Goal: Task Accomplishment & Management: Use online tool/utility

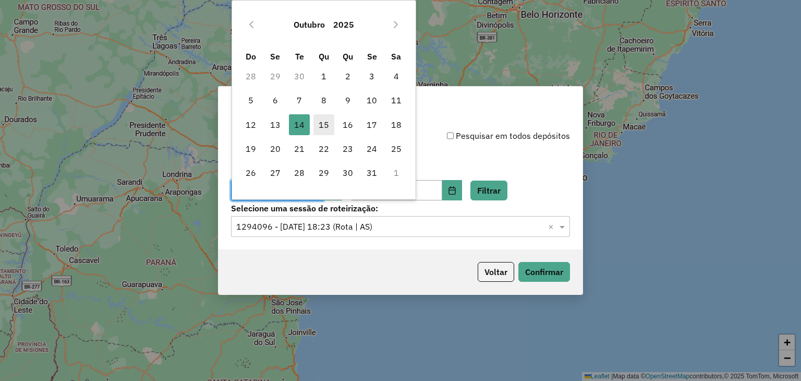
click at [326, 127] on span "15" at bounding box center [323, 124] width 21 height 21
type input "**********"
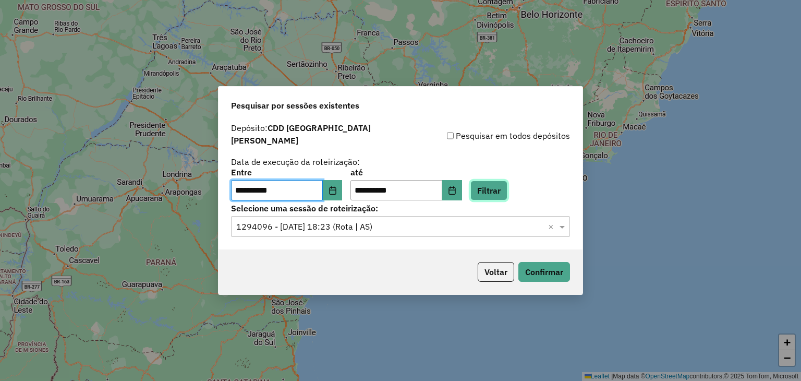
click at [493, 188] on button "Filtrar" at bounding box center [488, 190] width 37 height 20
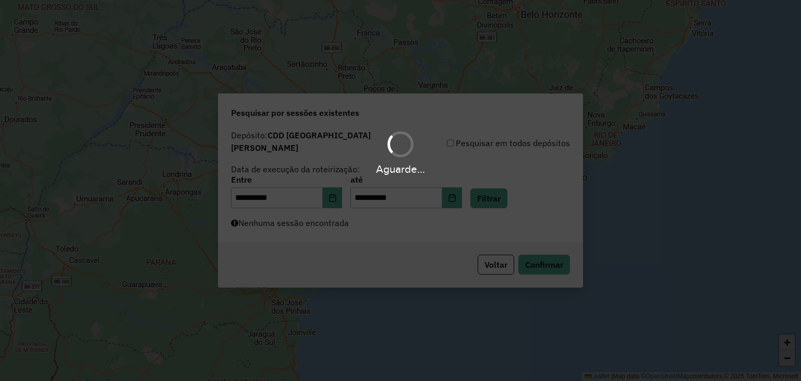
drag, startPoint x: 367, startPoint y: 224, endPoint x: 361, endPoint y: 227, distance: 6.4
click at [364, 226] on div "Aguarde..." at bounding box center [400, 190] width 801 height 381
click at [358, 226] on div "Aguarde..." at bounding box center [400, 190] width 801 height 381
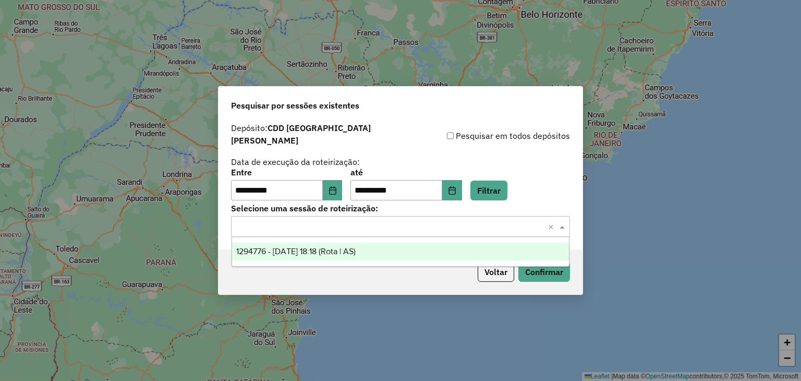
click at [366, 221] on input "text" at bounding box center [390, 227] width 308 height 13
click at [356, 249] on span "1294776 - 15/10/2025 18:18 (Rota | AS)" at bounding box center [295, 251] width 119 height 9
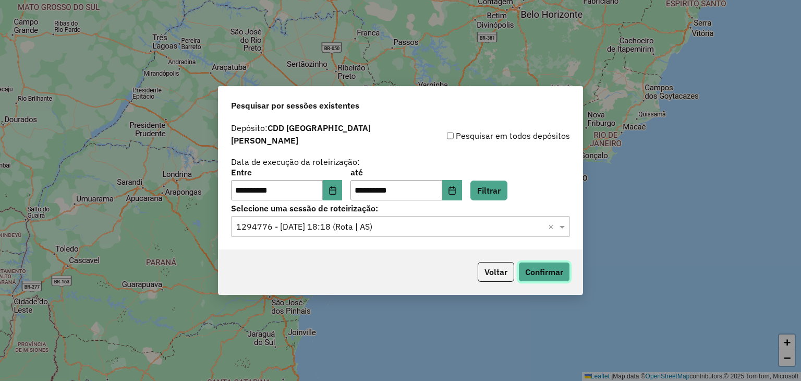
click at [545, 262] on button "Confirmar" at bounding box center [544, 272] width 52 height 20
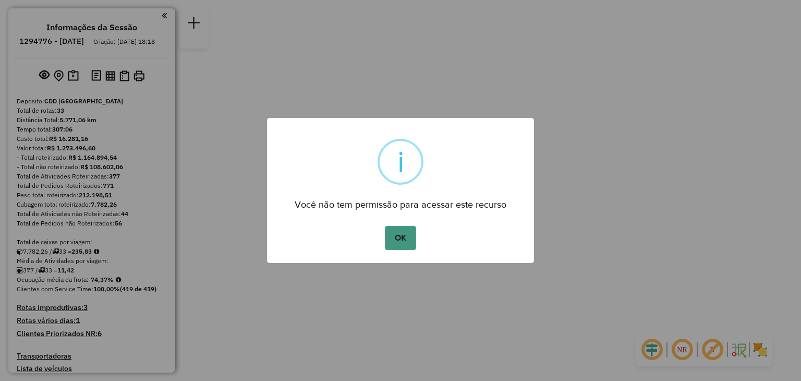
click at [408, 232] on button "OK" at bounding box center [400, 238] width 31 height 24
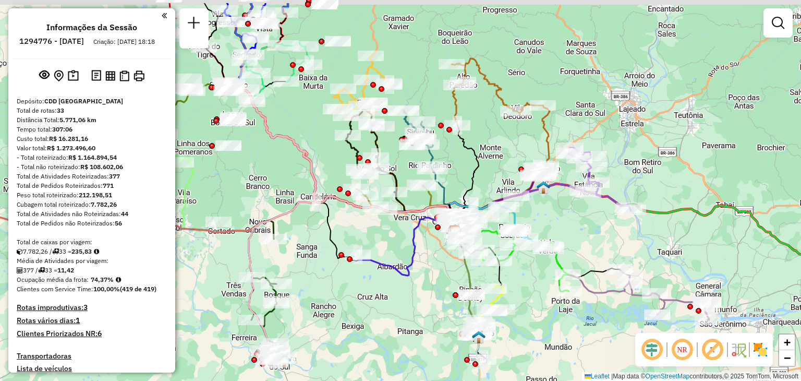
drag, startPoint x: 312, startPoint y: 202, endPoint x: 374, endPoint y: 251, distance: 79.1
click at [374, 251] on div "Janela de atendimento Grade de atendimento Capacidade Transportadoras Veículos …" at bounding box center [400, 190] width 801 height 381
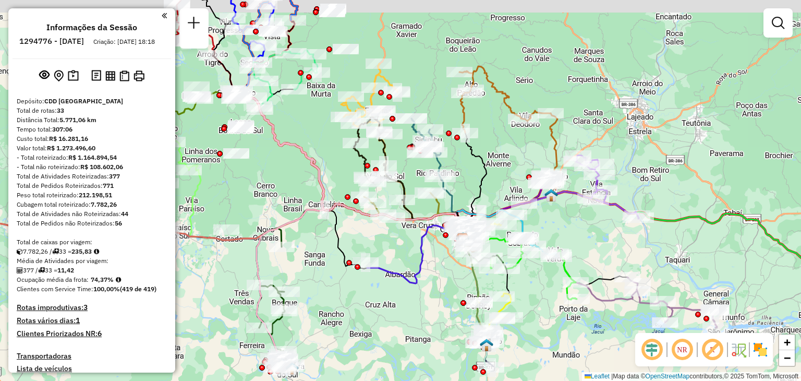
drag, startPoint x: 289, startPoint y: 124, endPoint x: 345, endPoint y: 195, distance: 90.2
click at [345, 195] on div "Janela de atendimento Grade de atendimento Capacidade Transportadoras Veículos …" at bounding box center [400, 190] width 801 height 381
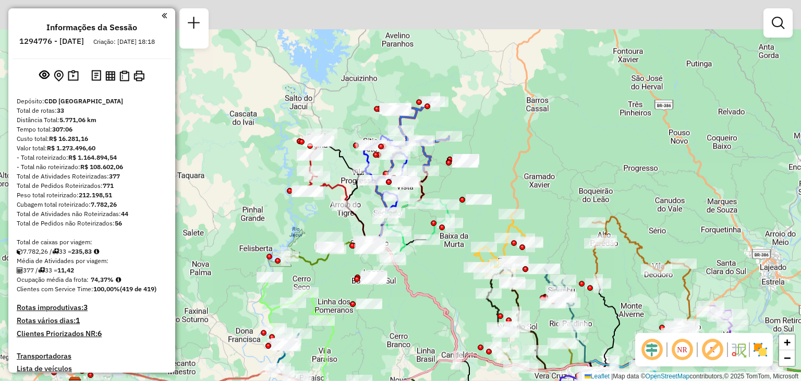
drag, startPoint x: 262, startPoint y: 112, endPoint x: 342, endPoint y: 193, distance: 113.2
click at [340, 193] on div "Janela de atendimento Grade de atendimento Capacidade Transportadoras Veículos …" at bounding box center [400, 190] width 801 height 381
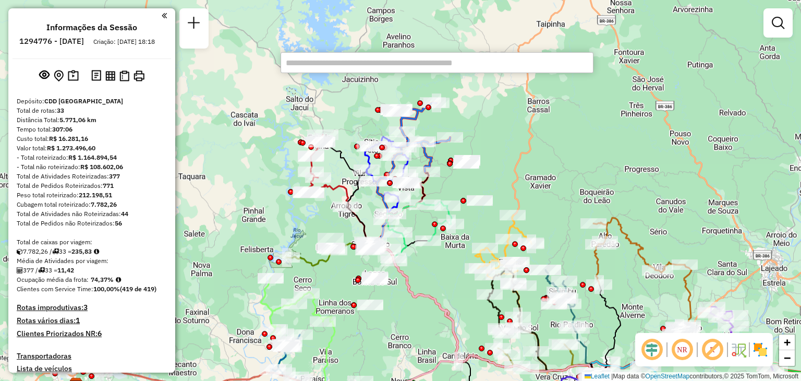
click at [458, 289] on div "Janela de atendimento Grade de atendimento Capacidade Transportadoras Veículos …" at bounding box center [400, 190] width 801 height 381
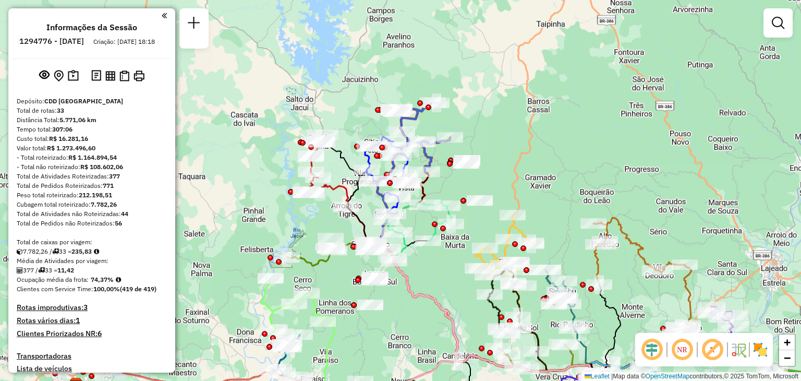
click at [451, 280] on div "Janela de atendimento Grade de atendimento Capacidade Transportadoras Veículos …" at bounding box center [400, 190] width 801 height 381
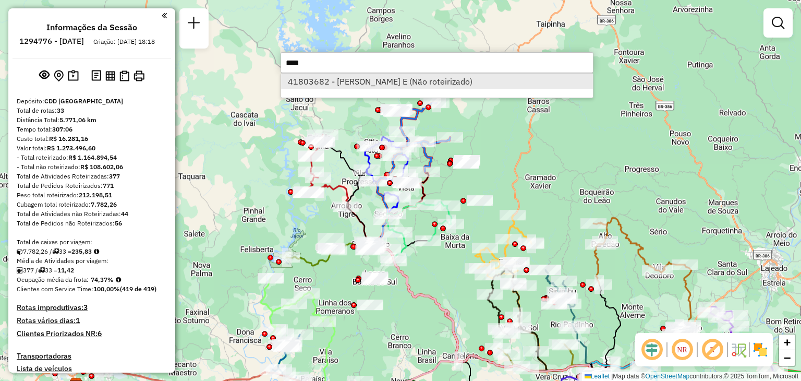
type input "****"
click at [446, 78] on li "41803682 - NELSON C DA SILVA E (Não roteirizado)" at bounding box center [437, 82] width 312 height 16
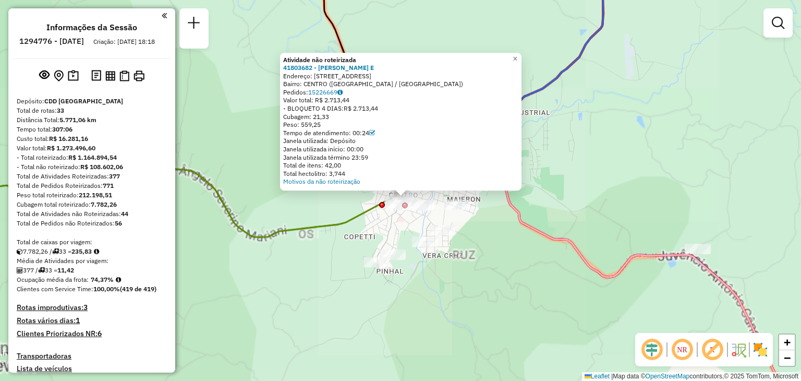
click at [502, 265] on div "Atividade não roteirizada 41803682 - NELSON C DA SILVA E Endereço: R DUQUE DE C…" at bounding box center [400, 190] width 801 height 381
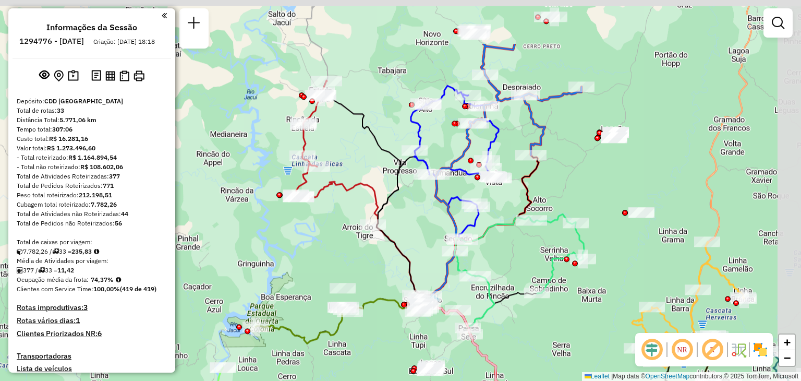
drag, startPoint x: 591, startPoint y: 182, endPoint x: 551, endPoint y: 247, distance: 75.8
click at [551, 247] on div "Janela de atendimento Grade de atendimento Capacidade Transportadoras Veículos …" at bounding box center [400, 190] width 801 height 381
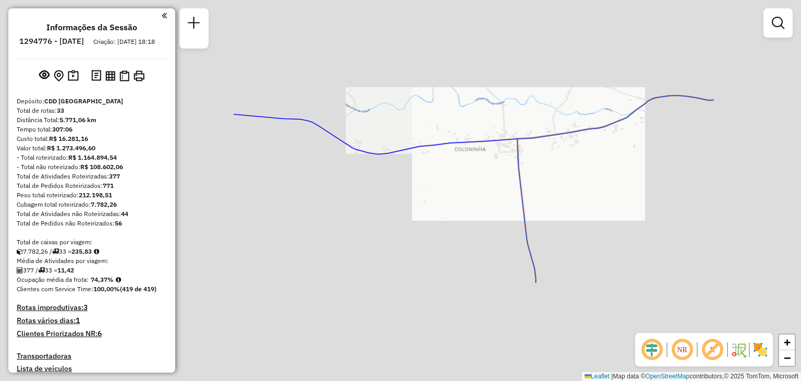
click at [575, 212] on div "Janela de atendimento Grade de atendimento Capacidade Transportadoras Veículos …" at bounding box center [400, 190] width 801 height 381
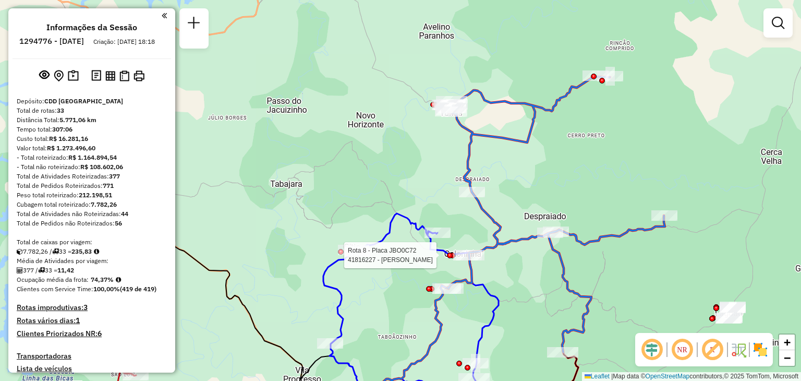
select select "**********"
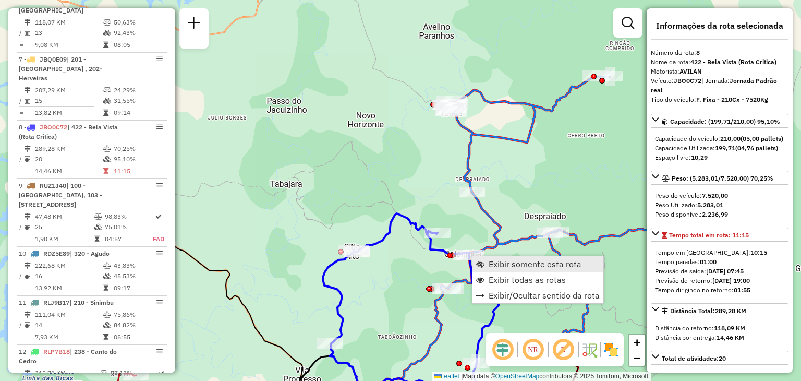
scroll to position [826, 0]
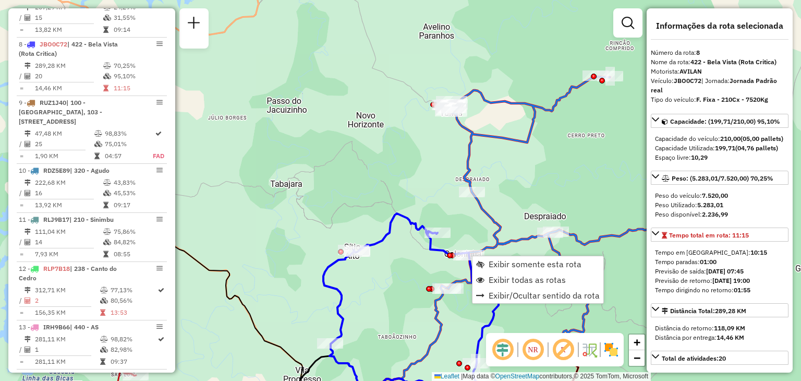
drag, startPoint x: 406, startPoint y: 283, endPoint x: 392, endPoint y: 229, distance: 55.7
click at [391, 230] on div "Rota 8 - Placa JBO0C72 41816120 - LEANDRO DA SILVA LTDA Rota 19 - Placa RLB2E29…" at bounding box center [400, 190] width 801 height 381
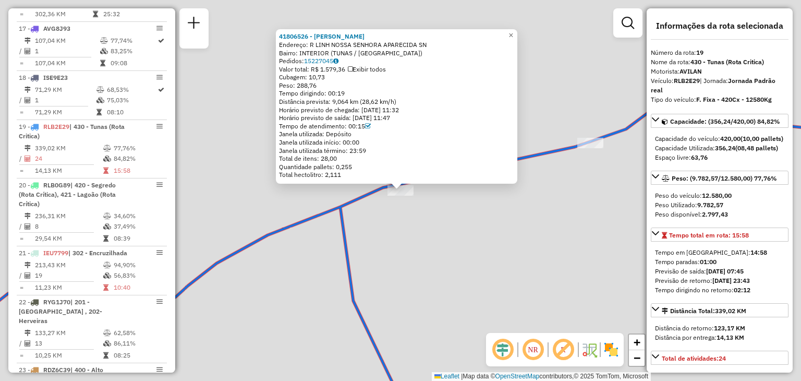
scroll to position [1433, 0]
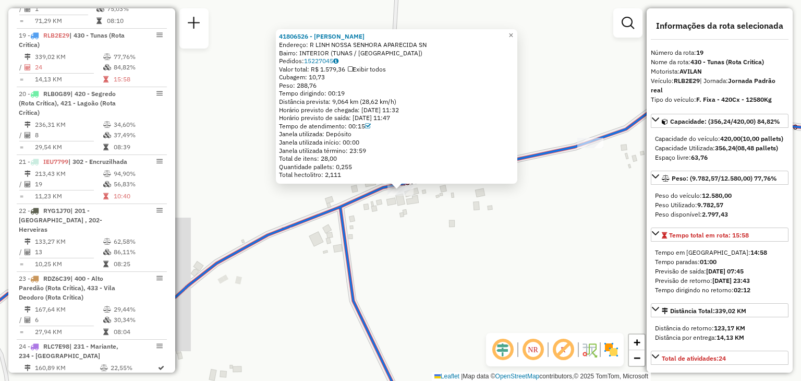
drag, startPoint x: 524, startPoint y: 252, endPoint x: 514, endPoint y: 264, distance: 15.6
click at [523, 253] on div "41806526 - DIRLEI MARIA ORTIZ H Endereço: R LINH NOSSA SENHORA APARECIDA SN Bai…" at bounding box center [400, 190] width 801 height 381
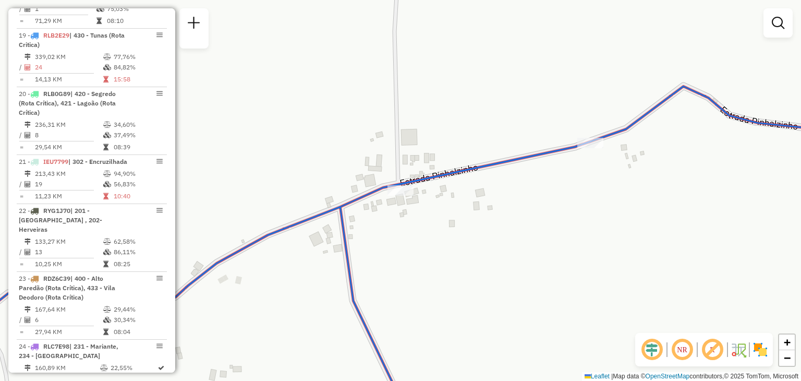
drag, startPoint x: 457, startPoint y: 290, endPoint x: 564, endPoint y: 169, distance: 161.4
click at [563, 169] on div "Janela de atendimento Grade de atendimento Capacidade Transportadoras Veículos …" at bounding box center [400, 190] width 801 height 381
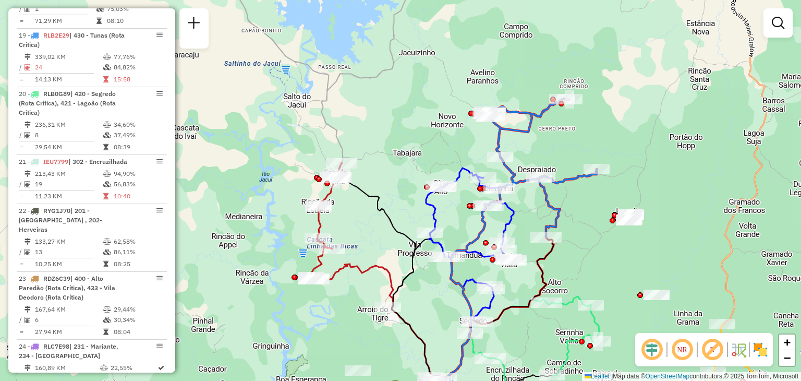
click at [598, 246] on div "Janela de atendimento Grade de atendimento Capacidade Transportadoras Veículos …" at bounding box center [400, 190] width 801 height 381
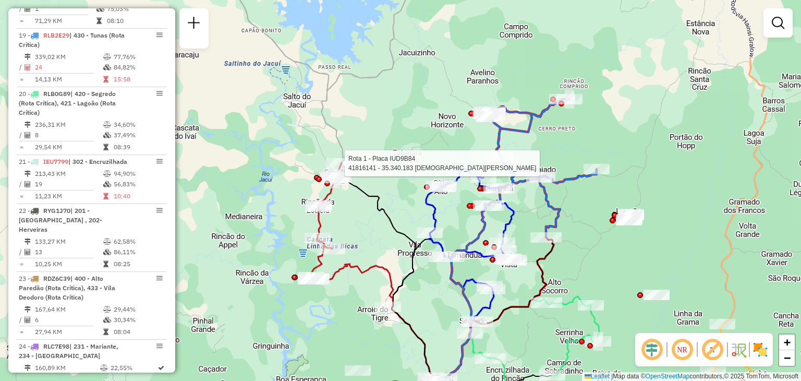
select select "**********"
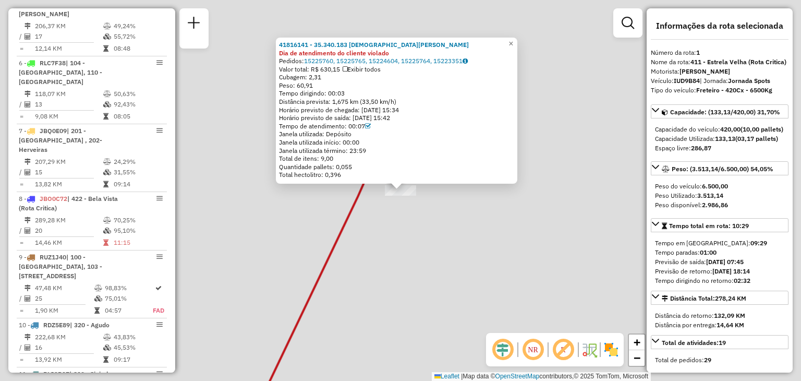
scroll to position [418, 0]
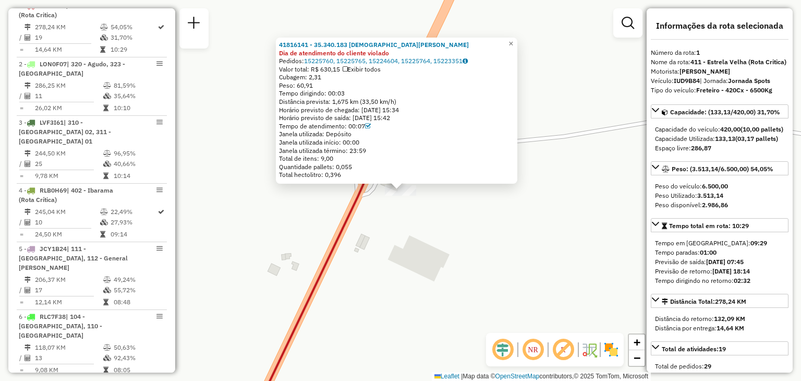
click at [411, 279] on div "41816141 - 35.340.183 CRISTIANE MARA DOS SANTOS GUE Dia de atendimento do clien…" at bounding box center [400, 190] width 801 height 381
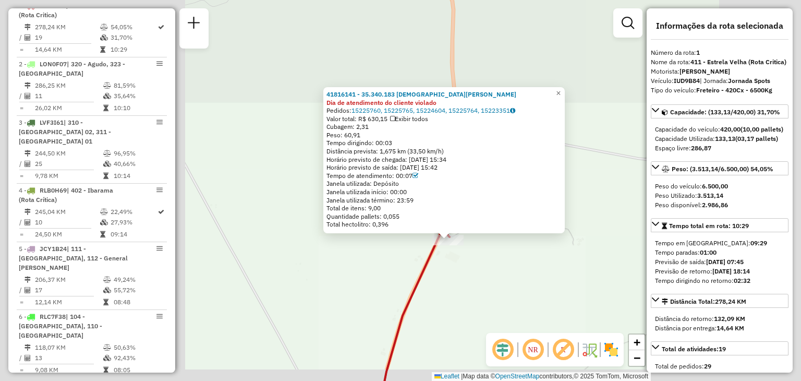
click at [539, 278] on div "41816141 - 35.340.183 CRISTIANE MARA DOS SANTOS GUE Dia de atendimento do clien…" at bounding box center [400, 190] width 801 height 381
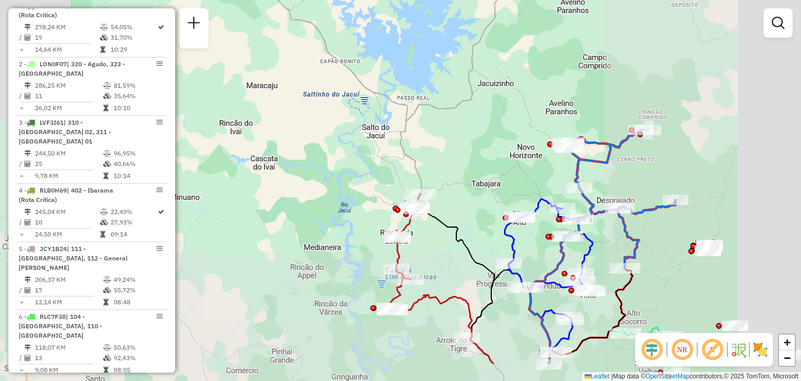
drag, startPoint x: 568, startPoint y: 272, endPoint x: 443, endPoint y: 197, distance: 145.7
click at [443, 197] on div "Janela de atendimento Grade de atendimento Capacidade Transportadoras Veículos …" at bounding box center [400, 190] width 801 height 381
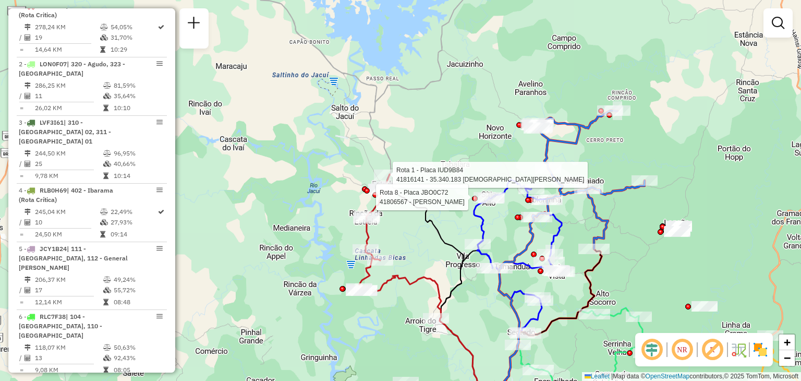
select select "**********"
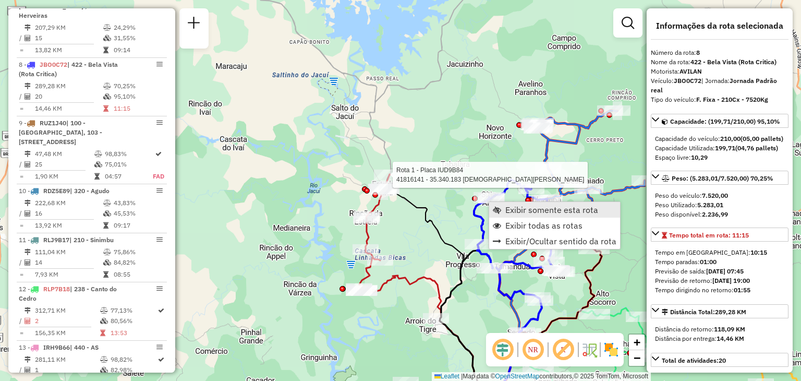
scroll to position [826, 0]
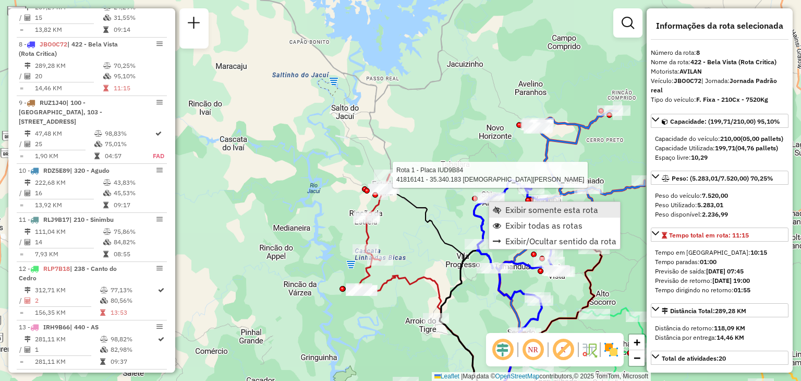
click at [503, 209] on link "Exibir somente esta rota" at bounding box center [554, 210] width 131 height 16
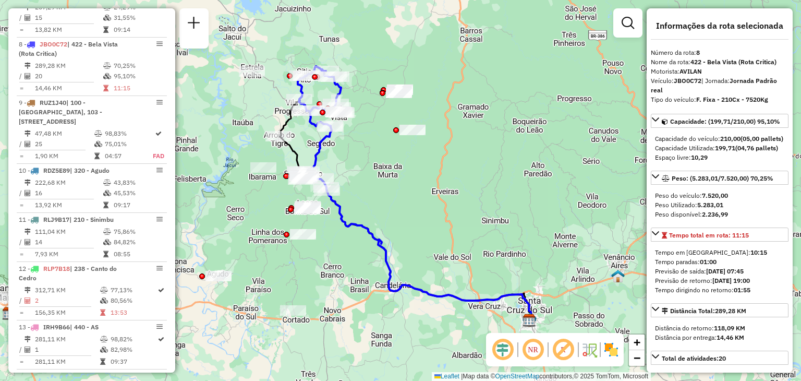
drag, startPoint x: 370, startPoint y: 164, endPoint x: 388, endPoint y: 179, distance: 24.0
click at [388, 179] on div "Janela de atendimento Grade de atendimento Capacidade Transportadoras Veículos …" at bounding box center [400, 190] width 801 height 381
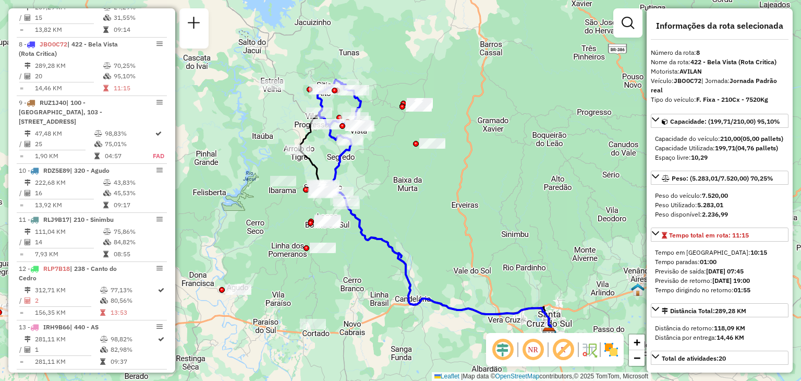
drag, startPoint x: 390, startPoint y: 179, endPoint x: 395, endPoint y: 182, distance: 5.8
click at [395, 181] on div "Janela de atendimento Grade de atendimento Capacidade Transportadoras Veículos …" at bounding box center [400, 190] width 801 height 381
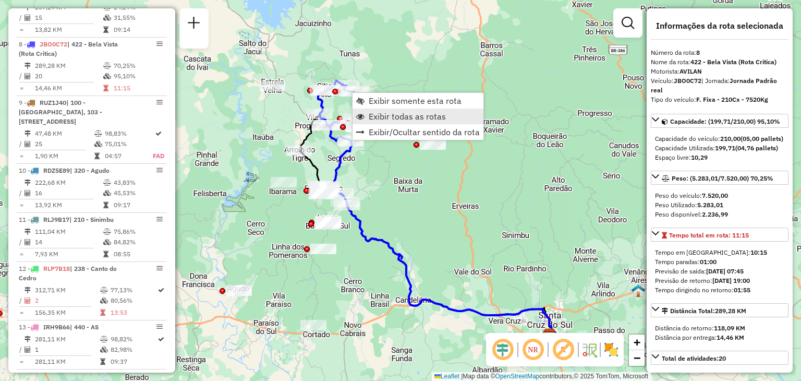
drag, startPoint x: 383, startPoint y: 112, endPoint x: 397, endPoint y: 122, distance: 17.6
click at [383, 112] on span "Exibir todas as rotas" at bounding box center [407, 116] width 77 height 8
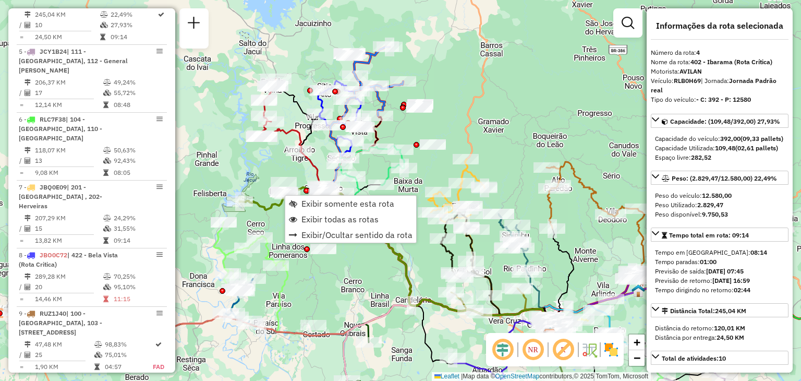
scroll to position [592, 0]
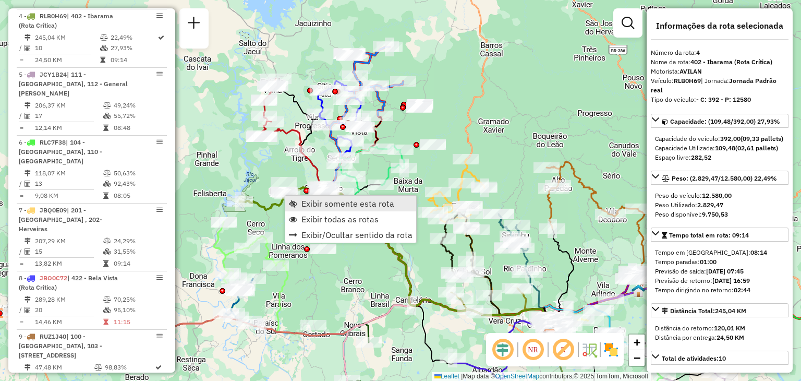
click at [313, 205] on span "Exibir somente esta rota" at bounding box center [347, 203] width 93 height 8
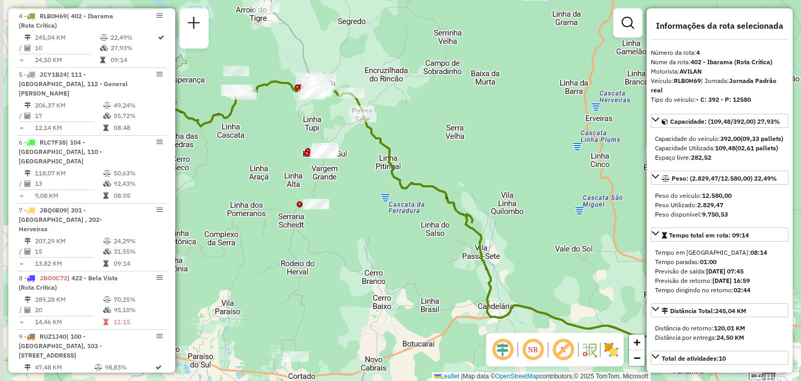
drag, startPoint x: 304, startPoint y: 163, endPoint x: 419, endPoint y: 230, distance: 132.7
click at [426, 236] on div "Janela de atendimento Grade de atendimento Capacidade Transportadoras Veículos …" at bounding box center [400, 190] width 801 height 381
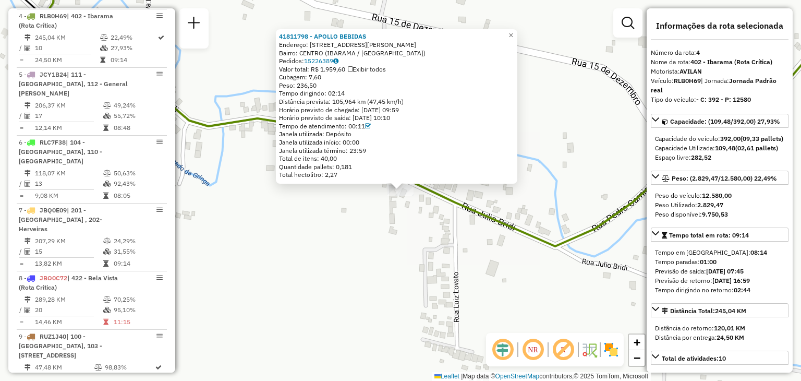
click at [367, 213] on div "41811798 - APOLLO BEBIDAS Endereço: RUA JULIO BRIDI 1090 1090 Bairro: CENTRO (I…" at bounding box center [400, 190] width 801 height 381
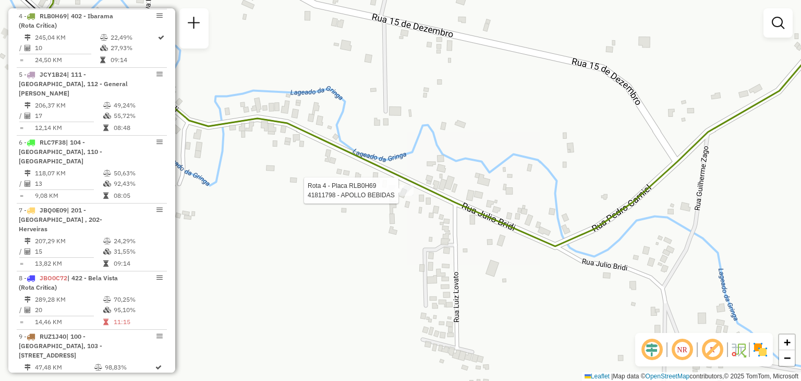
select select "**********"
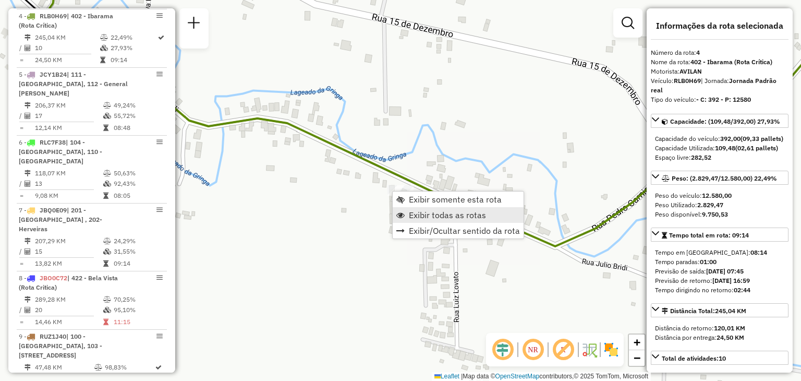
click at [424, 221] on link "Exibir todas as rotas" at bounding box center [458, 215] width 131 height 16
click at [425, 220] on span "Exibir todas as rotas" at bounding box center [459, 220] width 77 height 8
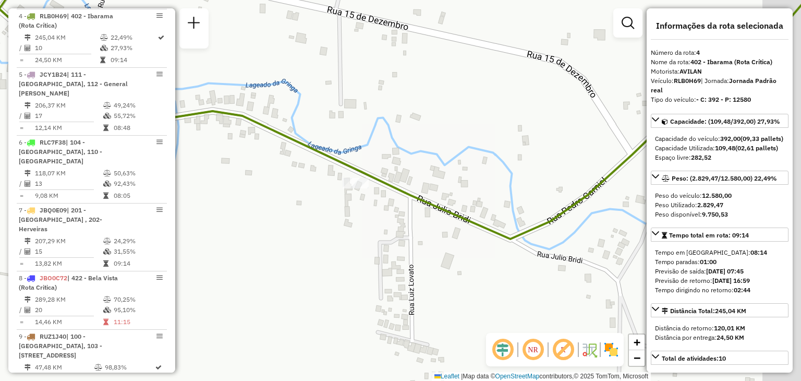
drag, startPoint x: 538, startPoint y: 161, endPoint x: 400, endPoint y: 139, distance: 139.4
click at [403, 140] on div "Janela de atendimento Grade de atendimento Capacidade Transportadoras Veículos …" at bounding box center [400, 190] width 801 height 381
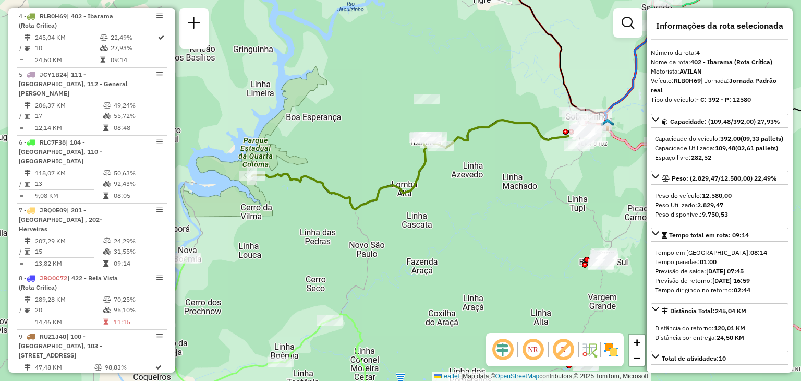
drag, startPoint x: 445, startPoint y: 172, endPoint x: 453, endPoint y: 188, distance: 18.7
click at [453, 188] on div "Janela de atendimento Grade de atendimento Capacidade Transportadoras Veículos …" at bounding box center [400, 190] width 801 height 381
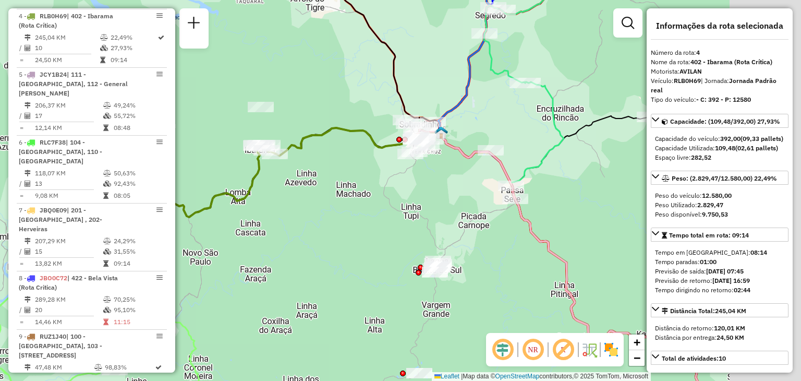
drag, startPoint x: 556, startPoint y: 203, endPoint x: 384, endPoint y: 206, distance: 171.6
click at [384, 206] on div "Janela de atendimento Grade de atendimento Capacidade Transportadoras Veículos …" at bounding box center [400, 190] width 801 height 381
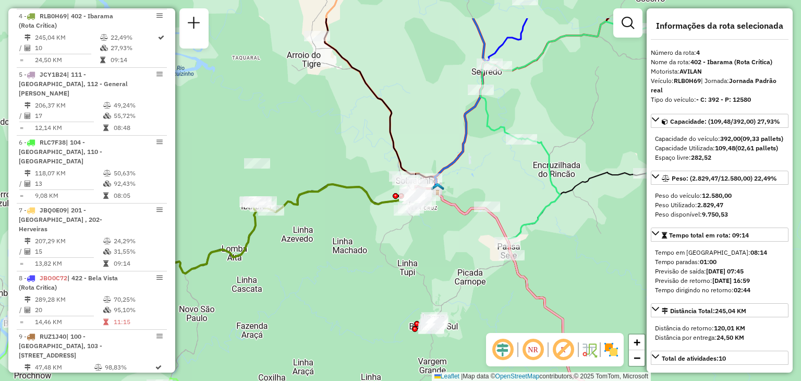
drag, startPoint x: 471, startPoint y: 203, endPoint x: 471, endPoint y: 209, distance: 5.8
click at [471, 209] on icon at bounding box center [567, 330] width 311 height 289
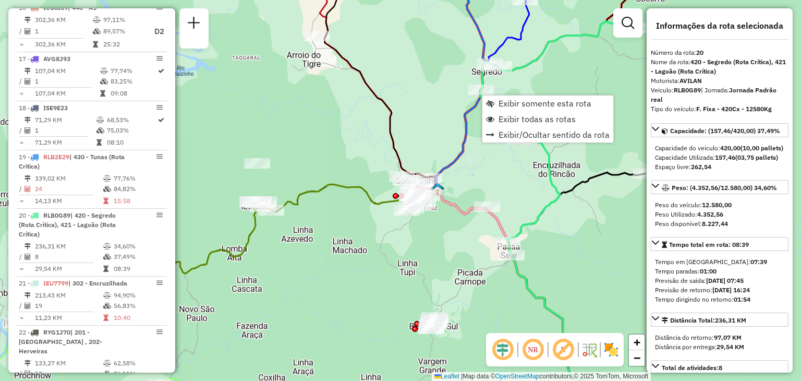
scroll to position [1490, 0]
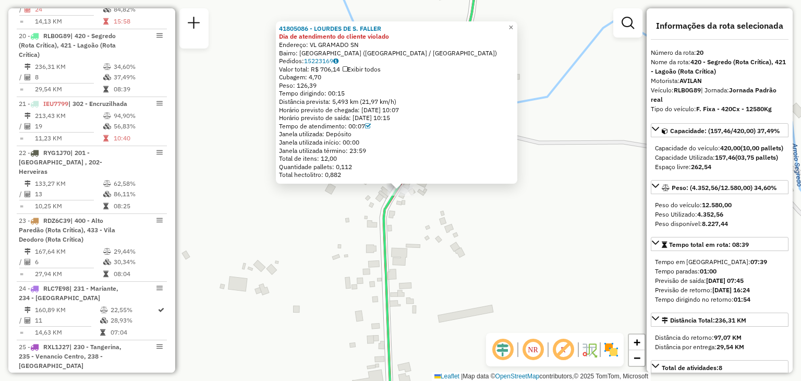
click at [487, 232] on div "41805086 - LOURDES DE S. FALLER Dia de atendimento do cliente violado Endereço:…" at bounding box center [400, 190] width 801 height 381
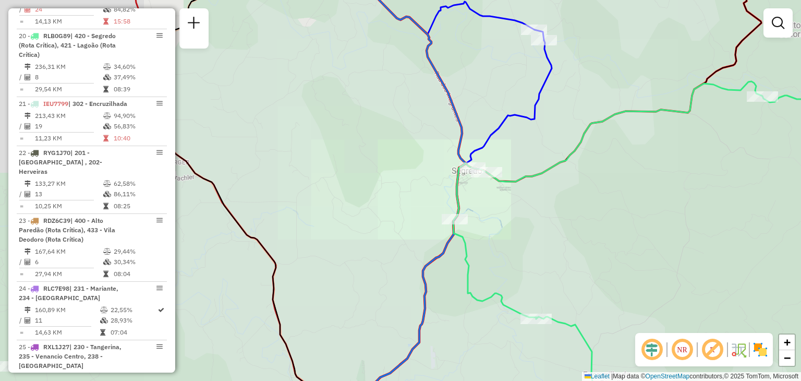
drag, startPoint x: 517, startPoint y: 254, endPoint x: 493, endPoint y: 100, distance: 156.3
click at [493, 100] on div "Janela de atendimento Grade de atendimento Capacidade Transportadoras Veículos …" at bounding box center [400, 190] width 801 height 381
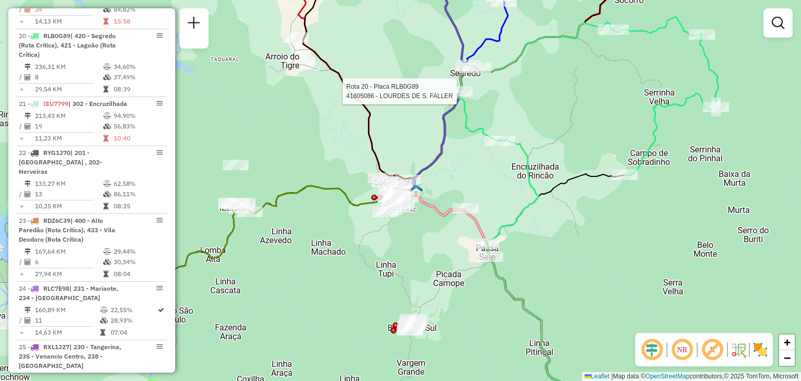
select select "**********"
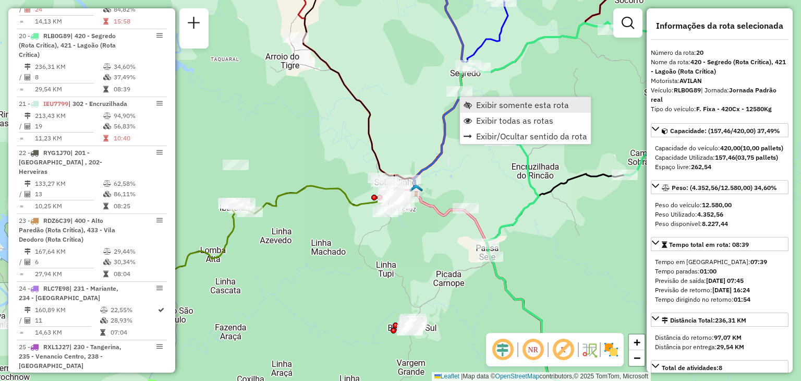
click at [479, 104] on span "Exibir somente esta rota" at bounding box center [522, 105] width 93 height 8
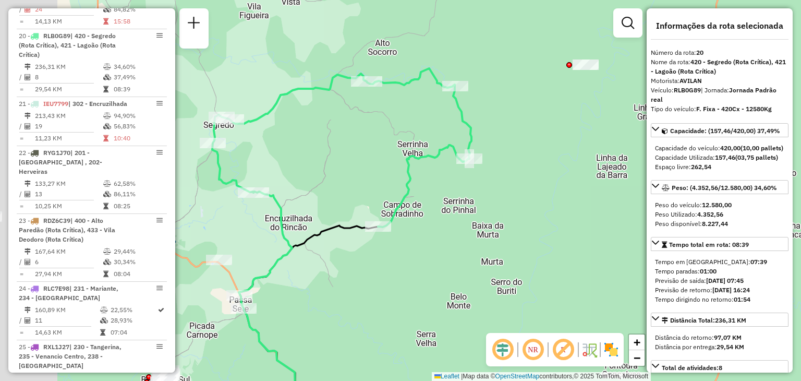
drag, startPoint x: 362, startPoint y: 153, endPoint x: 426, endPoint y: 168, distance: 65.5
click at [425, 168] on div "Janela de atendimento Grade de atendimento Capacidade Transportadoras Veículos …" at bounding box center [400, 190] width 801 height 381
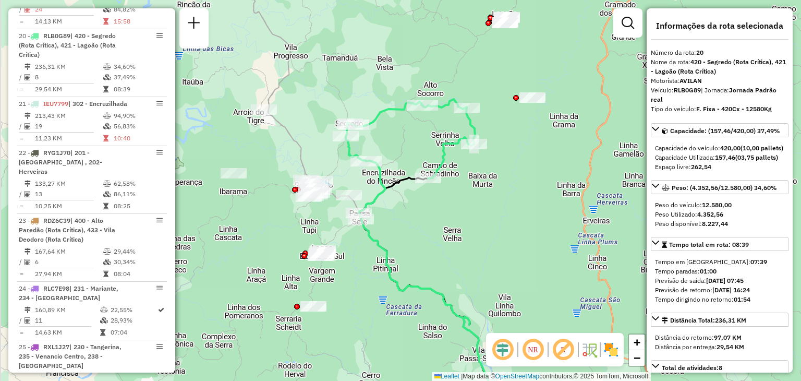
drag, startPoint x: 409, startPoint y: 161, endPoint x: 430, endPoint y: 147, distance: 25.2
click at [430, 147] on div "Janela de atendimento Grade de atendimento Capacidade Transportadoras Veículos …" at bounding box center [400, 190] width 801 height 381
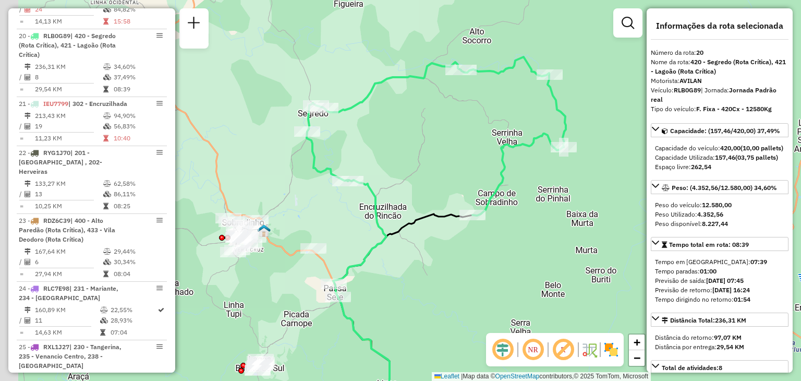
drag, startPoint x: 416, startPoint y: 150, endPoint x: 437, endPoint y: 138, distance: 23.6
click at [437, 138] on div "Janela de atendimento Grade de atendimento Capacidade Transportadoras Veículos …" at bounding box center [400, 190] width 801 height 381
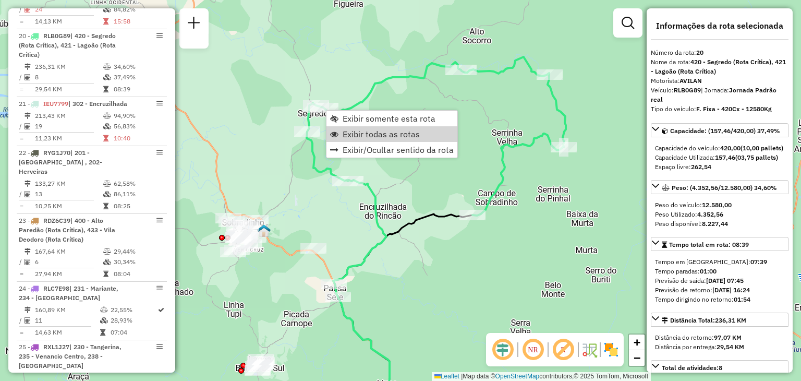
drag, startPoint x: 347, startPoint y: 132, endPoint x: 375, endPoint y: 163, distance: 42.4
click at [348, 132] on span "Exibir todas as rotas" at bounding box center [381, 134] width 77 height 8
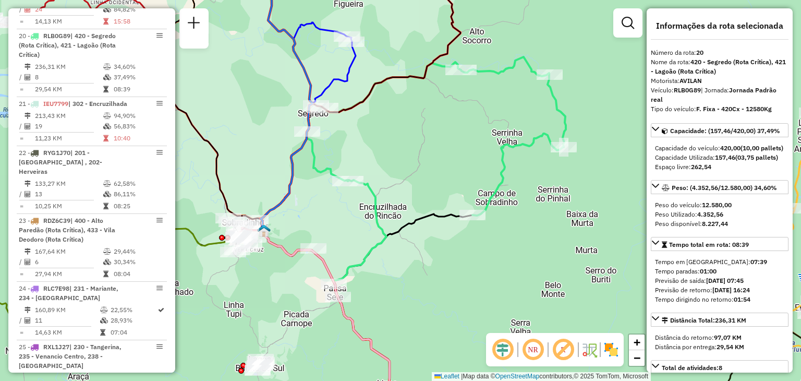
drag, startPoint x: 427, startPoint y: 243, endPoint x: 418, endPoint y: 132, distance: 111.4
click at [418, 132] on div "Janela de atendimento Grade de atendimento Capacidade Transportadoras Veículos …" at bounding box center [400, 190] width 801 height 381
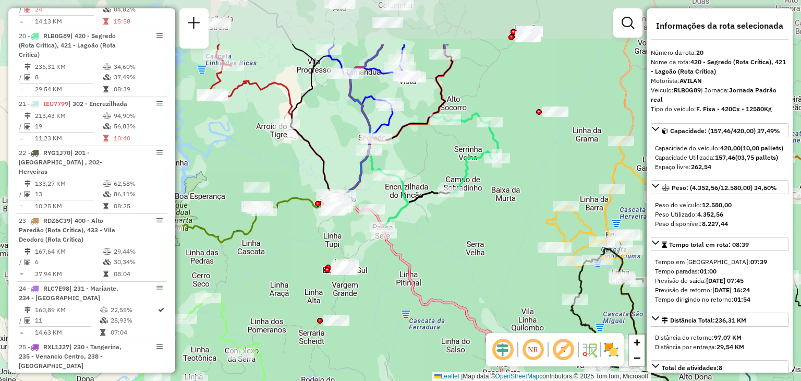
drag, startPoint x: 391, startPoint y: 139, endPoint x: 405, endPoint y: 215, distance: 76.8
click at [404, 219] on div "Janela de atendimento Grade de atendimento Capacidade Transportadoras Veículos …" at bounding box center [400, 190] width 801 height 381
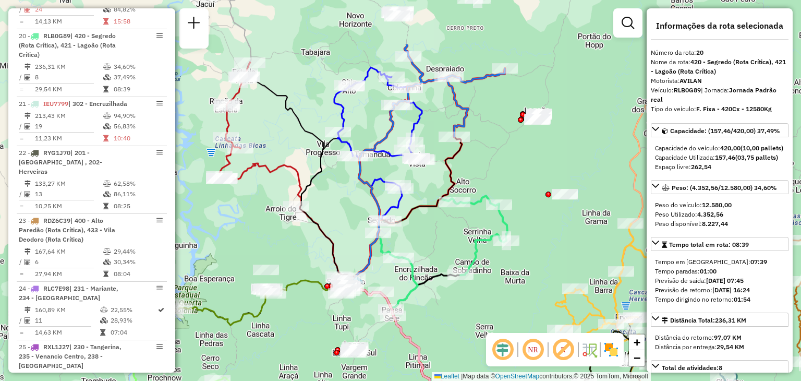
drag, startPoint x: 409, startPoint y: 144, endPoint x: 415, endPoint y: 215, distance: 70.6
click at [415, 215] on icon at bounding box center [437, 319] width 165 height 365
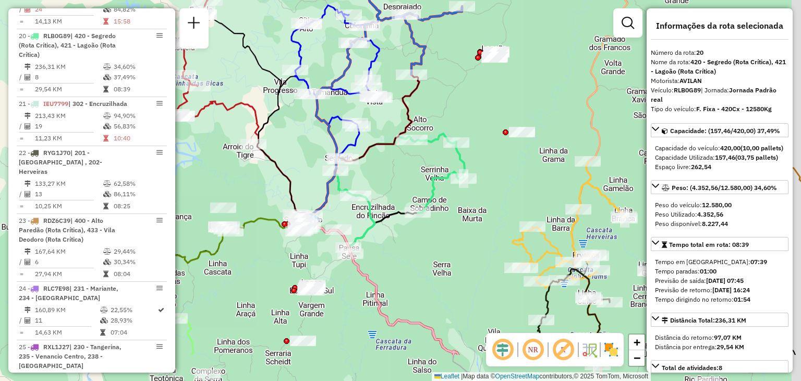
drag, startPoint x: 471, startPoint y: 128, endPoint x: 430, endPoint y: 109, distance: 45.5
click at [414, 54] on div "Janela de atendimento Grade de atendimento Capacidade Transportadoras Veículos …" at bounding box center [400, 190] width 801 height 381
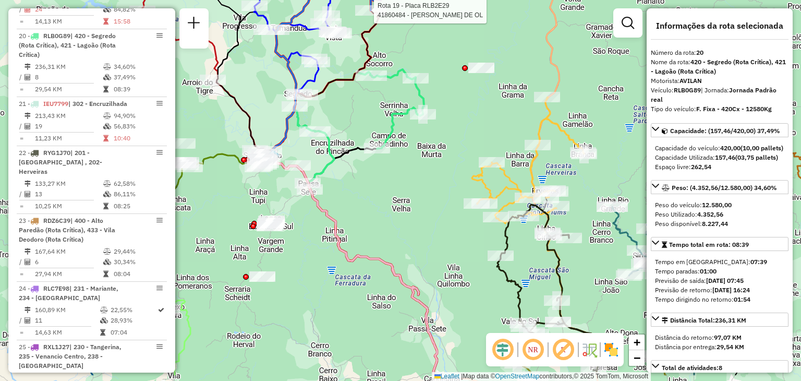
drag, startPoint x: 482, startPoint y: 197, endPoint x: 427, endPoint y: 101, distance: 111.0
click at [426, 101] on div "Rota 19 - Placa RLB2E29 41860484 - FERNANDE STEIN DE OL Janela de atendimento G…" at bounding box center [400, 190] width 801 height 381
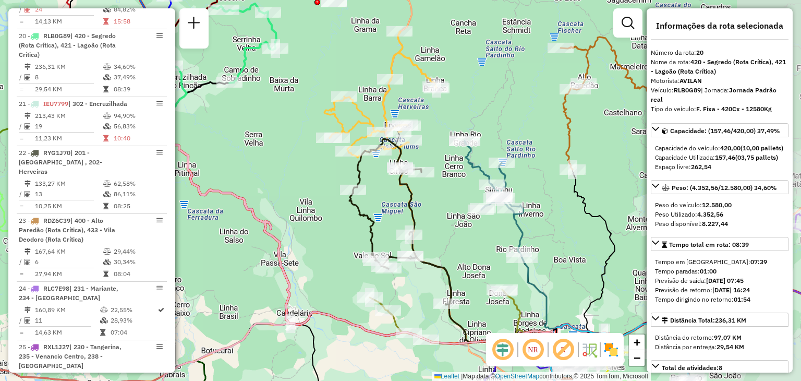
drag, startPoint x: 529, startPoint y: 102, endPoint x: 473, endPoint y: 111, distance: 57.1
click at [473, 111] on div "Rota 19 - Placa RLB2E29 41860484 - FERNANDE STEIN DE OL Janela de atendimento G…" at bounding box center [400, 190] width 801 height 381
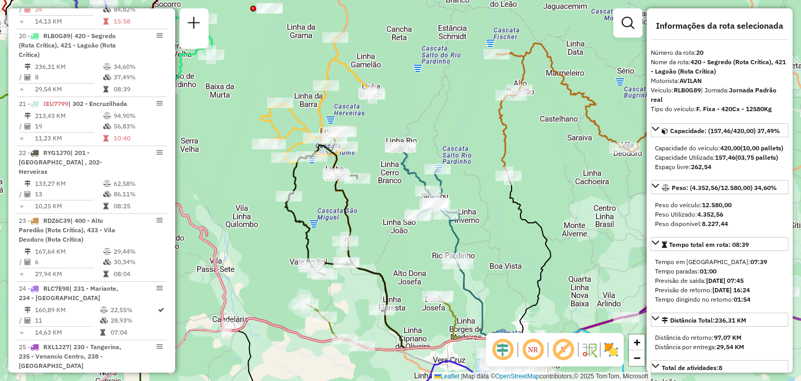
drag, startPoint x: 578, startPoint y: 173, endPoint x: 452, endPoint y: 117, distance: 137.7
click at [452, 117] on div "Rota 19 - Placa RLB2E29 41860484 - FERNANDE STEIN DE OL Janela de atendimento G…" at bounding box center [400, 190] width 801 height 381
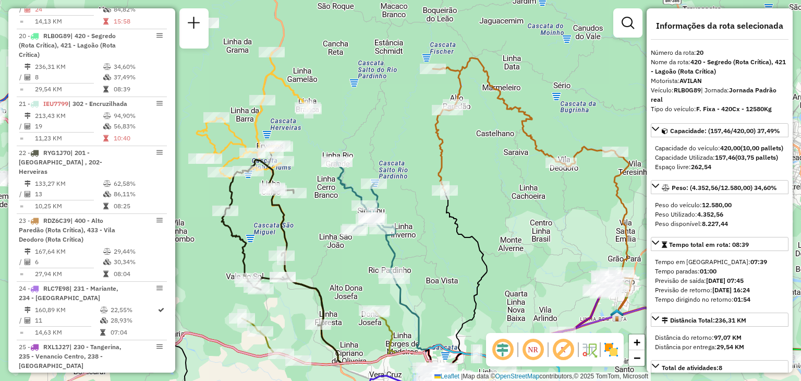
drag, startPoint x: 473, startPoint y: 145, endPoint x: 496, endPoint y: 169, distance: 33.6
click at [496, 169] on div "Rota 19 - Placa RLB2E29 41860484 - FERNANDE STEIN DE OL Janela de atendimento G…" at bounding box center [400, 190] width 801 height 381
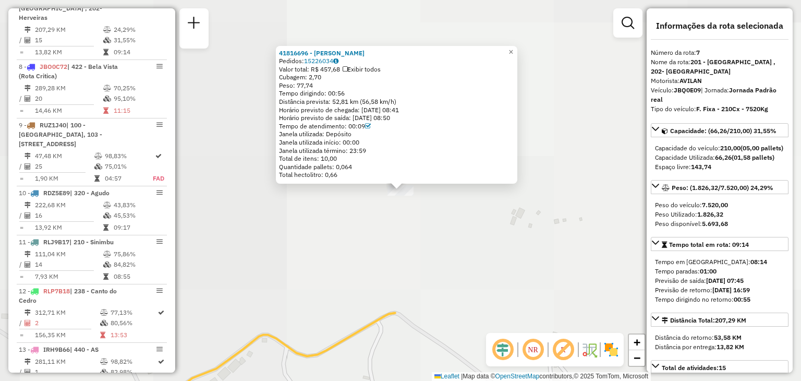
scroll to position [768, 0]
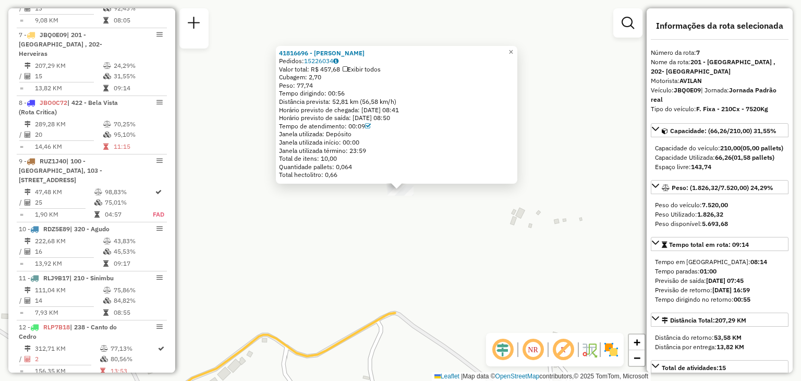
click at [435, 255] on div "41816696 - DILCE MUELLER Pedidos: 15226034 Valor total: R$ 457,68 Exibir todos …" at bounding box center [400, 190] width 801 height 381
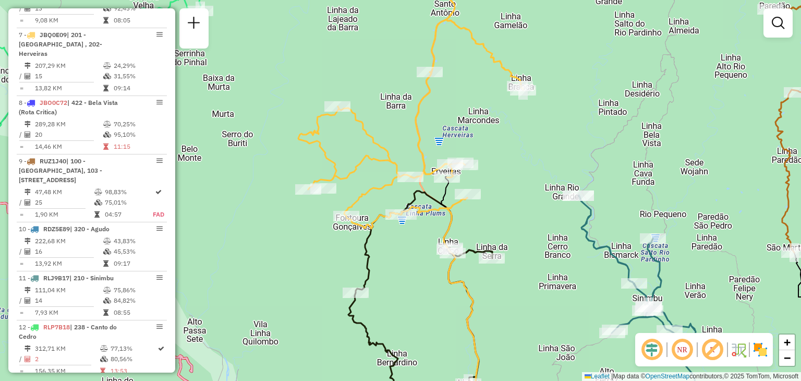
drag, startPoint x: 518, startPoint y: 226, endPoint x: 457, endPoint y: 85, distance: 153.5
click at [457, 85] on div "Janela de atendimento Grade de atendimento Capacidade Transportadoras Veículos …" at bounding box center [400, 190] width 801 height 381
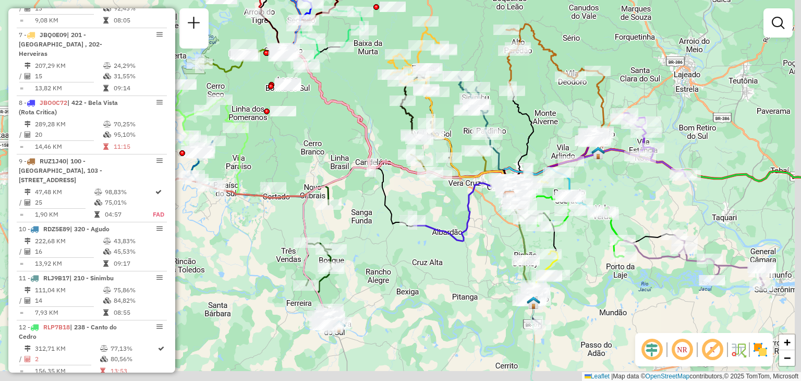
drag, startPoint x: 425, startPoint y: 298, endPoint x: 379, endPoint y: 257, distance: 61.7
click at [379, 257] on div "Janela de atendimento Grade de atendimento Capacidade Transportadoras Veículos …" at bounding box center [400, 190] width 801 height 381
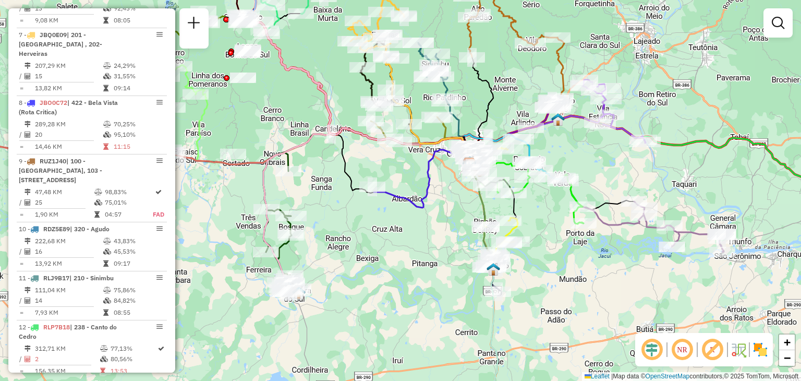
drag, startPoint x: 587, startPoint y: 276, endPoint x: 441, endPoint y: 204, distance: 163.0
click at [442, 205] on div "Janela de atendimento Grade de atendimento Capacidade Transportadoras Veículos …" at bounding box center [400, 190] width 801 height 381
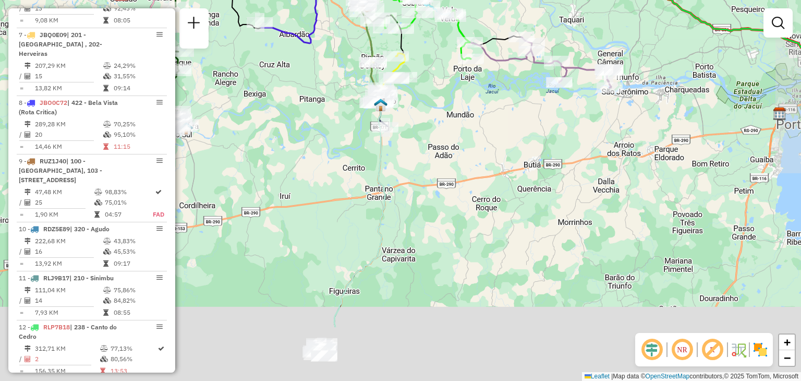
drag, startPoint x: 420, startPoint y: 242, endPoint x: 474, endPoint y: 160, distance: 98.1
click at [474, 160] on div "Janela de atendimento Grade de atendimento Capacidade Transportadoras Veículos …" at bounding box center [400, 190] width 801 height 381
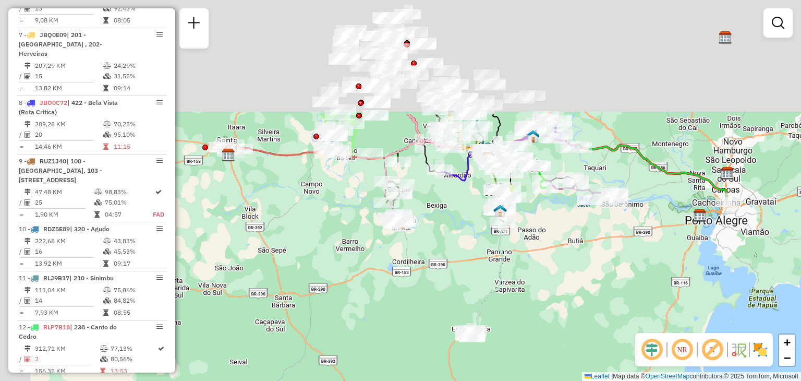
drag, startPoint x: 446, startPoint y: 140, endPoint x: 487, endPoint y: 293, distance: 157.5
click at [487, 293] on icon at bounding box center [487, 248] width 31 height 178
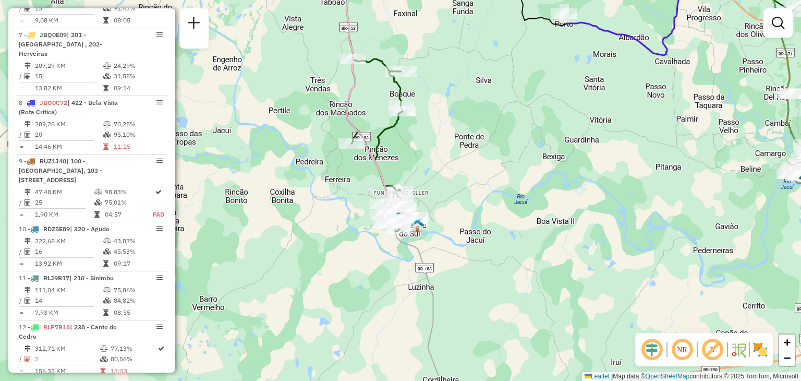
drag, startPoint x: 522, startPoint y: 173, endPoint x: 325, endPoint y: 216, distance: 201.3
click at [325, 216] on div "Rota 3 - Placa LVF3I61 41813833 - BAR DOS AMIGOS Rota 3 - Placa LVF3I61 4181302…" at bounding box center [400, 190] width 801 height 381
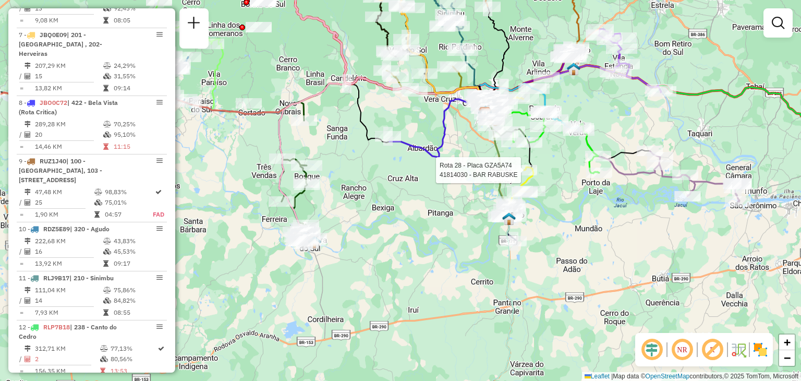
select select "**********"
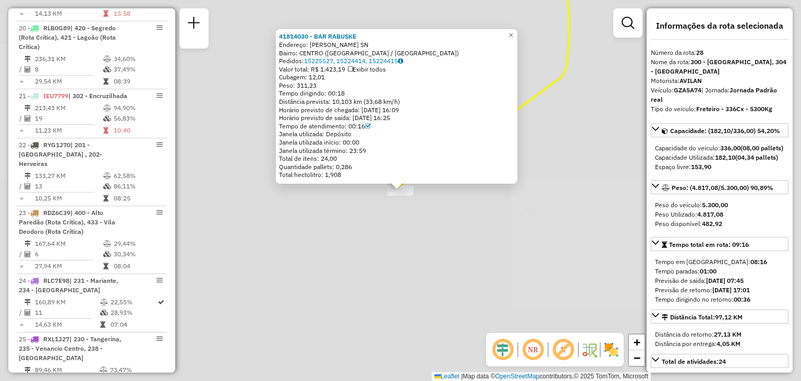
scroll to position [1924, 0]
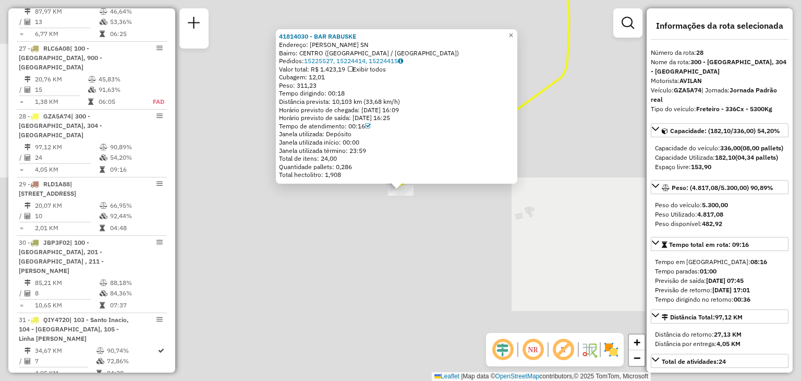
click at [489, 262] on div "41814030 - BAR RABUSKE Endereço: ESTRADA JOaO MAURA SN Bairro: CENTRO (RIO PARD…" at bounding box center [400, 190] width 801 height 381
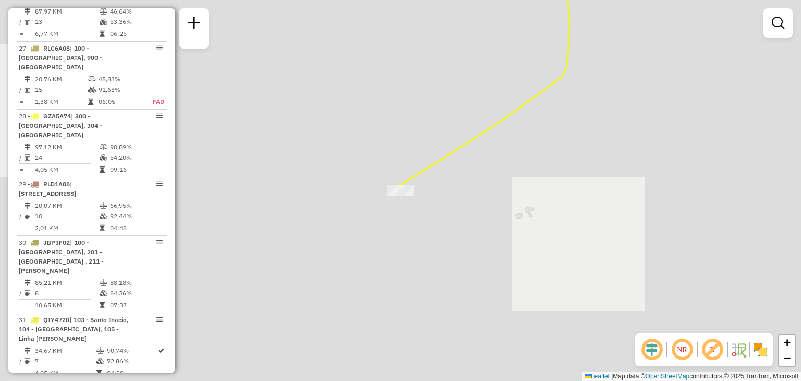
scroll to position [1985, 0]
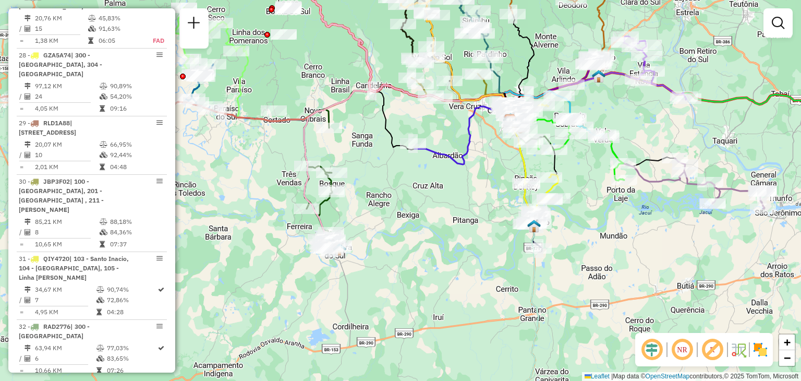
drag, startPoint x: 523, startPoint y: 172, endPoint x: 462, endPoint y: 221, distance: 79.0
click at [511, 183] on icon at bounding box center [518, 151] width 15 height 63
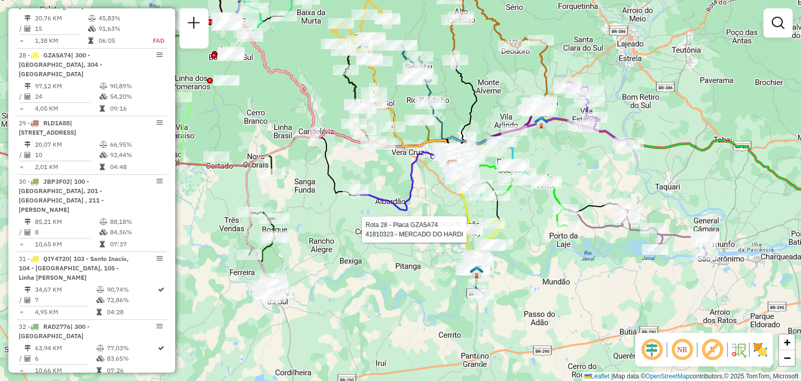
drag, startPoint x: 568, startPoint y: 151, endPoint x: 585, endPoint y: 169, distance: 24.4
click at [585, 169] on div "Rota 28 - Placa GZA5A74 41810310 - BAR DA KIKA Rota 28 - Placa GZA5A74 41810323…" at bounding box center [400, 190] width 801 height 381
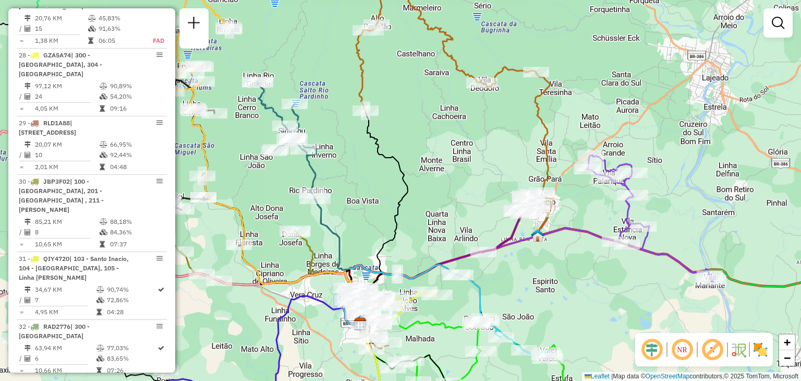
drag, startPoint x: 459, startPoint y: 194, endPoint x: 496, endPoint y: 201, distance: 37.1
click at [495, 201] on div "Rota 28 - Placa GZA5A74 41810310 - BAR DA KIKA Rota 28 - Placa GZA5A74 41810323…" at bounding box center [400, 190] width 801 height 381
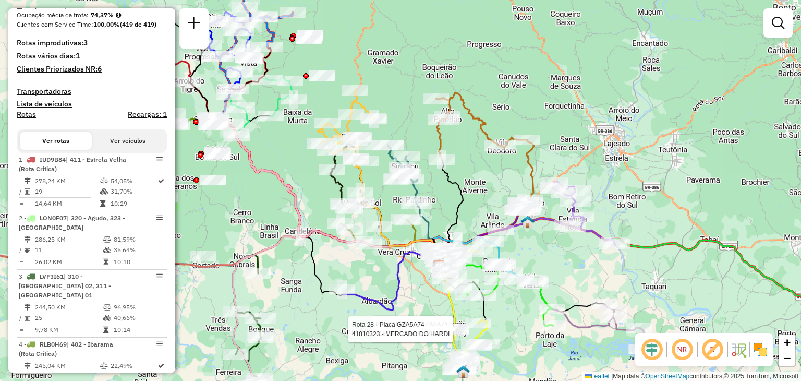
scroll to position [0, 0]
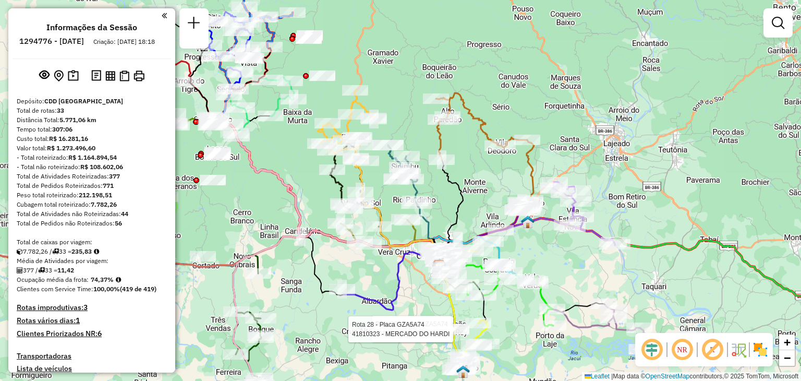
click at [128, 143] on div "Custo total: R$ 16.281,16" at bounding box center [92, 138] width 150 height 9
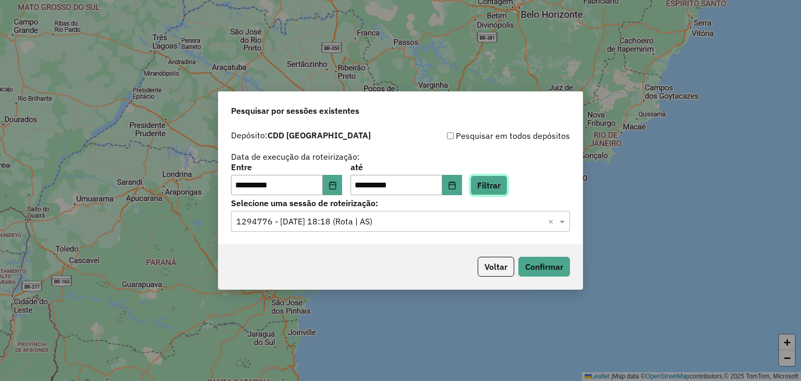
click at [499, 182] on button "Filtrar" at bounding box center [488, 185] width 37 height 20
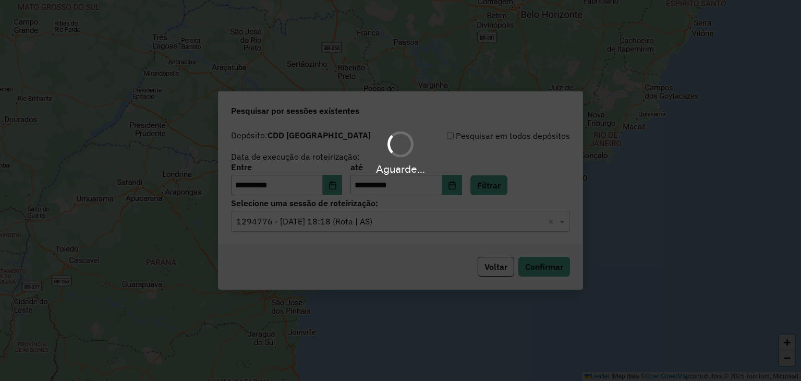
click at [399, 220] on hb-app "**********" at bounding box center [400, 190] width 801 height 381
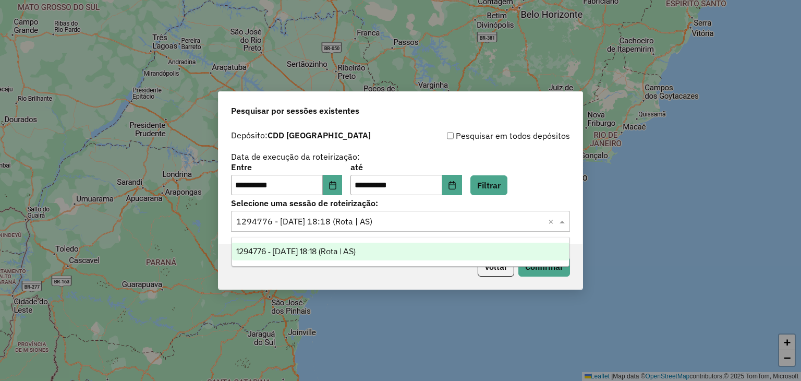
click at [398, 220] on input "text" at bounding box center [390, 221] width 308 height 13
click at [406, 219] on input "text" at bounding box center [390, 221] width 308 height 13
click at [443, 251] on div "1294776 - 15/10/2025 18:18 (Rota | AS)" at bounding box center [400, 252] width 337 height 18
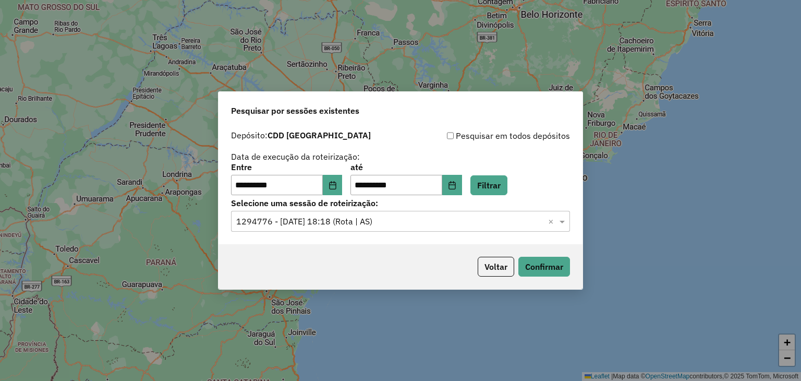
click at [544, 277] on div "Voltar Confirmar" at bounding box center [401, 266] width 364 height 45
click at [547, 270] on button "Confirmar" at bounding box center [544, 267] width 52 height 20
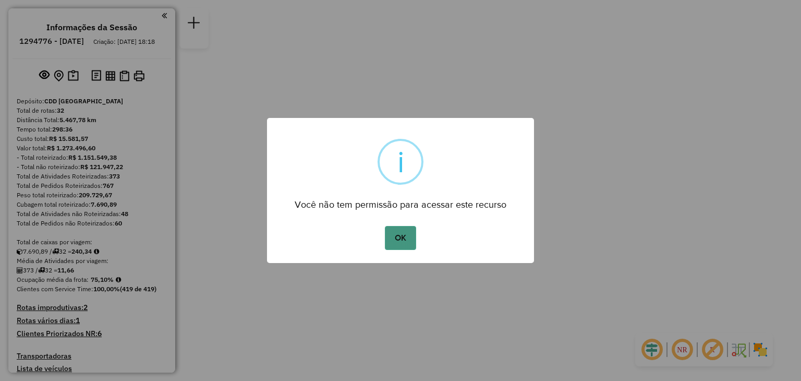
drag, startPoint x: 405, startPoint y: 240, endPoint x: 399, endPoint y: 234, distance: 8.1
click at [403, 238] on button "OK" at bounding box center [400, 238] width 31 height 24
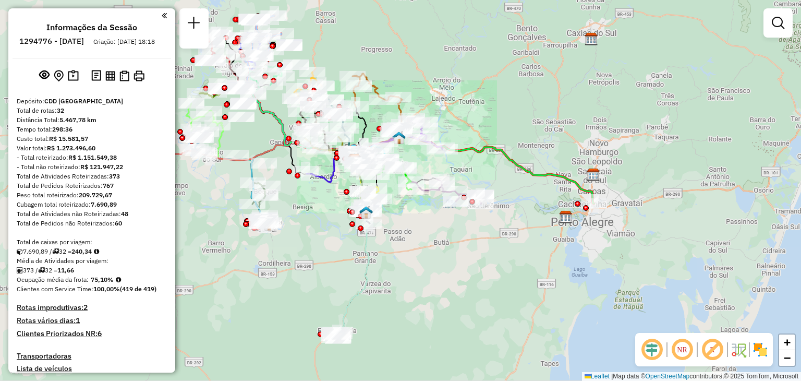
drag, startPoint x: 294, startPoint y: 245, endPoint x: 299, endPoint y: 224, distance: 21.0
click at [299, 224] on div "Janela de atendimento Grade de atendimento Capacidade Transportadoras Veículos …" at bounding box center [400, 190] width 801 height 381
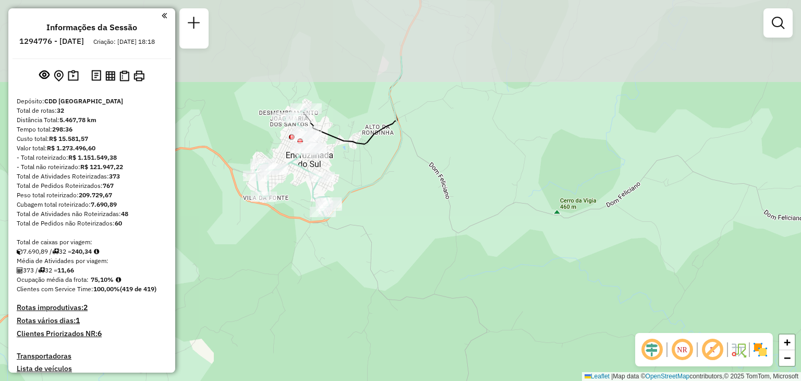
drag, startPoint x: 330, startPoint y: 213, endPoint x: 321, endPoint y: 220, distance: 10.8
click at [346, 272] on div "Janela de atendimento Grade de atendimento Capacidade Transportadoras Veículos …" at bounding box center [400, 190] width 801 height 381
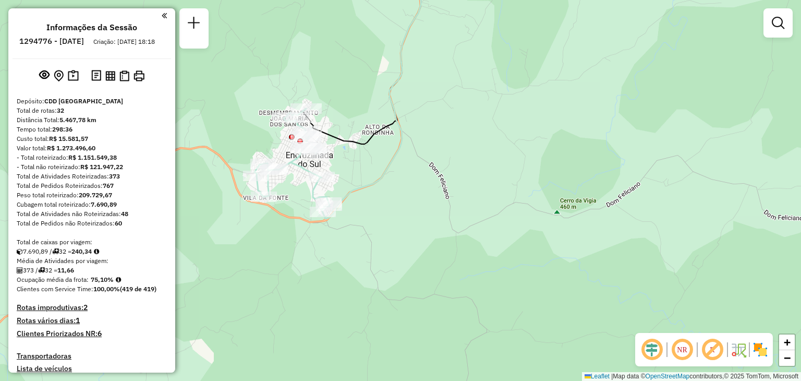
click at [421, 219] on icon at bounding box center [372, 90] width 98 height 257
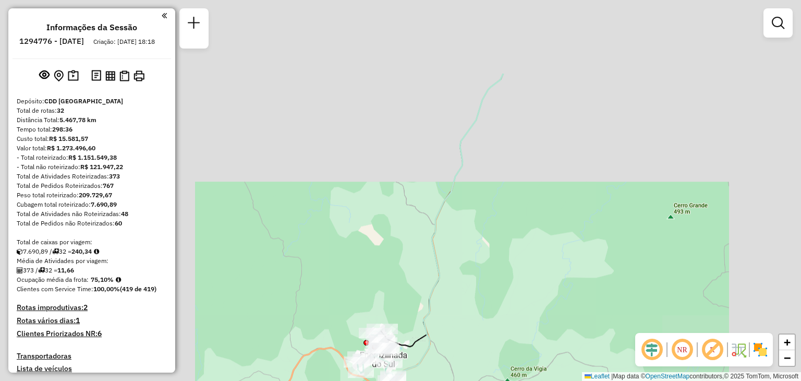
drag, startPoint x: 479, startPoint y: 203, endPoint x: 443, endPoint y: 332, distance: 133.6
click at [445, 335] on div "Janela de atendimento Grade de atendimento Capacidade Transportadoras Veículos …" at bounding box center [400, 190] width 801 height 381
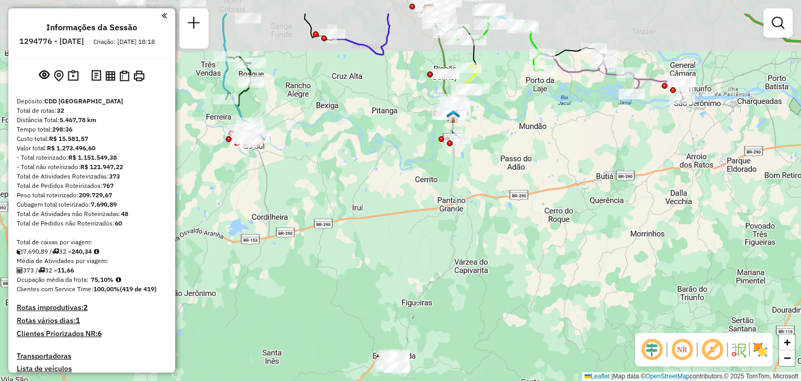
drag, startPoint x: 488, startPoint y: 289, endPoint x: 471, endPoint y: 332, distance: 46.4
click at [473, 332] on div "Janela de atendimento Grade de atendimento Capacidade Transportadoras Veículos …" at bounding box center [400, 190] width 801 height 381
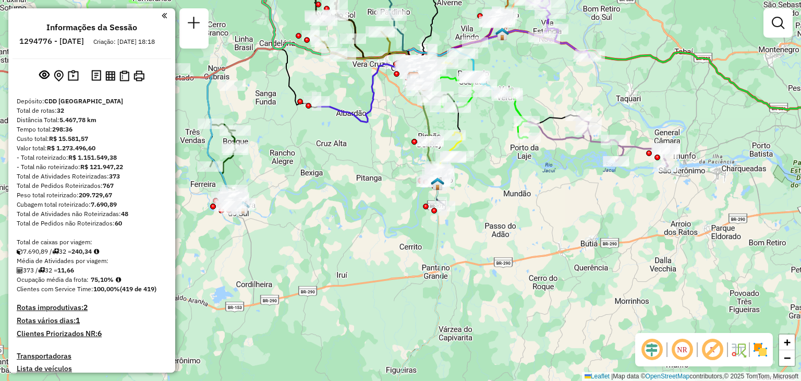
drag, startPoint x: 515, startPoint y: 233, endPoint x: 498, endPoint y: 367, distance: 134.5
click at [501, 370] on div "Janela de atendimento Grade de atendimento Capacidade Transportadoras Veículos …" at bounding box center [400, 190] width 801 height 381
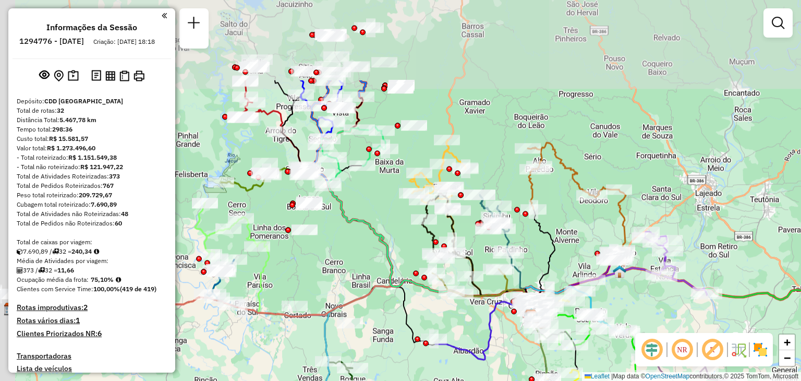
drag, startPoint x: 344, startPoint y: 265, endPoint x: 468, endPoint y: 377, distance: 167.0
click at [475, 380] on html "Aguarde... Pop-up bloqueado! Seu navegador bloqueou automáticamente a abertura …" at bounding box center [400, 190] width 801 height 381
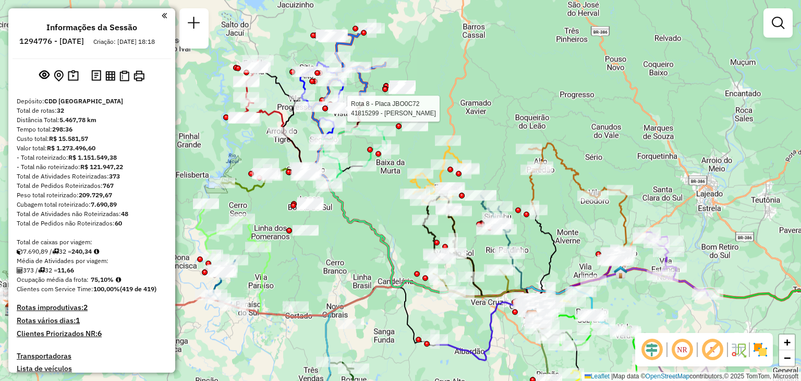
select select "**********"
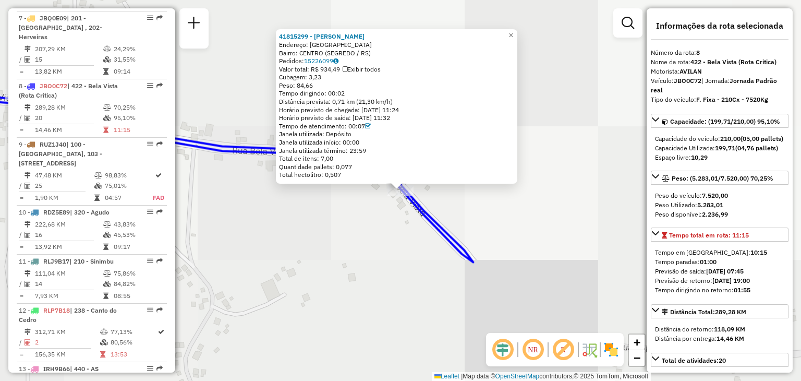
scroll to position [826, 0]
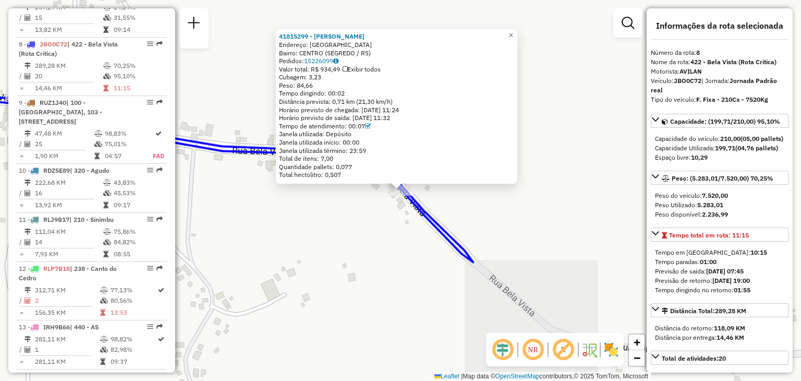
click at [337, 259] on div "41815299 - LAERTE GILMAR DE OLI Endereço: [GEOGRAPHIC_DATA]: [GEOGRAPHIC_DATA] …" at bounding box center [400, 190] width 801 height 381
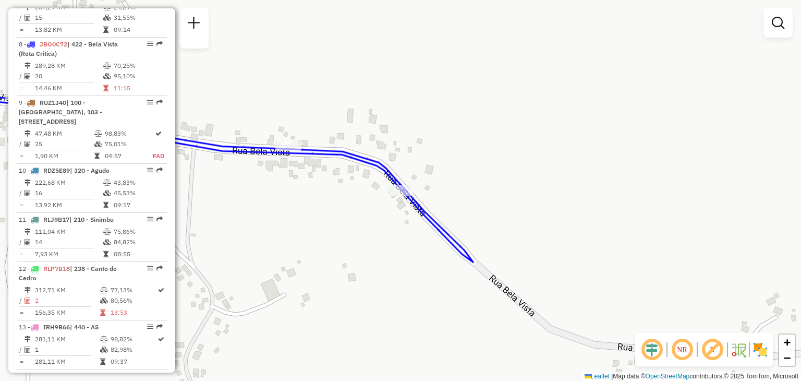
click at [454, 226] on div "Janela de atendimento Grade de atendimento Capacidade Transportadoras Veículos …" at bounding box center [400, 190] width 801 height 381
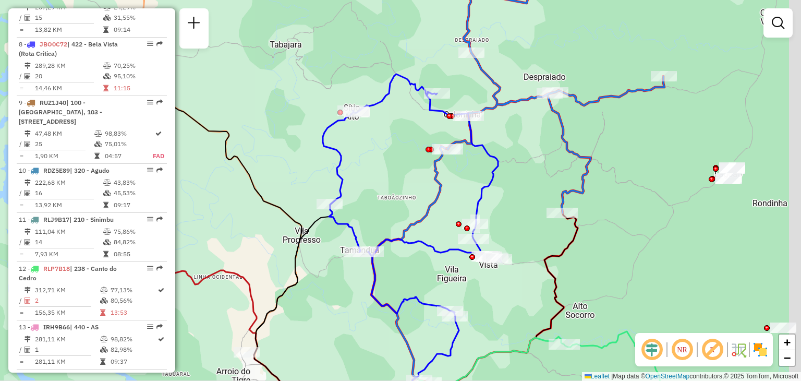
drag, startPoint x: 515, startPoint y: 162, endPoint x: 503, endPoint y: 169, distance: 14.3
click at [505, 169] on div "Janela de atendimento Grade de atendimento Capacidade Transportadoras Veículos …" at bounding box center [400, 190] width 801 height 381
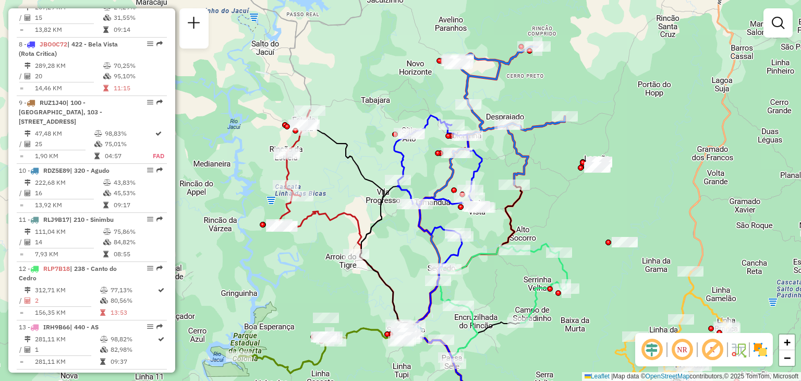
drag, startPoint x: 524, startPoint y: 211, endPoint x: 330, endPoint y: 82, distance: 232.6
click at [415, 185] on icon at bounding box center [468, 290] width 107 height 211
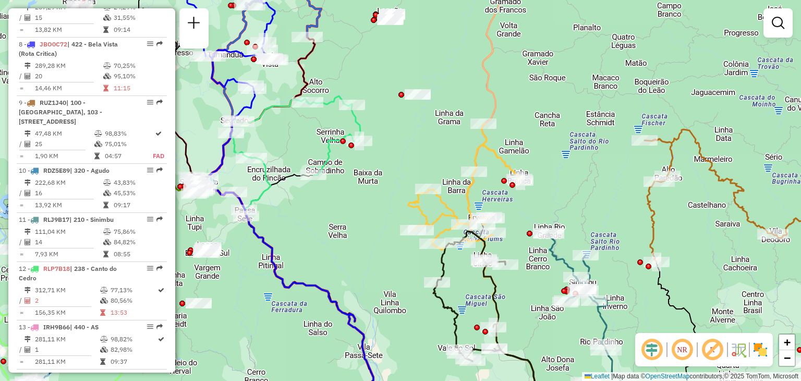
drag, startPoint x: 510, startPoint y: 220, endPoint x: 378, endPoint y: 86, distance: 188.4
click at [378, 86] on div "Janela de atendimento Grade de atendimento Capacidade Transportadoras Veículos …" at bounding box center [400, 190] width 801 height 381
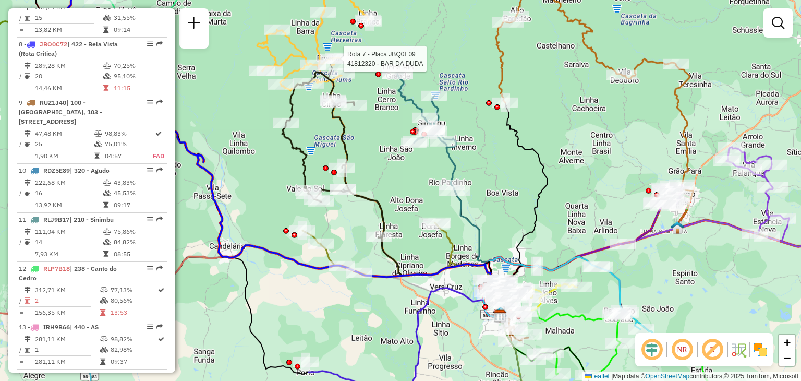
drag, startPoint x: 471, startPoint y: 247, endPoint x: 351, endPoint y: 88, distance: 198.8
click at [351, 88] on div "Rota 7 - Placa JBQ0E09 41812320 - BAR DA DUDA Janela de atendimento Grade de at…" at bounding box center [400, 190] width 801 height 381
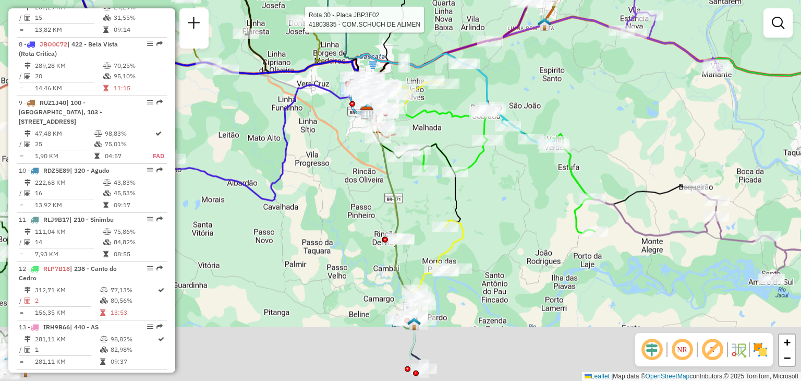
drag, startPoint x: 453, startPoint y: 310, endPoint x: 421, endPoint y: 228, distance: 88.3
click at [421, 228] on div "Rota 7 - Placa JBQ0E09 41812320 - BAR DA DUDA Rota 30 - Placa JBP3F02 41803835 …" at bounding box center [400, 190] width 801 height 381
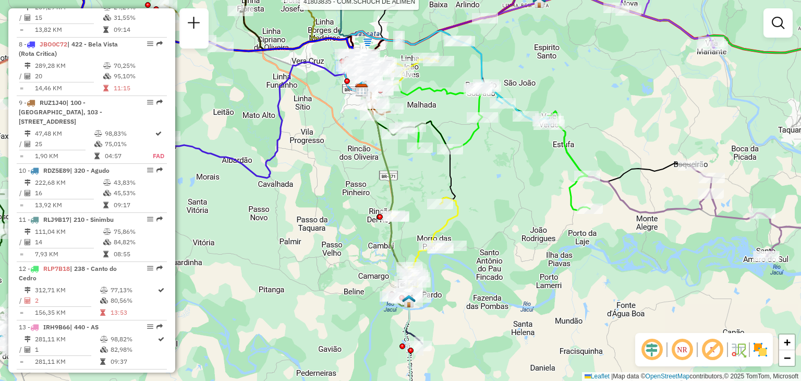
drag, startPoint x: 315, startPoint y: 173, endPoint x: 370, endPoint y: 235, distance: 83.1
click at [376, 249] on div "Rota 7 - Placa JBQ0E09 41812320 - BAR DA DUDA Rota 30 - Placa JBP3F02 41803835 …" at bounding box center [400, 190] width 801 height 381
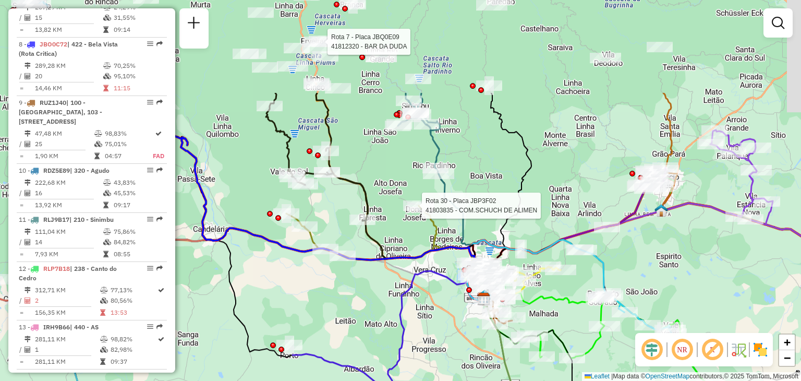
drag, startPoint x: 336, startPoint y: 107, endPoint x: 434, endPoint y: 289, distance: 207.4
click at [434, 289] on div "Rota 7 - Placa JBQ0E09 41812320 - BAR DA DUDA Rota 30 - Placa JBP3F02 41803835 …" at bounding box center [400, 190] width 801 height 381
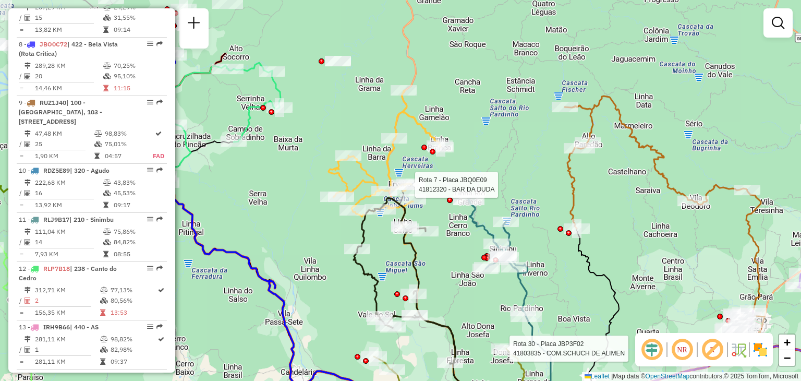
drag, startPoint x: 433, startPoint y: 223, endPoint x: 471, endPoint y: 282, distance: 70.0
click at [481, 294] on div "Rota 7 - Placa JBQ0E09 41812320 - BAR DA DUDA Rota 30 - Placa JBP3F02 41803835 …" at bounding box center [400, 190] width 801 height 381
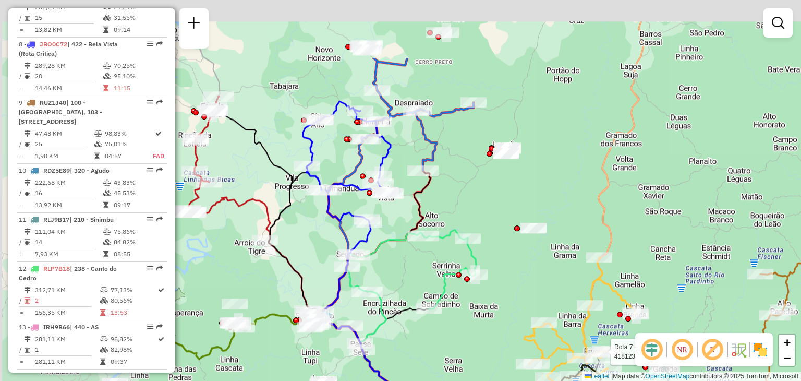
drag, startPoint x: 384, startPoint y: 174, endPoint x: 525, endPoint y: 260, distance: 165.0
click at [524, 262] on div "Rota 7 - Placa JBQ0E09 41812320 - BAR DA DUDA Rota 30 - Placa JBP3F02 41803835 …" at bounding box center [400, 190] width 801 height 381
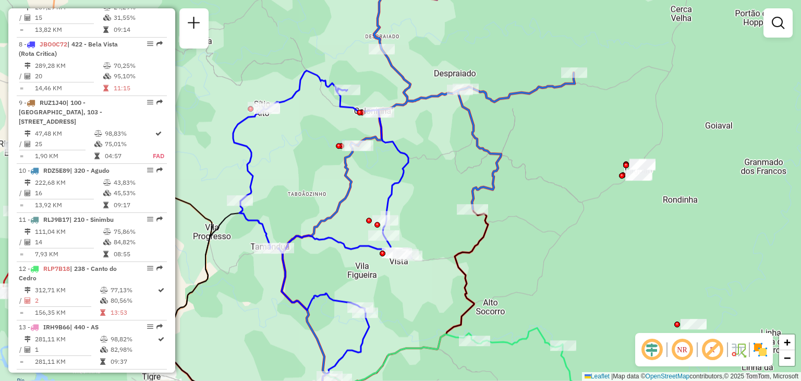
drag, startPoint x: 405, startPoint y: 195, endPoint x: 420, endPoint y: 151, distance: 46.8
click at [420, 151] on div "Rota 7 - Placa JBQ0E09 41812320 - BAR DA DUDA Rota 30 - Placa JBP3F02 41803835 …" at bounding box center [400, 190] width 801 height 381
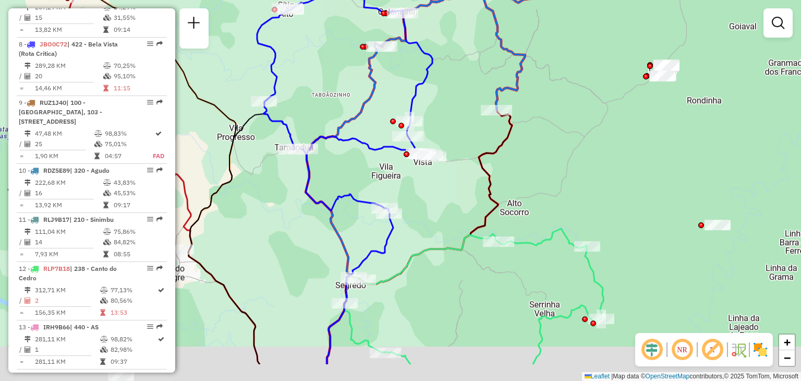
drag, startPoint x: 404, startPoint y: 283, endPoint x: 413, endPoint y: 215, distance: 69.0
click at [419, 213] on div "Rota 7 - Placa JBQ0E09 41812320 - BAR DA DUDA Rota 30 - Placa JBP3F02 41803835 …" at bounding box center [400, 190] width 801 height 381
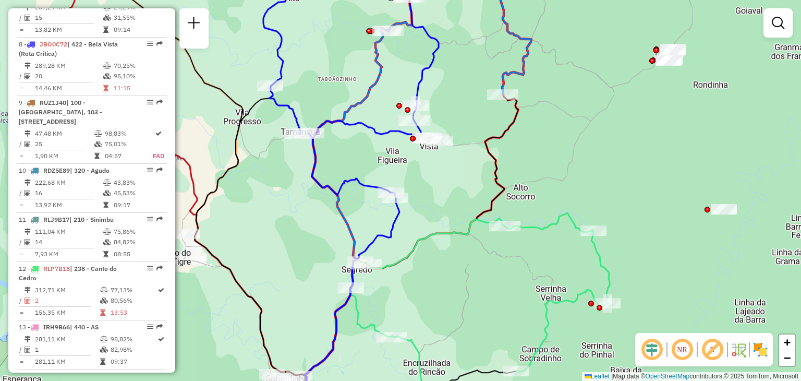
drag, startPoint x: 412, startPoint y: 180, endPoint x: 416, endPoint y: 184, distance: 5.5
click at [411, 187] on div "Rota 7 - Placa JBQ0E09 41812320 - BAR DA DUDA Rota 30 - Placa JBP3F02 41803835 …" at bounding box center [400, 190] width 801 height 381
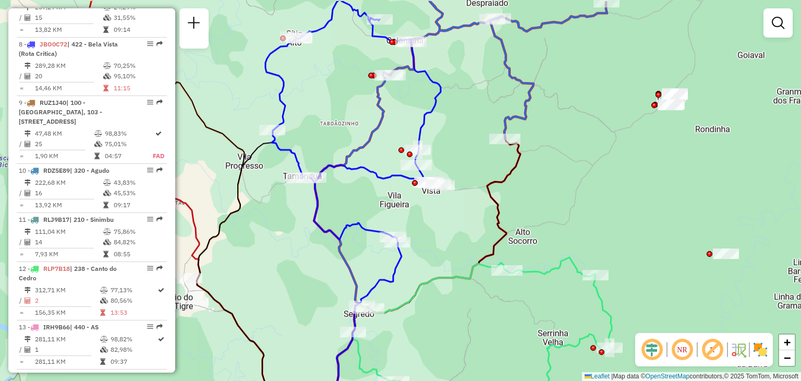
drag, startPoint x: 469, startPoint y: 204, endPoint x: 468, endPoint y: 215, distance: 11.1
click at [470, 219] on div "Rota 7 - Placa JBQ0E09 41812320 - BAR DA DUDA Rota 30 - Placa JBP3F02 41803835 …" at bounding box center [400, 190] width 801 height 381
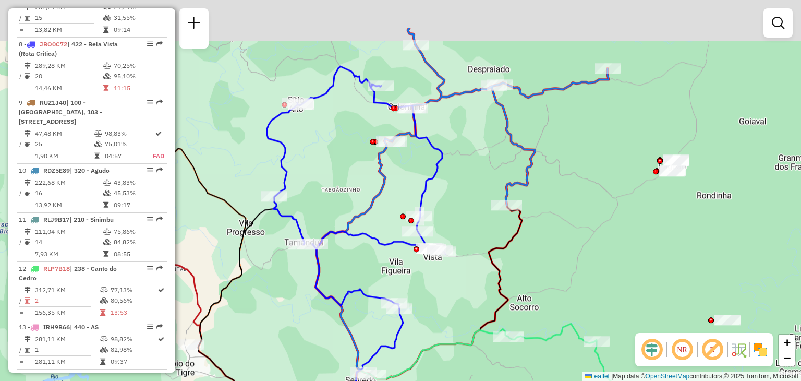
drag, startPoint x: 349, startPoint y: 167, endPoint x: 345, endPoint y: 240, distance: 73.1
click at [345, 240] on icon at bounding box center [356, 187] width 178 height 242
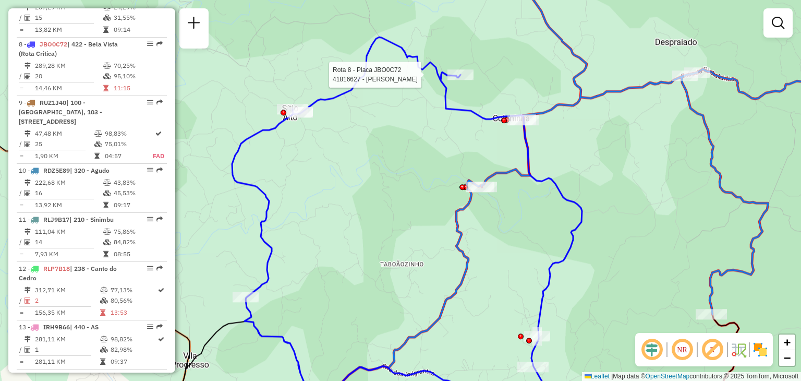
select select "**********"
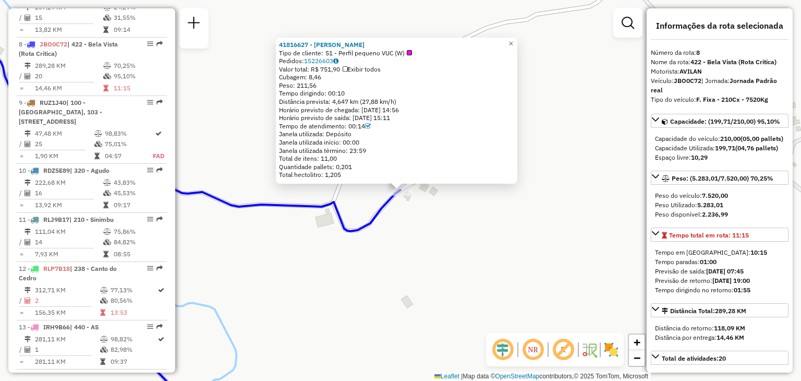
click at [401, 249] on div "41816627 - VALMIR VALENTIN LINHARES Tipo de cliente: 51 - Perfil pequeno VUC (W…" at bounding box center [400, 190] width 801 height 381
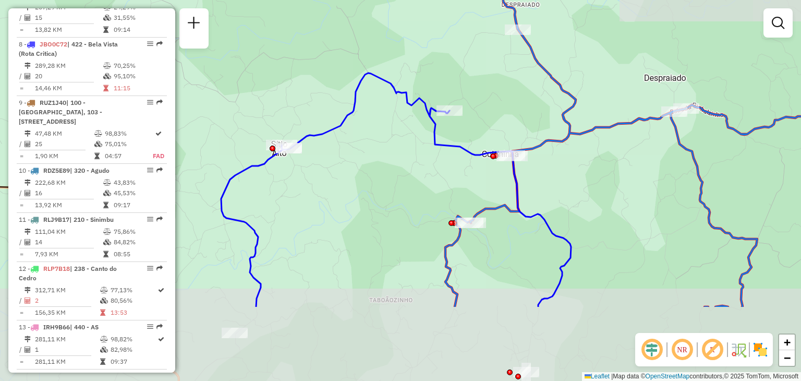
drag, startPoint x: 445, startPoint y: 263, endPoint x: 469, endPoint y: 157, distance: 108.4
click at [470, 151] on icon at bounding box center [396, 190] width 350 height 234
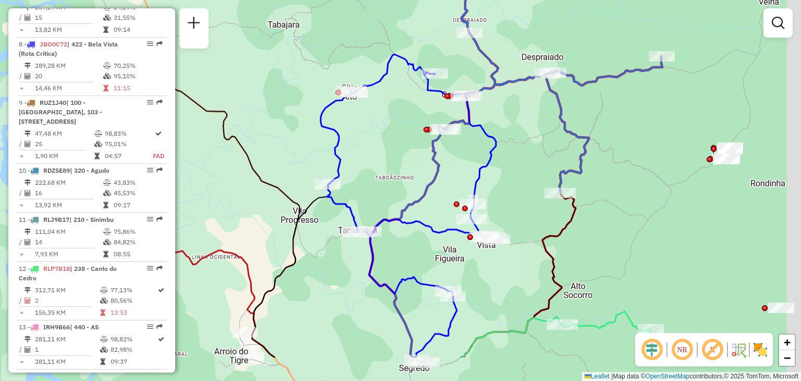
drag, startPoint x: 457, startPoint y: 229, endPoint x: 433, endPoint y: 163, distance: 69.8
click at [433, 165] on icon at bounding box center [407, 241] width 77 height 231
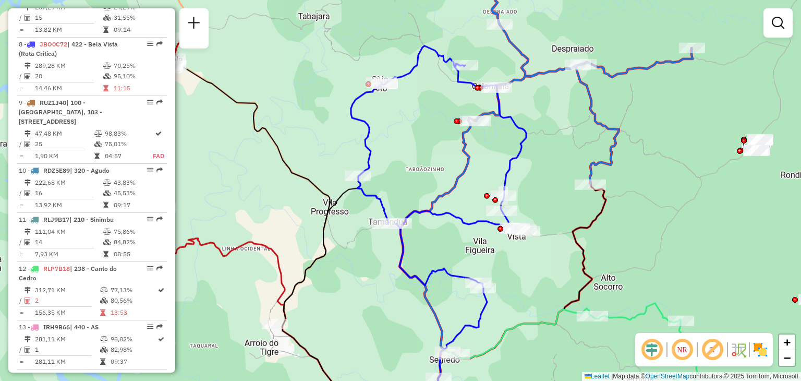
drag, startPoint x: 384, startPoint y: 177, endPoint x: 415, endPoint y: 172, distance: 31.8
click at [415, 172] on div "Janela de atendimento Grade de atendimento Capacidade Transportadoras Veículos …" at bounding box center [400, 190] width 801 height 381
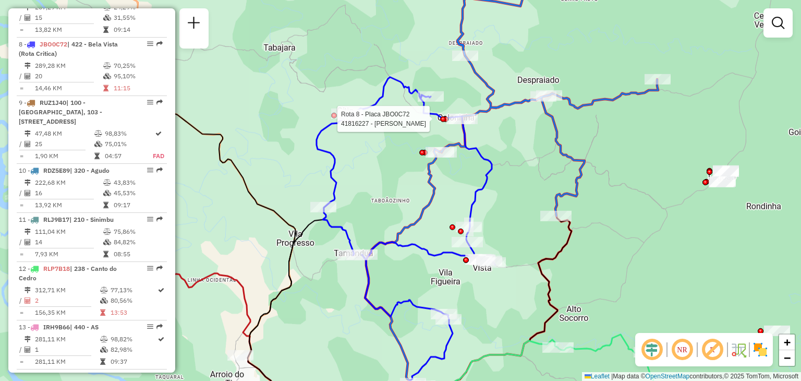
click at [510, 167] on div "Rota 8 - Placa JBO0C72 41816227 - AIMORES ISRAEL DA SILVA Janela de atendimento…" at bounding box center [400, 190] width 801 height 381
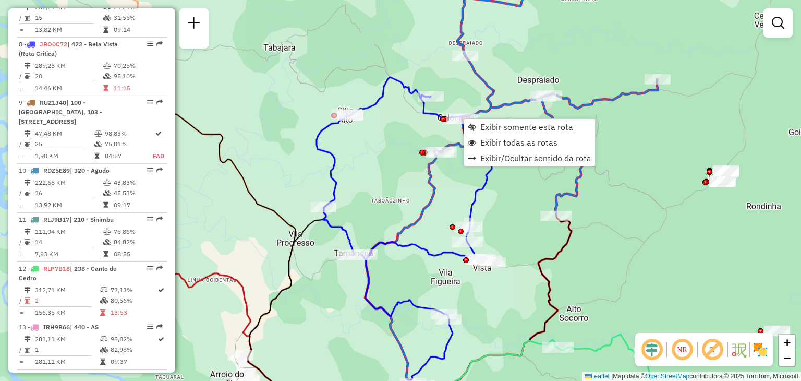
click at [516, 303] on div "Janela de atendimento Grade de atendimento Capacidade Transportadoras Veículos …" at bounding box center [400, 190] width 801 height 381
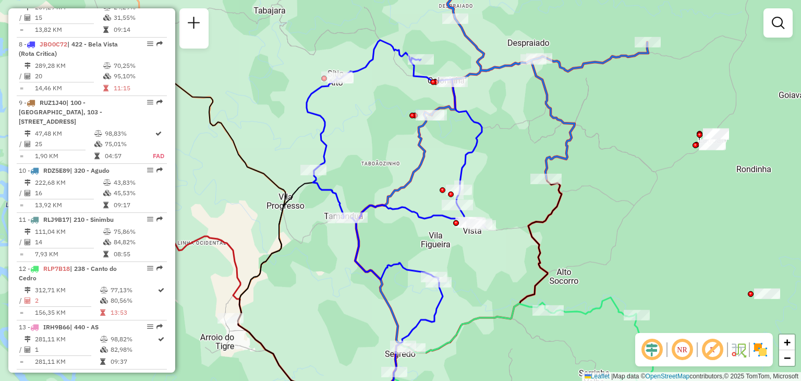
drag, startPoint x: 488, startPoint y: 300, endPoint x: 478, endPoint y: 254, distance: 47.1
click at [478, 254] on div "Janela de atendimento Grade de atendimento Capacidade Transportadoras Veículos …" at bounding box center [400, 190] width 801 height 381
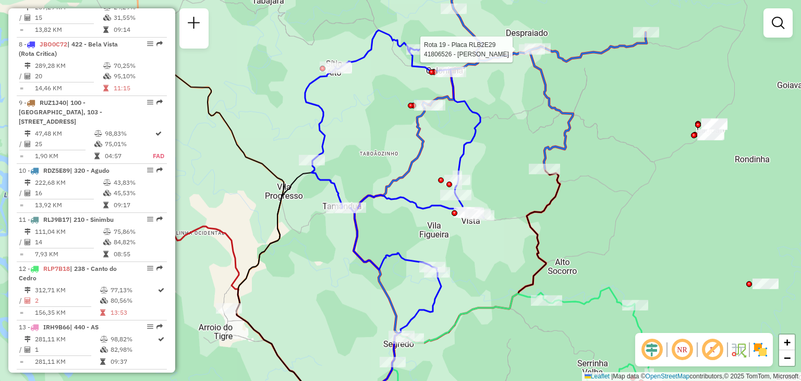
select select "**********"
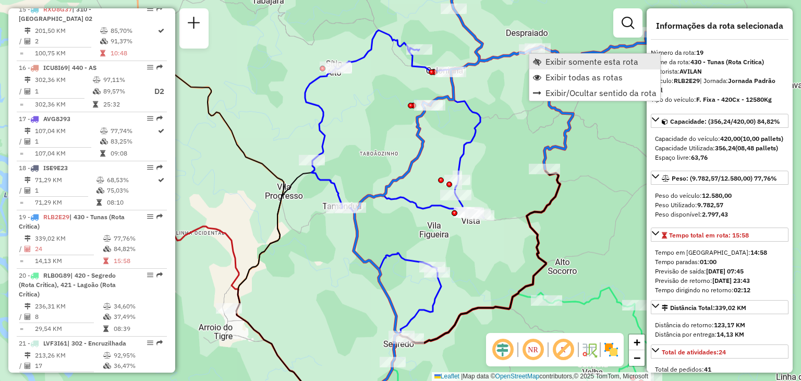
scroll to position [1433, 0]
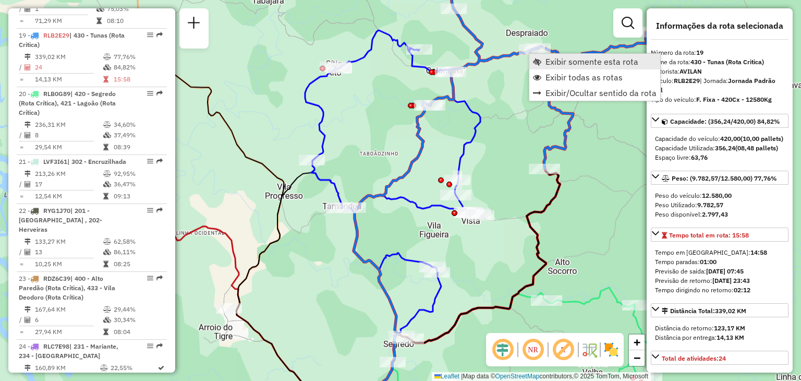
click at [542, 63] on link "Exibir somente esta rota" at bounding box center [594, 62] width 131 height 16
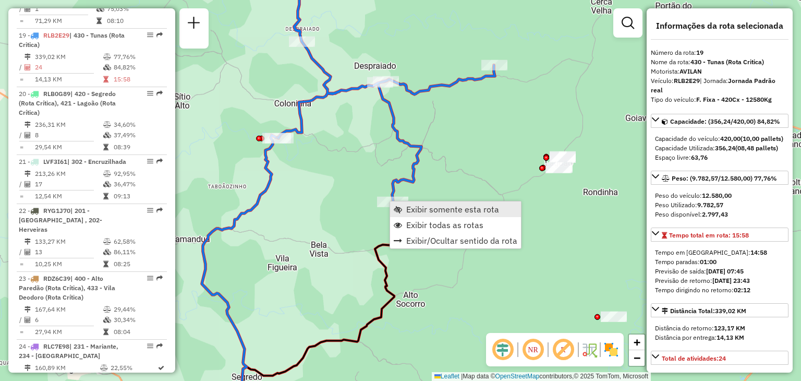
click at [402, 210] on span "Exibir somente esta rota" at bounding box center [398, 209] width 8 height 8
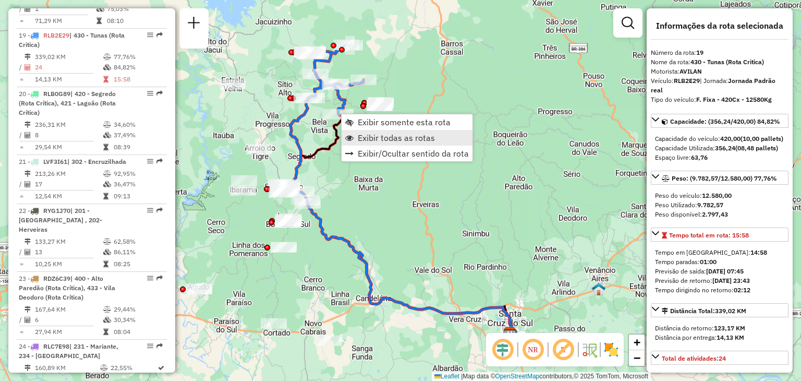
drag, startPoint x: 371, startPoint y: 135, endPoint x: 362, endPoint y: 144, distance: 12.9
click at [371, 135] on span "Exibir todas as rotas" at bounding box center [396, 138] width 77 height 8
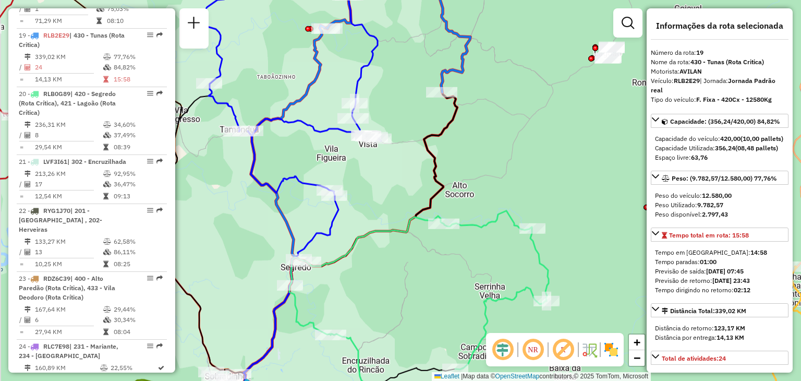
drag, startPoint x: 249, startPoint y: 206, endPoint x: 308, endPoint y: 206, distance: 59.5
click at [298, 205] on div "Janela de atendimento Grade de atendimento Capacidade Transportadoras Veículos …" at bounding box center [400, 190] width 801 height 381
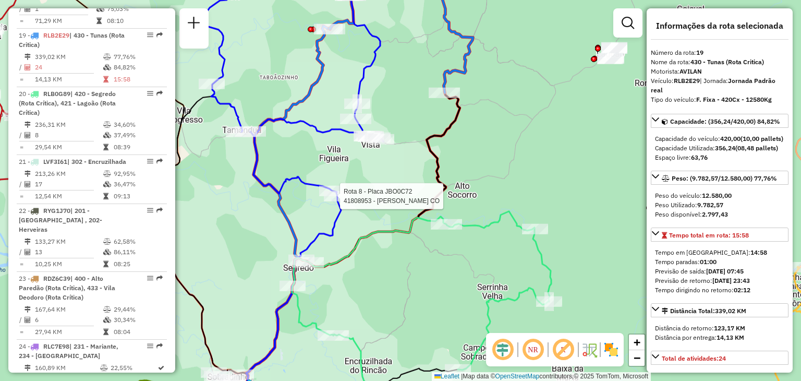
click at [336, 201] on div at bounding box center [337, 196] width 26 height 10
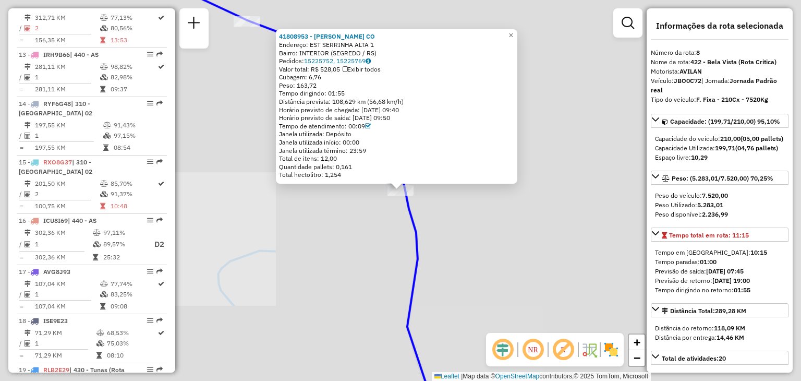
scroll to position [826, 0]
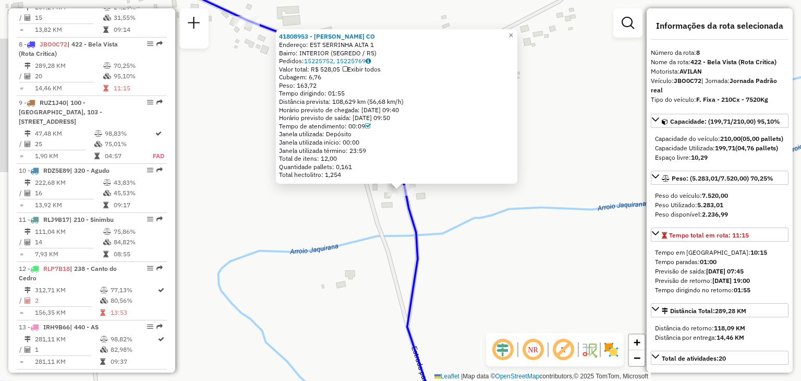
drag, startPoint x: 346, startPoint y: 224, endPoint x: 354, endPoint y: 219, distance: 9.0
click at [346, 224] on div "41808953 - MARILIA TEREZINHA CO Endereço: EST SERRINHA ALTA 1 Bairro: INTERIOR …" at bounding box center [400, 190] width 801 height 381
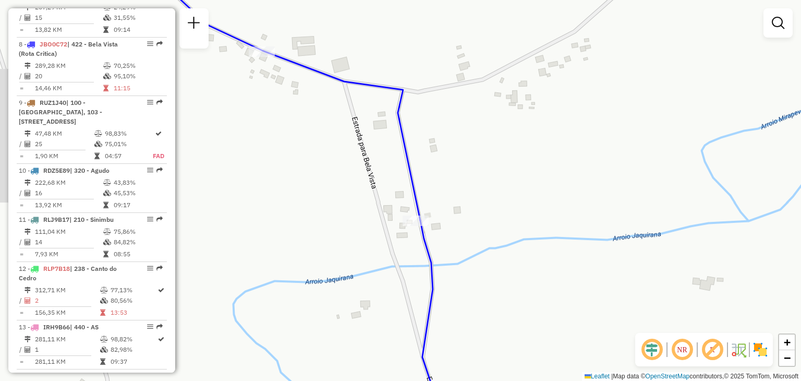
drag, startPoint x: 300, startPoint y: 78, endPoint x: 333, endPoint y: 126, distance: 58.3
click at [343, 139] on div "Janela de atendimento Grade de atendimento Capacidade Transportadoras Veículos …" at bounding box center [400, 190] width 801 height 381
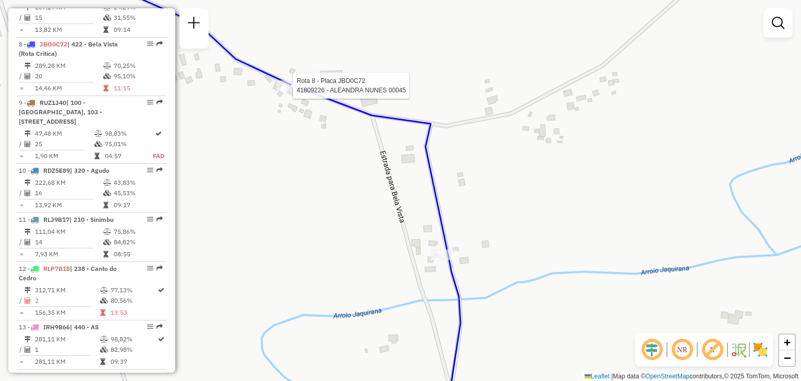
select select "**********"
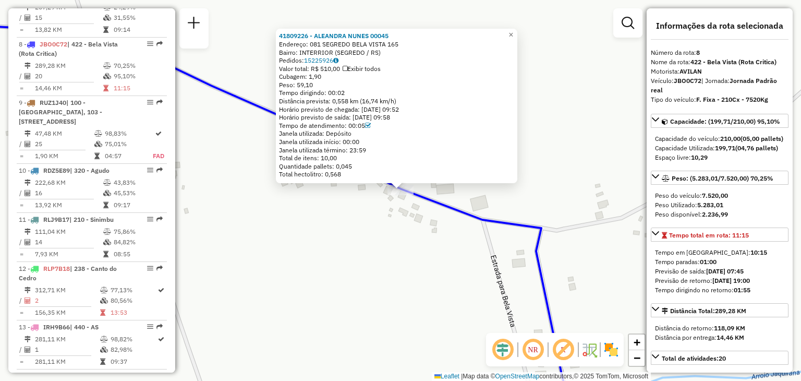
click at [403, 234] on div "41809226 - ALEANDRA NUNES 00045 Endereço: 081 SEGREDO BELA VISTA 165 Bairro: IN…" at bounding box center [400, 190] width 801 height 381
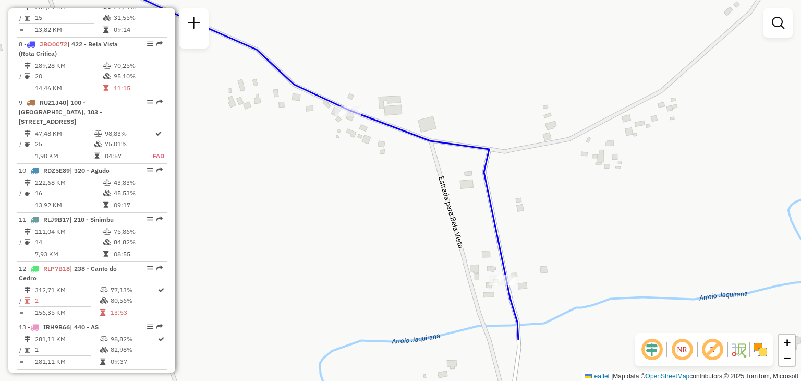
drag, startPoint x: 465, startPoint y: 270, endPoint x: 441, endPoint y: 223, distance: 52.2
click at [403, 178] on div "Janela de atendimento Grade de atendimento Capacidade Transportadoras Veículos …" at bounding box center [400, 190] width 801 height 381
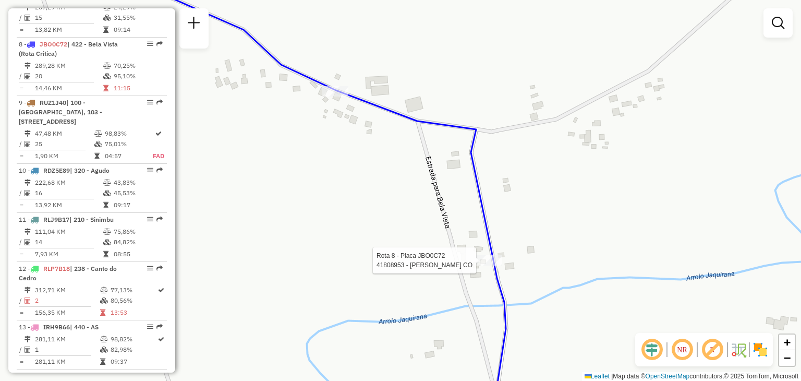
select select "**********"
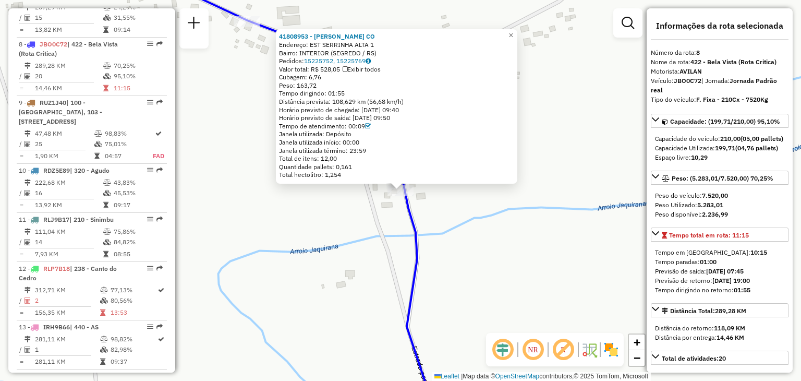
click at [405, 320] on icon at bounding box center [421, 304] width 33 height 229
click at [346, 272] on div "41808953 - MARILIA TEREZINHA CO Endereço: EST SERRINHA ALTA 1 Bairro: INTERIOR …" at bounding box center [400, 190] width 801 height 381
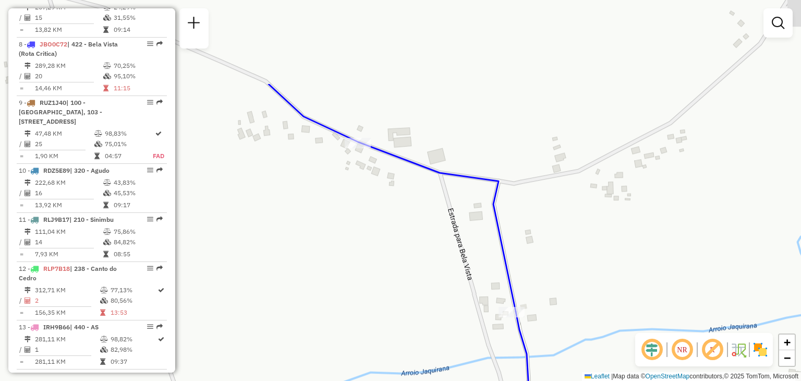
drag, startPoint x: 256, startPoint y: 197, endPoint x: 377, endPoint y: 298, distance: 158.5
click at [378, 328] on div "Janela de atendimento Grade de atendimento Capacidade Transportadoras Veículos …" at bounding box center [400, 190] width 801 height 381
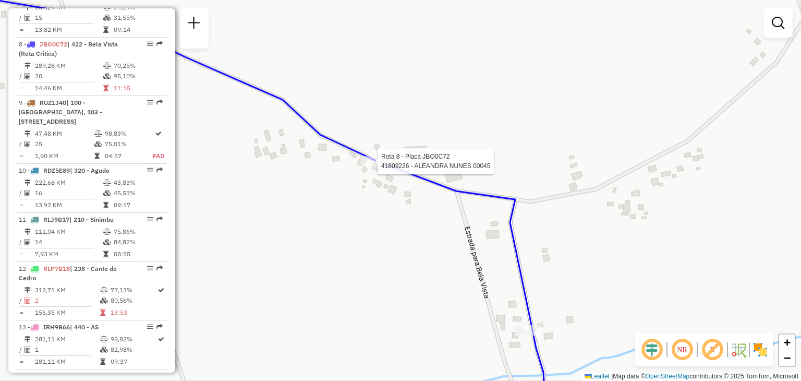
select select "**********"
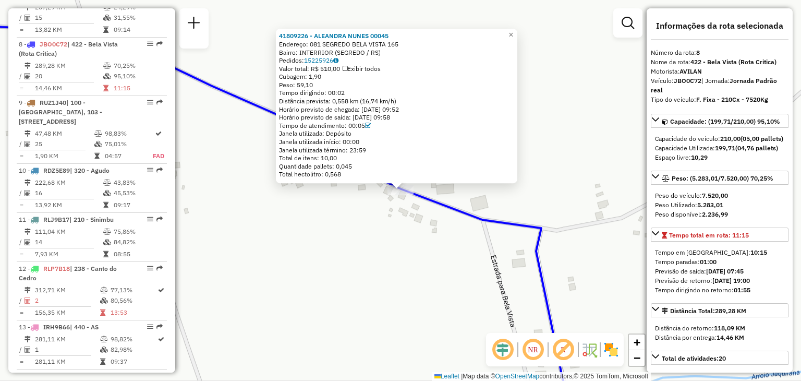
click at [417, 239] on div "41809226 - ALEANDRA NUNES 00045 Endereço: 081 SEGREDO BELA VISTA 165 Bairro: IN…" at bounding box center [400, 190] width 801 height 381
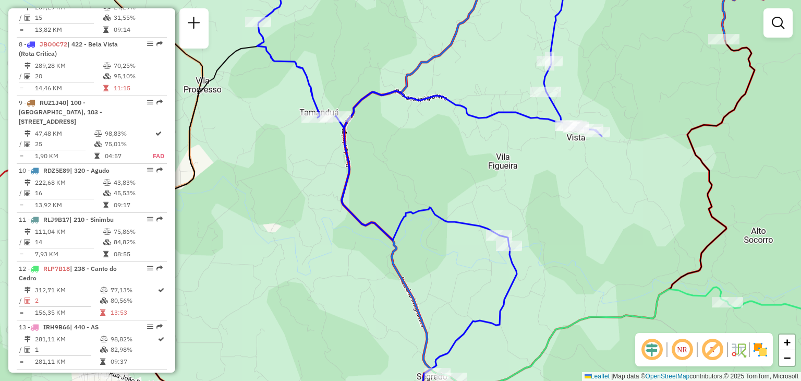
drag, startPoint x: 573, startPoint y: 263, endPoint x: 544, endPoint y: 253, distance: 30.3
click at [544, 253] on div "Janela de atendimento Grade de atendimento Capacidade Transportadoras Veículos …" at bounding box center [400, 190] width 801 height 381
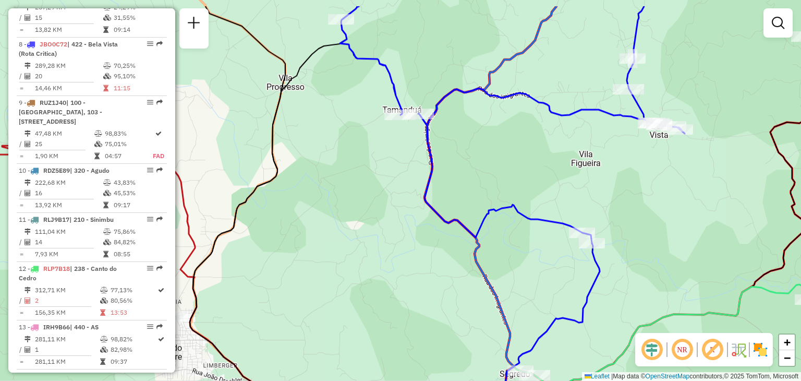
drag, startPoint x: 489, startPoint y: 184, endPoint x: 520, endPoint y: 243, distance: 67.0
click at [520, 243] on div "Janela de atendimento Grade de atendimento Capacidade Transportadoras Veículos …" at bounding box center [400, 190] width 801 height 381
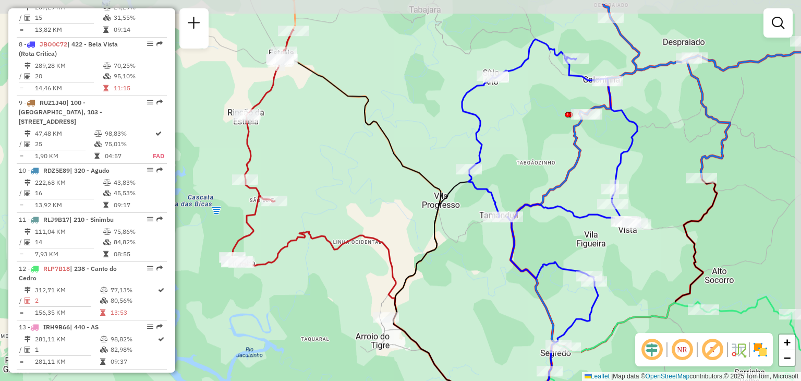
drag, startPoint x: 584, startPoint y: 179, endPoint x: 575, endPoint y: 224, distance: 45.7
click at [575, 224] on icon at bounding box center [551, 160] width 178 height 242
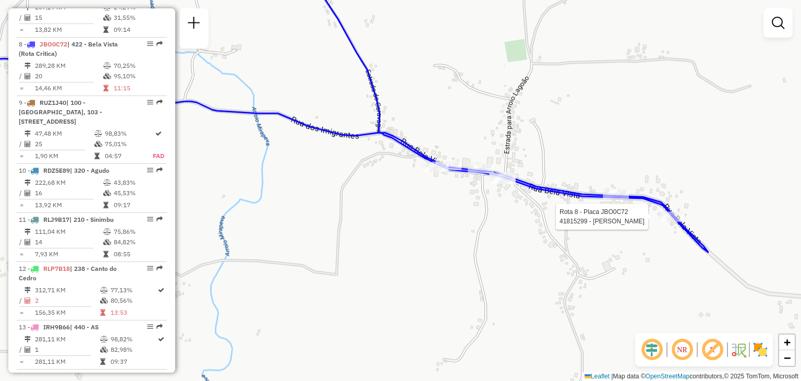
select select "**********"
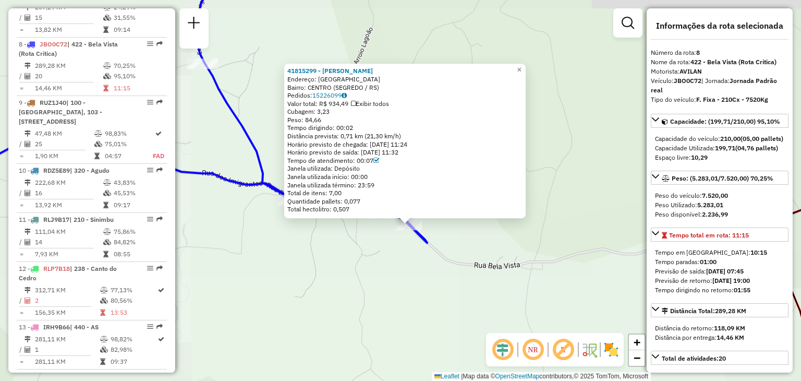
click at [496, 259] on div "41815299 - LAERTE GILMAR DE OLI Endereço: [GEOGRAPHIC_DATA]: [GEOGRAPHIC_DATA] …" at bounding box center [400, 190] width 801 height 381
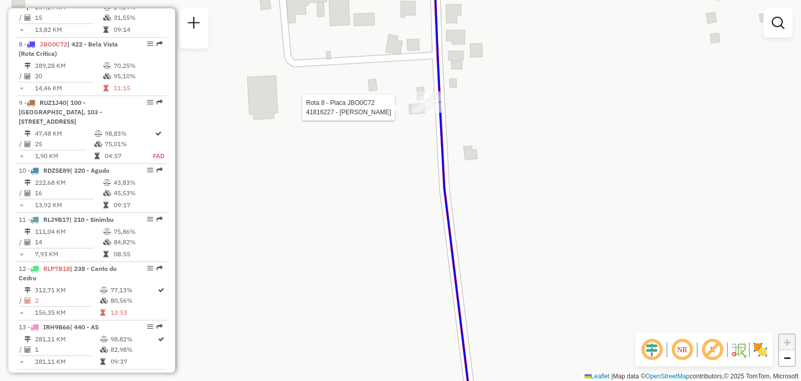
select select "**********"
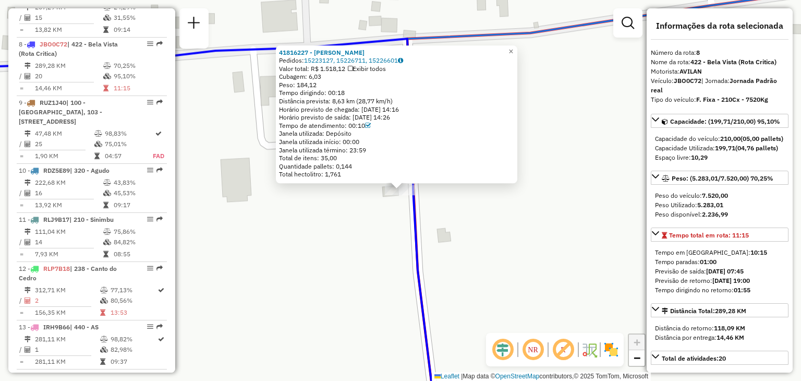
click at [455, 218] on div "41816227 - AIMORES ISRAEL DA SILVA Pedidos: 15223127, 15226711, 15226601 Valor …" at bounding box center [400, 190] width 801 height 381
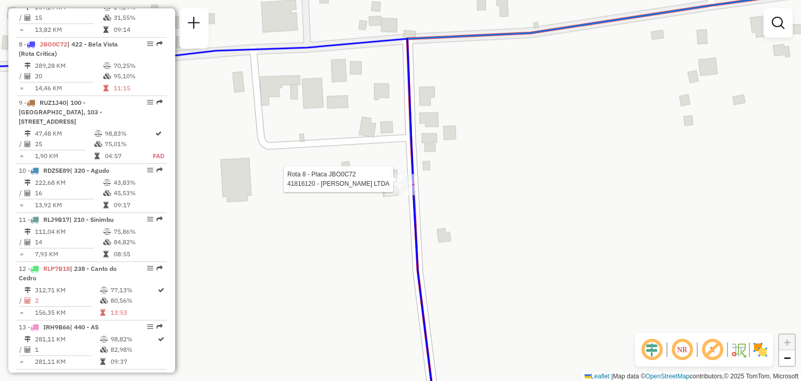
select select "**********"
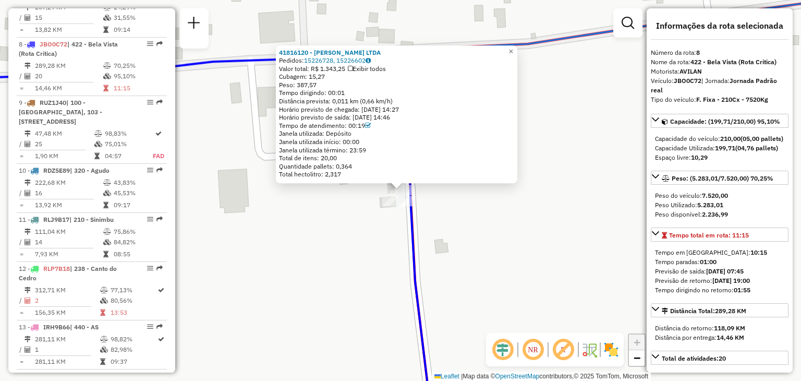
click at [440, 211] on div "41816120 - LEANDRO DA SILVA LTDA Pedidos: 15226728, 15226602 Valor total: R$ 1.…" at bounding box center [400, 190] width 801 height 381
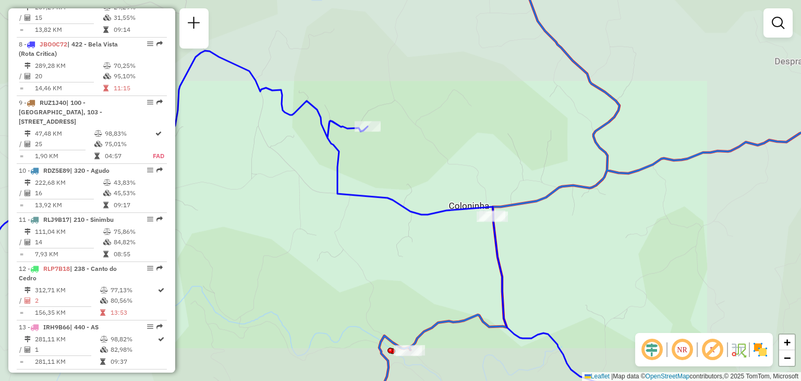
drag, startPoint x: 584, startPoint y: 243, endPoint x: 468, endPoint y: 105, distance: 179.2
click at [470, 103] on div "Janela de atendimento Grade de atendimento Capacidade Transportadoras Veículos …" at bounding box center [400, 190] width 801 height 381
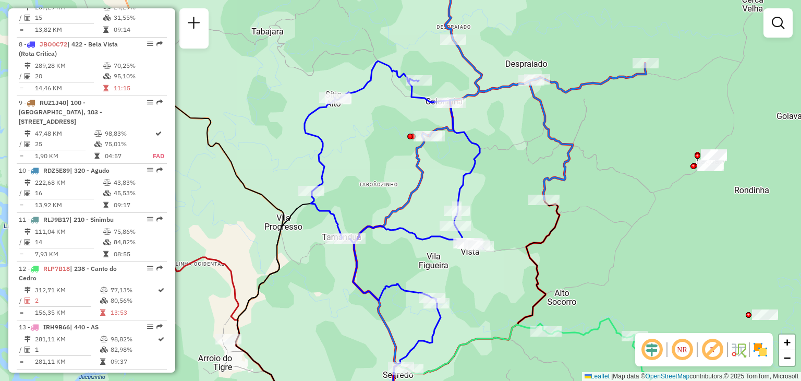
drag, startPoint x: 520, startPoint y: 150, endPoint x: 503, endPoint y: 115, distance: 38.9
click at [503, 115] on div "Janela de atendimento Grade de atendimento Capacidade Transportadoras Veículos …" at bounding box center [400, 190] width 801 height 381
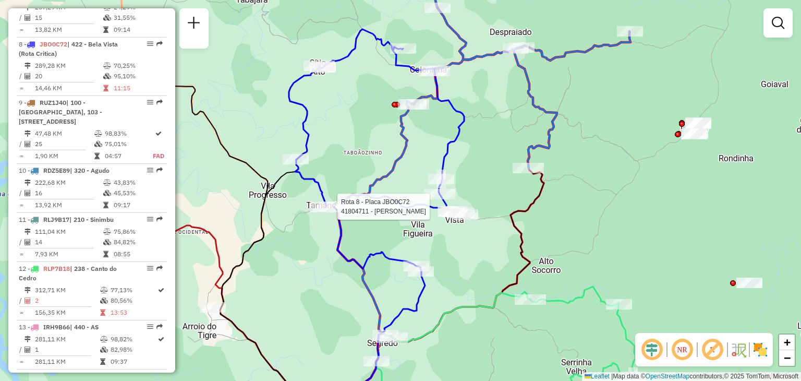
select select "**********"
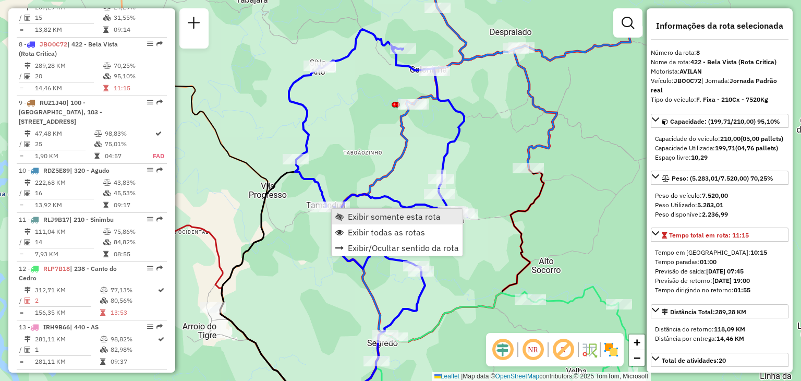
click at [354, 214] on span "Exibir somente esta rota" at bounding box center [394, 216] width 93 height 8
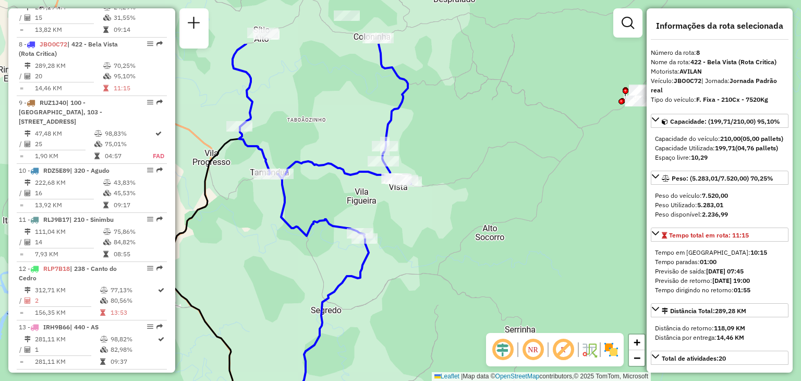
drag, startPoint x: 330, startPoint y: 125, endPoint x: 348, endPoint y: 223, distance: 100.3
click at [348, 223] on div "Janela de atendimento Grade de atendimento Capacidade Transportadoras Veículos …" at bounding box center [400, 190] width 801 height 381
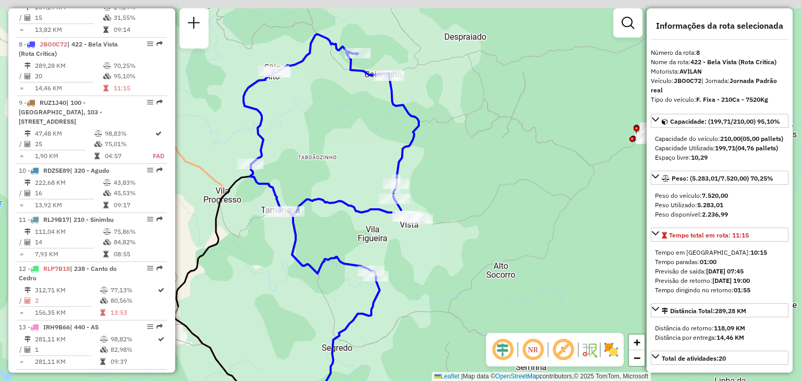
drag, startPoint x: 363, startPoint y: 156, endPoint x: 365, endPoint y: 162, distance: 6.1
click at [365, 162] on div "Janela de atendimento Grade de atendimento Capacidade Transportadoras Veículos …" at bounding box center [400, 190] width 801 height 381
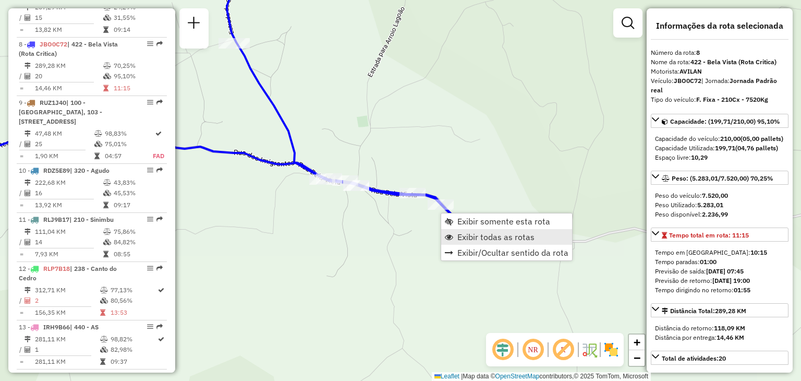
click at [469, 236] on span "Exibir todas as rotas" at bounding box center [495, 237] width 77 height 8
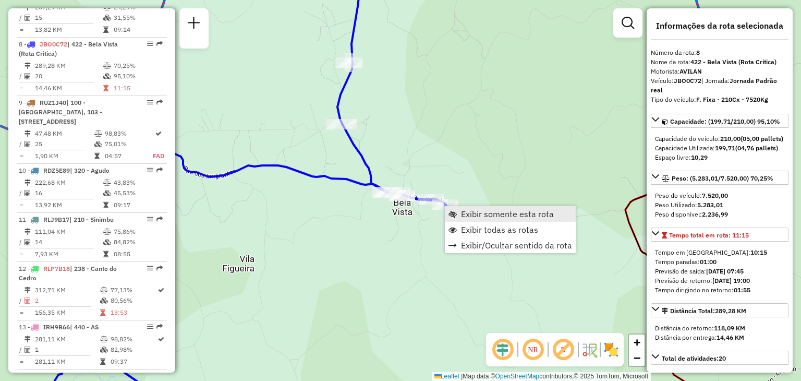
click at [459, 216] on link "Exibir somente esta rota" at bounding box center [510, 214] width 131 height 16
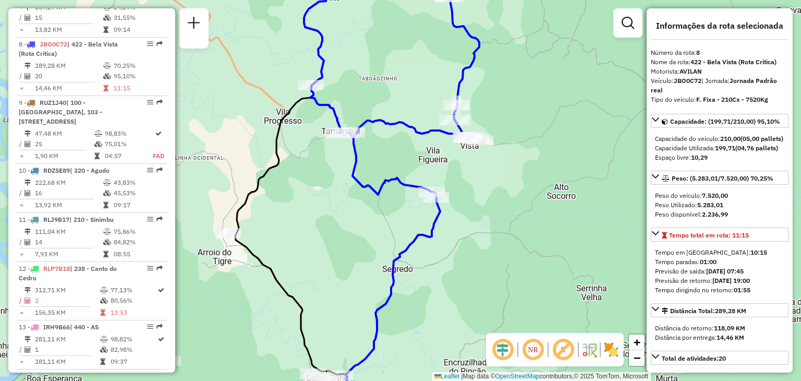
drag, startPoint x: 469, startPoint y: 200, endPoint x: 471, endPoint y: 205, distance: 5.4
click at [471, 205] on div "Janela de atendimento Grade de atendimento Capacidade Transportadoras Veículos …" at bounding box center [400, 190] width 801 height 381
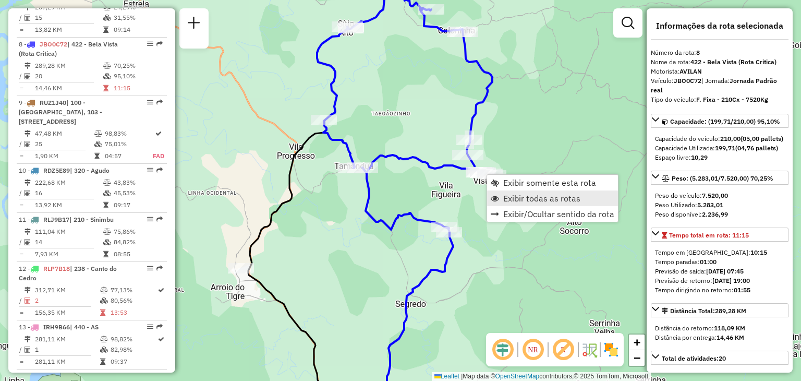
drag, startPoint x: 512, startPoint y: 198, endPoint x: 518, endPoint y: 199, distance: 6.9
click at [512, 198] on span "Exibir todas as rotas" at bounding box center [541, 198] width 77 height 8
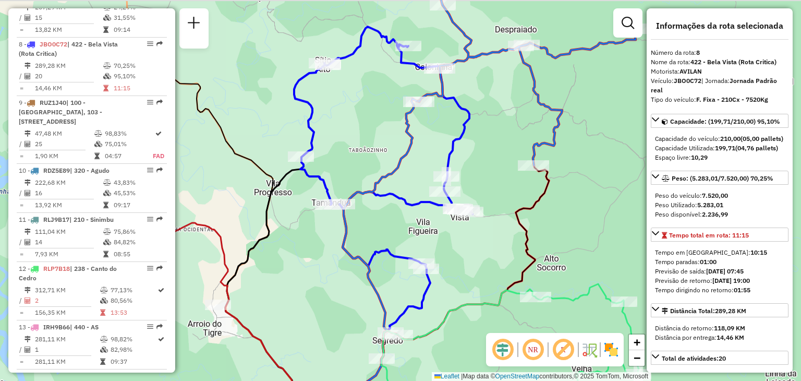
click at [517, 219] on icon at bounding box center [442, 310] width 214 height 290
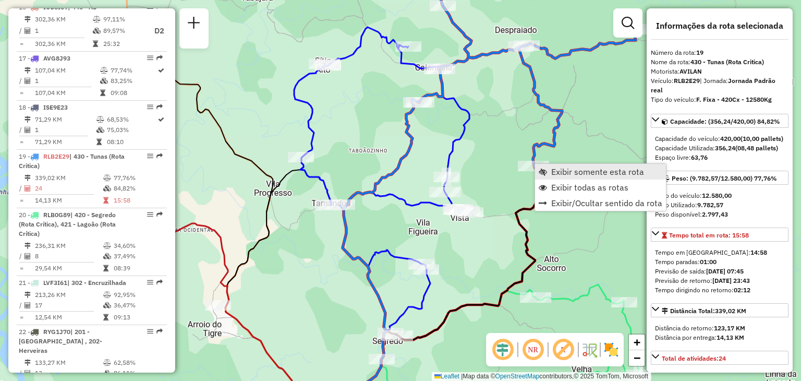
scroll to position [1433, 0]
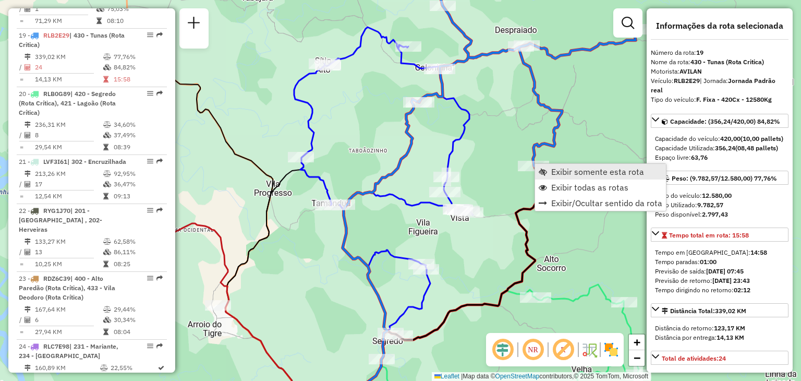
click at [551, 173] on span "Exibir somente esta rota" at bounding box center [597, 171] width 93 height 8
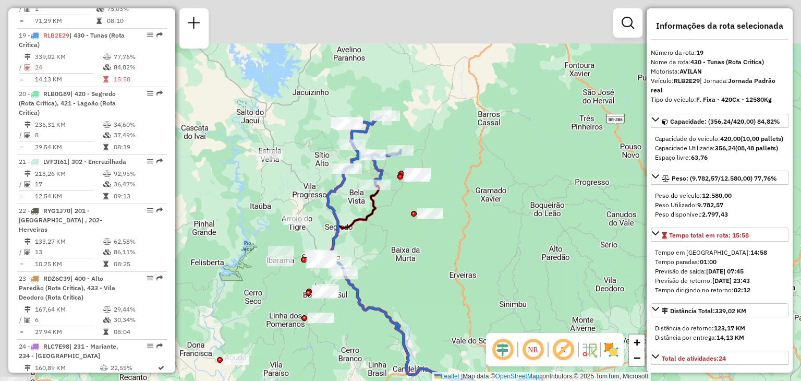
drag, startPoint x: 393, startPoint y: 180, endPoint x: 408, endPoint y: 206, distance: 30.0
click at [408, 206] on div "Janela de atendimento Grade de atendimento Capacidade Transportadoras Veículos …" at bounding box center [400, 190] width 801 height 381
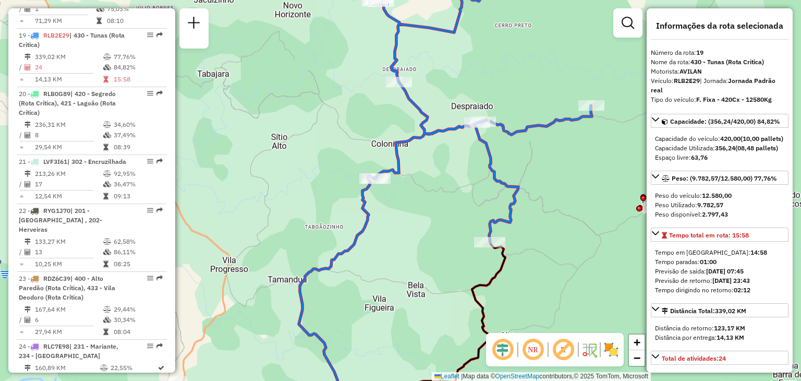
drag, startPoint x: 343, startPoint y: 255, endPoint x: 394, endPoint y: 217, distance: 63.8
click at [393, 220] on div "Janela de atendimento Grade de atendimento Capacidade Transportadoras Veículos …" at bounding box center [400, 190] width 801 height 381
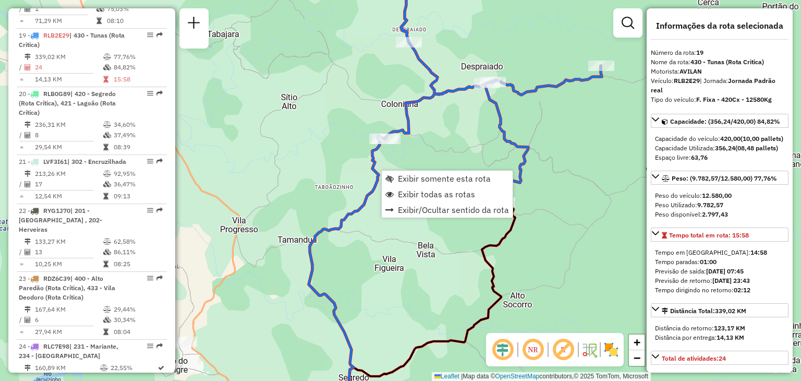
drag, startPoint x: 355, startPoint y: 273, endPoint x: 361, endPoint y: 178, distance: 95.2
click at [361, 178] on div "Janela de atendimento Grade de atendimento Capacidade Transportadoras Veículos …" at bounding box center [400, 190] width 801 height 381
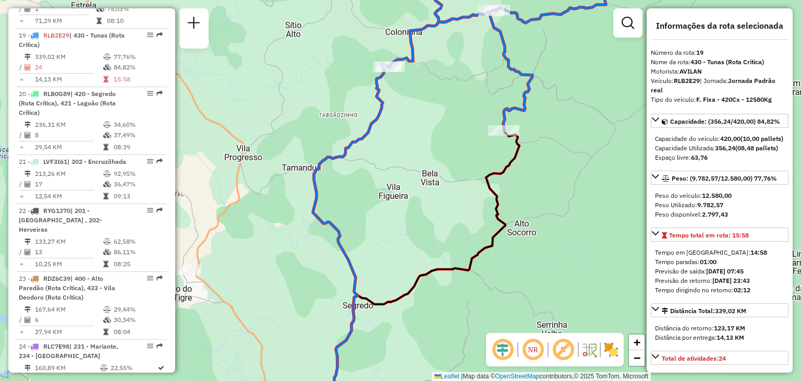
click at [353, 219] on div "Janela de atendimento Grade de atendimento Capacidade Transportadoras Veículos …" at bounding box center [400, 190] width 801 height 381
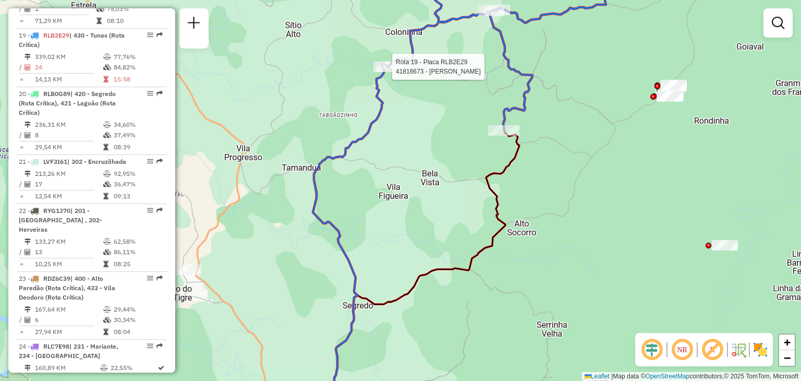
select select "**********"
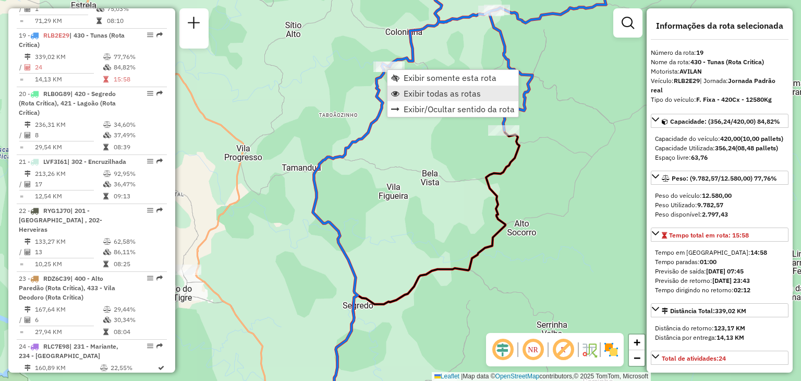
click at [408, 90] on span "Exibir todas as rotas" at bounding box center [442, 93] width 77 height 8
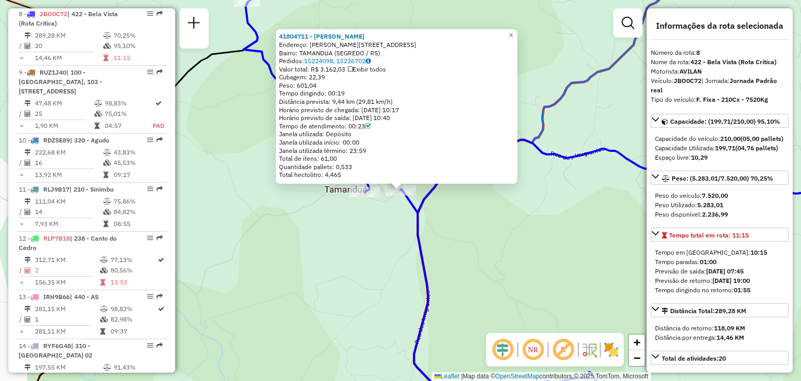
scroll to position [826, 0]
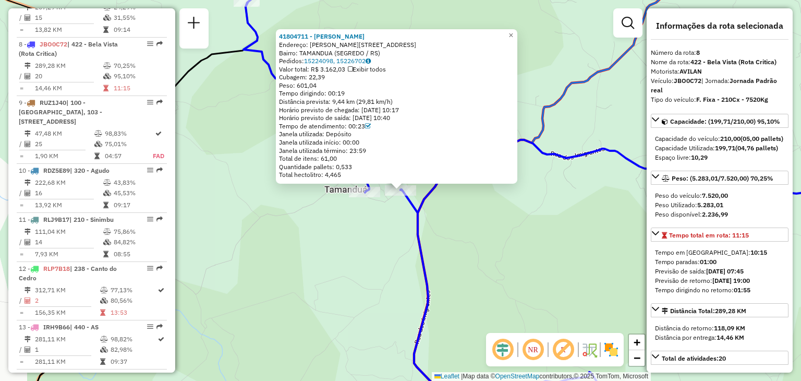
click at [388, 227] on div "41804711 - [PERSON_NAME] Endereço: R [PERSON_NAME] 421 Bairro: [GEOGRAPHIC_DATA…" at bounding box center [400, 190] width 801 height 381
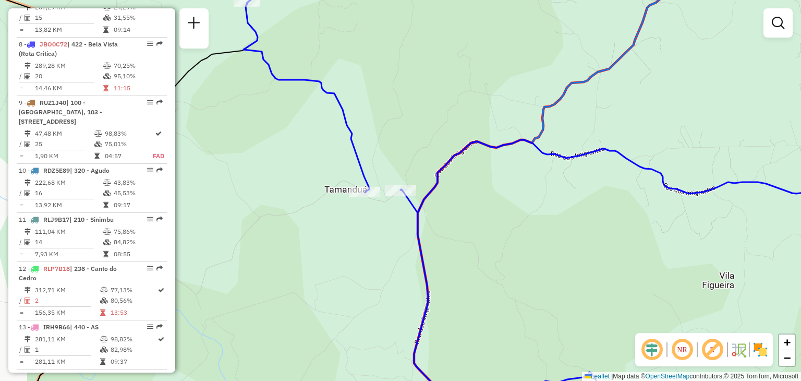
select select "**********"
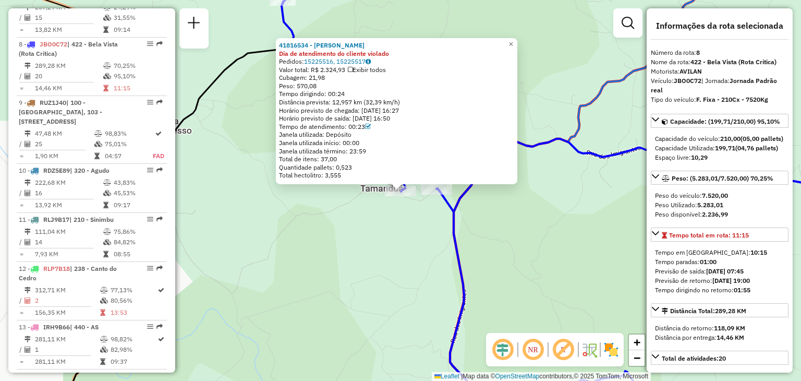
click at [394, 224] on div "41816534 - [PERSON_NAME] Dia de atendimento do cliente violado Pedidos: 1522551…" at bounding box center [400, 190] width 801 height 381
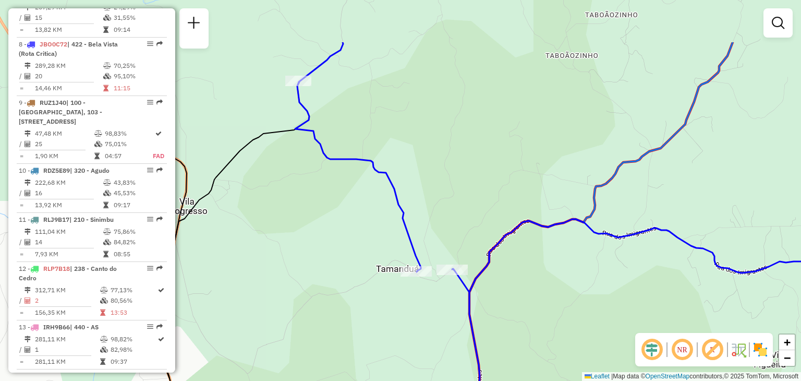
drag, startPoint x: 407, startPoint y: 116, endPoint x: 403, endPoint y: 181, distance: 65.3
click at [430, 224] on div "Janela de atendimento Grade de atendimento Capacidade Transportadoras Veículos …" at bounding box center [400, 190] width 801 height 381
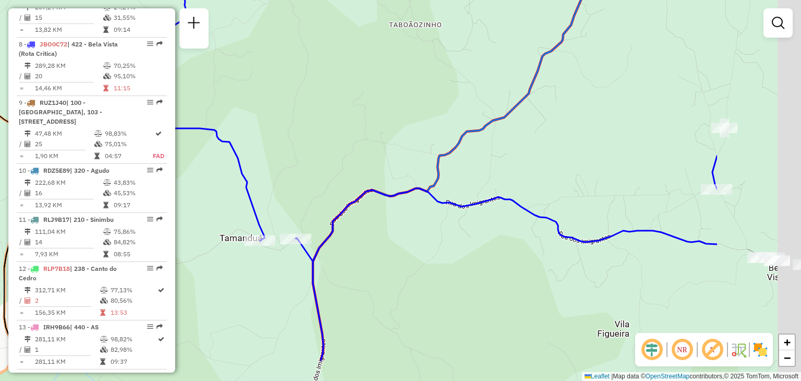
drag, startPoint x: 505, startPoint y: 177, endPoint x: 386, endPoint y: 131, distance: 127.9
click at [386, 132] on div "Janela de atendimento Grade de atendimento Capacidade Transportadoras Veículos …" at bounding box center [400, 190] width 801 height 381
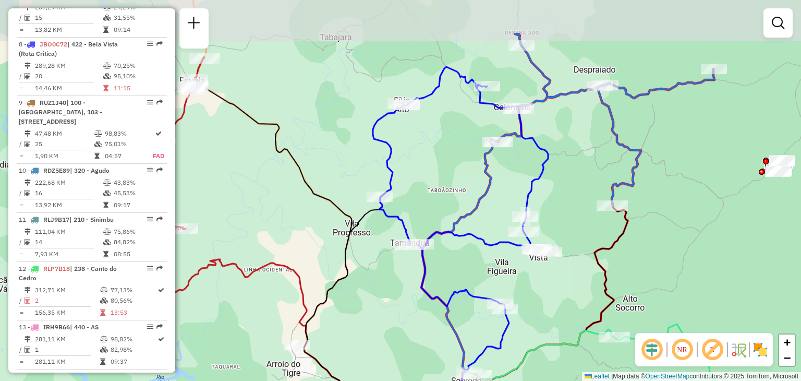
drag, startPoint x: 526, startPoint y: 108, endPoint x: 526, endPoint y: 165, distance: 56.3
click at [526, 165] on div "Janela de atendimento Grade de atendimento Capacidade Transportadoras Veículos …" at bounding box center [400, 190] width 801 height 381
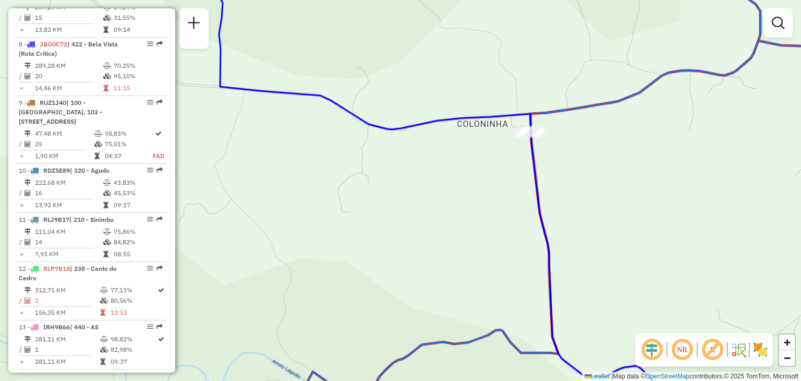
drag, startPoint x: 531, startPoint y: 137, endPoint x: 526, endPoint y: 159, distance: 22.6
click at [535, 167] on icon at bounding box center [461, 224] width 489 height 457
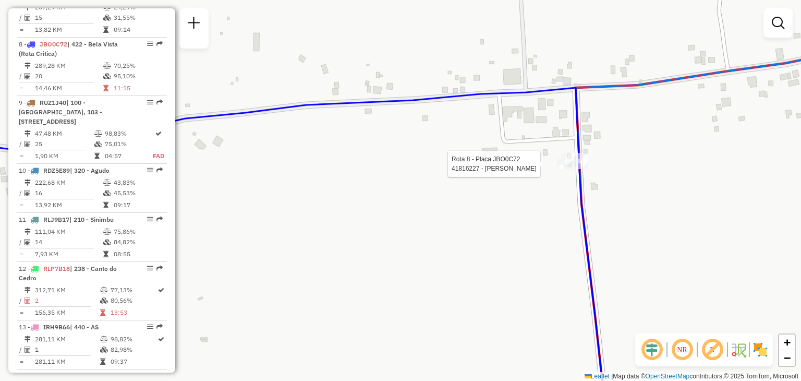
select select "**********"
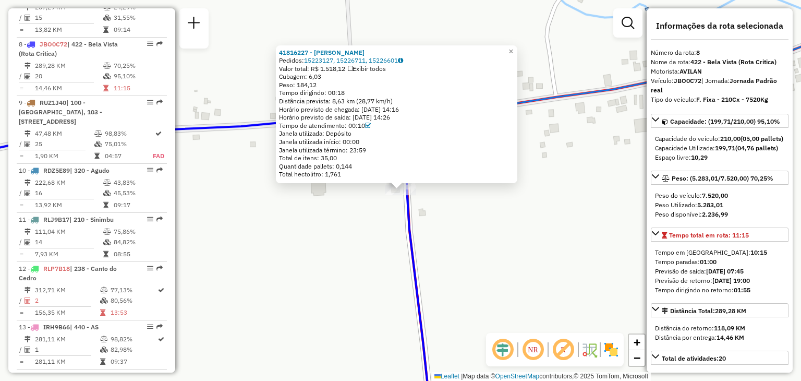
click at [357, 269] on div "41816227 - AIMORES ISRAEL DA SILVA Pedidos: 15223127, 15226711, 15226601 Valor …" at bounding box center [400, 190] width 801 height 381
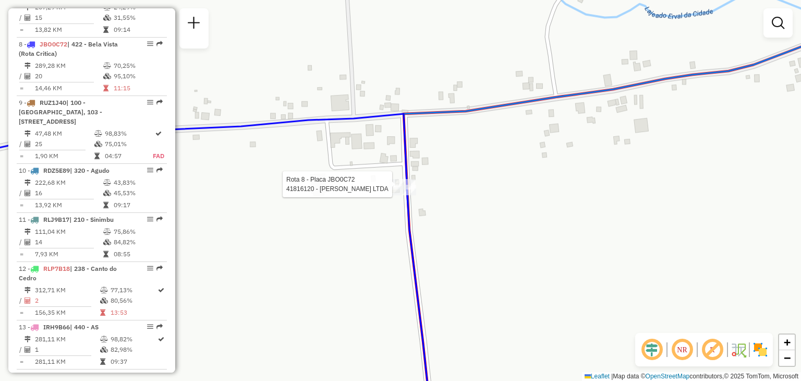
select select "**********"
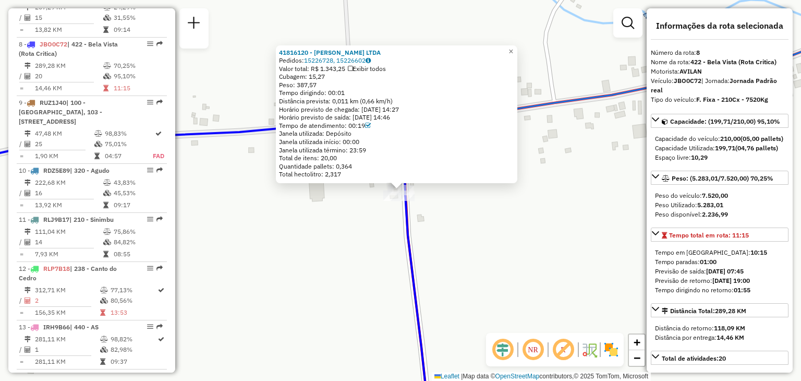
click at [455, 238] on div "41816120 - LEANDRO DA SILVA LTDA Pedidos: 15226728, 15226602 Valor total: R$ 1.…" at bounding box center [400, 190] width 801 height 381
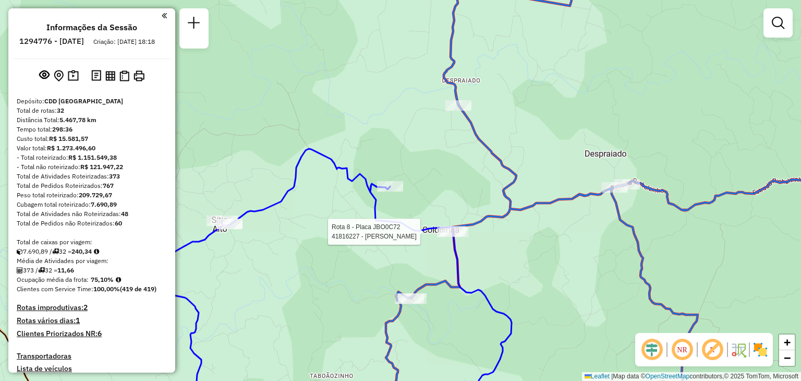
scroll to position [826, 0]
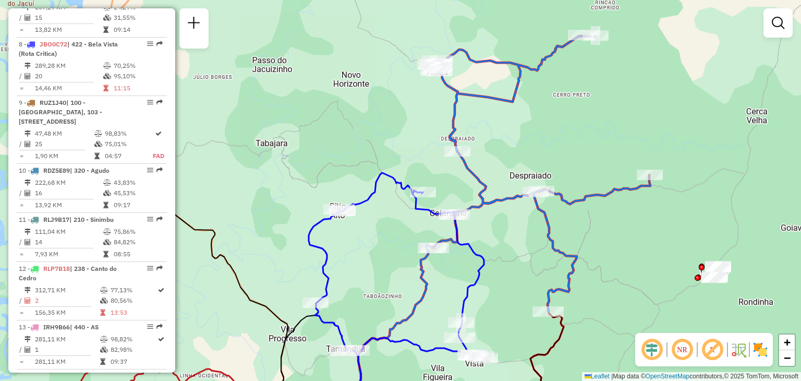
drag, startPoint x: 508, startPoint y: 282, endPoint x: 493, endPoint y: 211, distance: 72.0
click at [491, 201] on div "Janela de atendimento Grade de atendimento Capacidade Transportadoras Veículos …" at bounding box center [400, 190] width 801 height 381
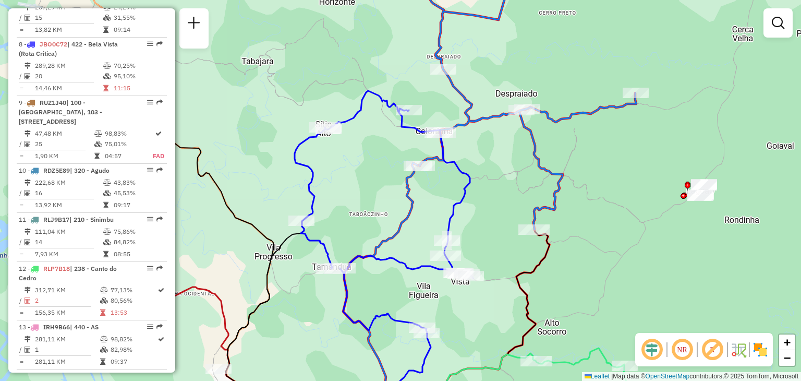
drag, startPoint x: 512, startPoint y: 232, endPoint x: 511, endPoint y: 220, distance: 12.6
click at [511, 220] on div "Janela de atendimento Grade de atendimento Capacidade Transportadoras Veículos …" at bounding box center [400, 190] width 801 height 381
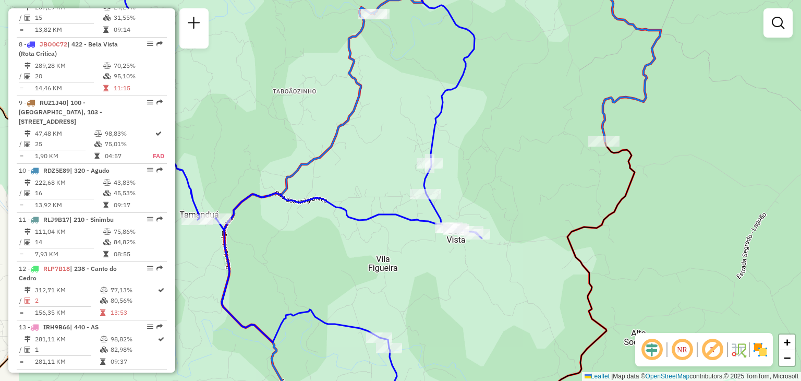
drag, startPoint x: 513, startPoint y: 286, endPoint x: 510, endPoint y: 254, distance: 31.9
click at [512, 253] on div "Janela de atendimento Grade de atendimento Capacidade Transportadoras Veículos …" at bounding box center [400, 190] width 801 height 381
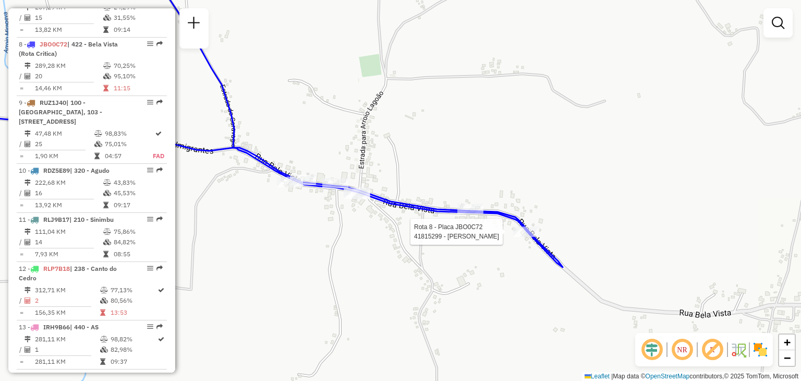
select select "**********"
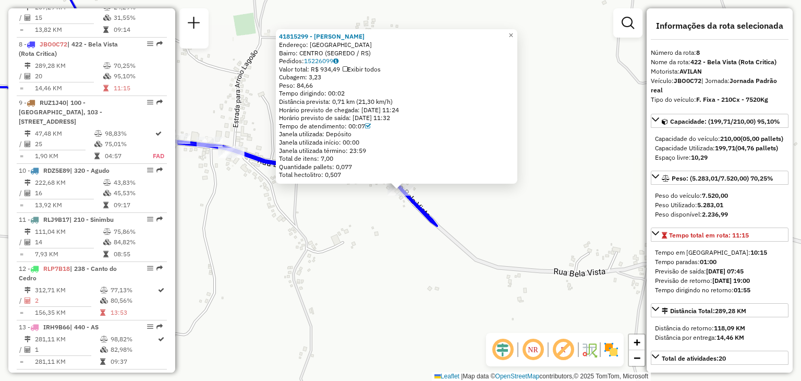
click at [379, 220] on div "41815299 - LAERTE GILMAR DE OLI Endereço: [GEOGRAPHIC_DATA]: [GEOGRAPHIC_DATA] …" at bounding box center [400, 190] width 801 height 381
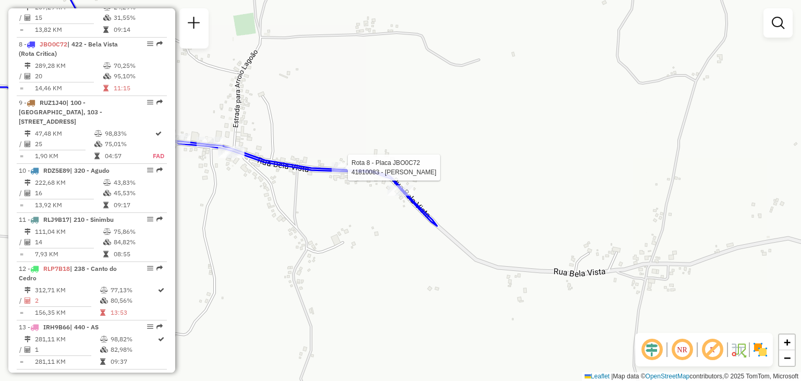
select select "**********"
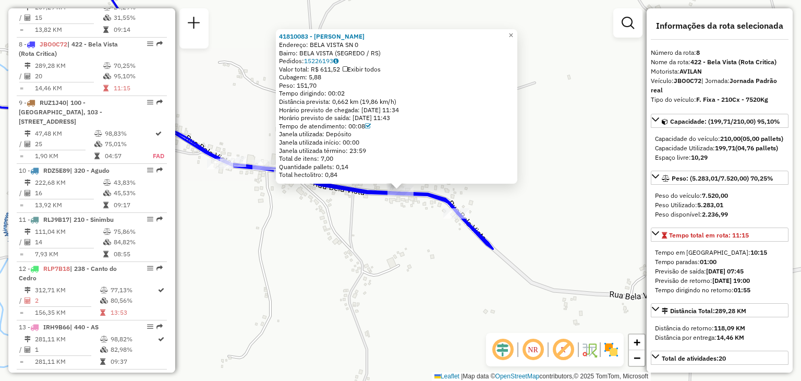
click at [354, 220] on div "41810083 - MERCADO KUNTZ Endereço: BELA VISTA SN 0 Bairro: [GEOGRAPHIC_DATA] (S…" at bounding box center [400, 190] width 801 height 381
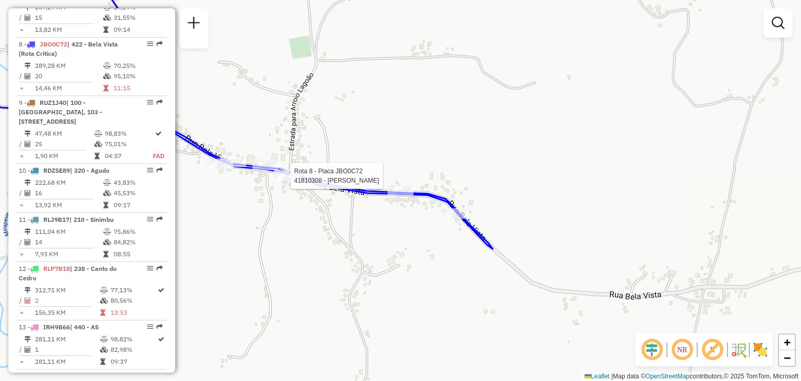
select select "**********"
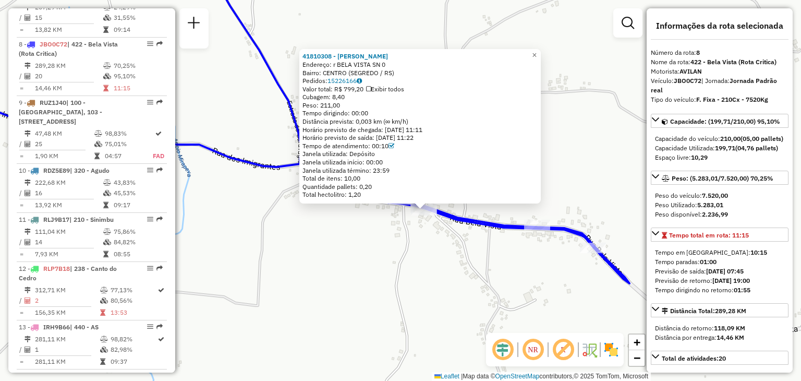
drag, startPoint x: 320, startPoint y: 244, endPoint x: 343, endPoint y: 263, distance: 30.4
click at [343, 263] on div "41810308 - MERCADO DIAS Endereço: r BELA VISTA SN 0 Bairro: CENTRO (SEGREDO / R…" at bounding box center [400, 190] width 801 height 381
click at [365, 240] on div "41810308 - MERCADO DIAS Endereço: r BELA VISTA SN 0 Bairro: CENTRO (SEGREDO / R…" at bounding box center [400, 190] width 801 height 381
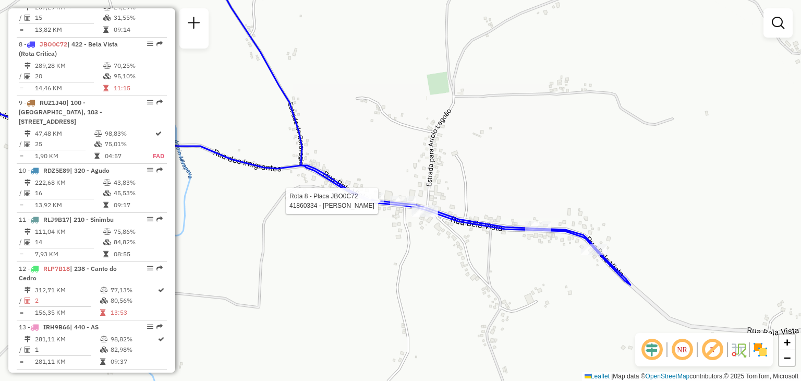
select select "**********"
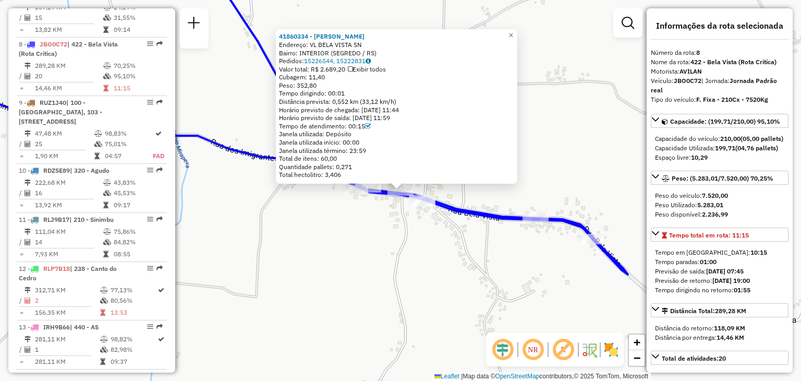
click at [375, 238] on div "41860334 - [PERSON_NAME] Endereço: VL BELA VISTA SN Bairro: INTERIOR (SEGREDO /…" at bounding box center [400, 190] width 801 height 381
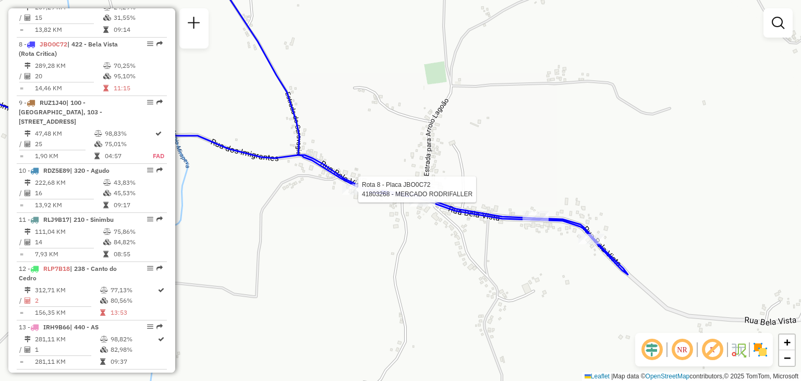
select select "**********"
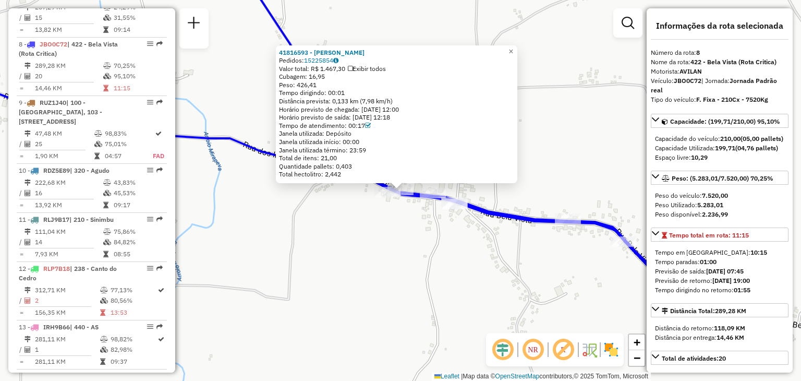
click at [368, 216] on div "41816593 - [PERSON_NAME]: 15225854 Valor total: R$ 1.467,30 Exibir todos Cubage…" at bounding box center [400, 190] width 801 height 381
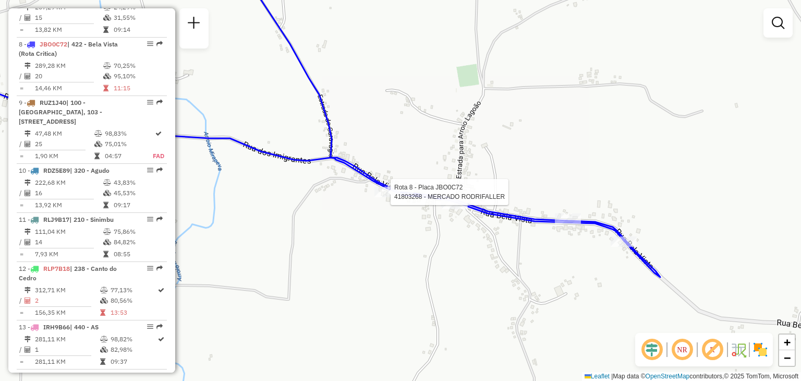
select select "**********"
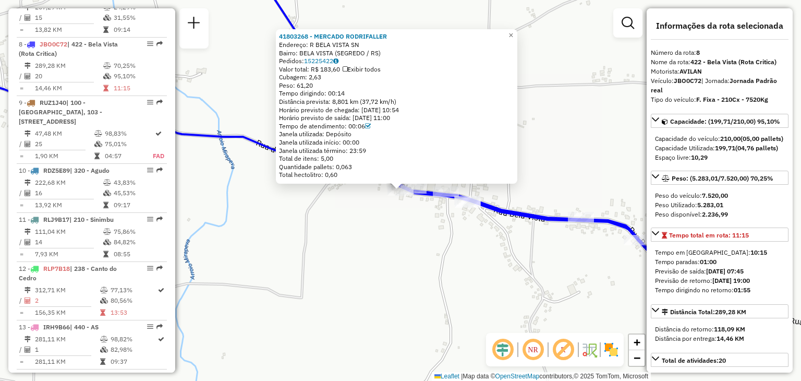
click at [371, 232] on div "41803268 - MERCADO RODRIFALLER Endereço: R BELA VISTA SN Bairro: [GEOGRAPHIC_DA…" at bounding box center [400, 190] width 801 height 381
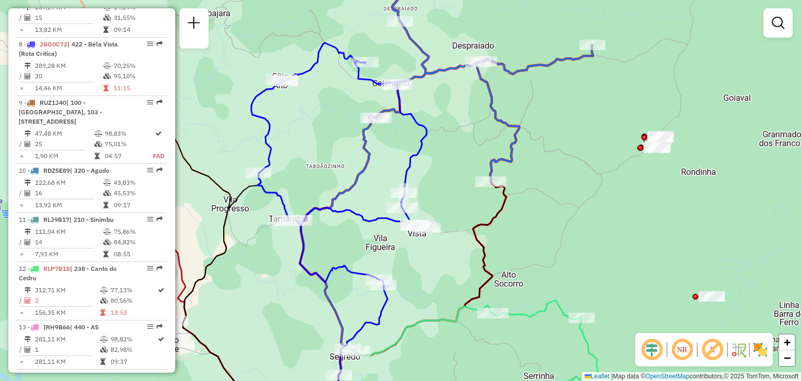
click at [433, 168] on div "Janela de atendimento Grade de atendimento Capacidade Transportadoras Veículos …" at bounding box center [400, 190] width 801 height 381
select select "**********"
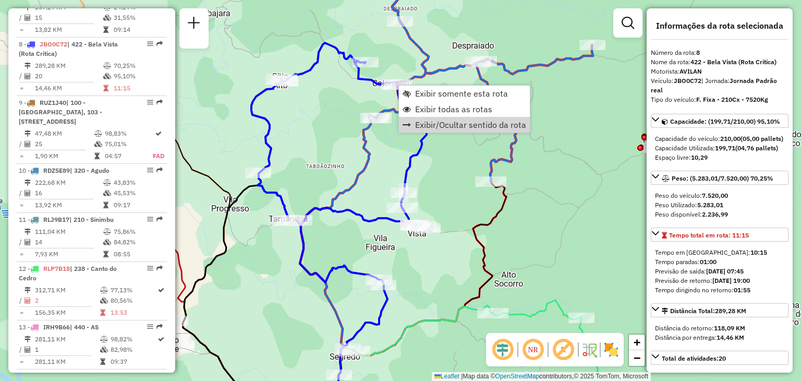
click at [380, 162] on div "Janela de atendimento Grade de atendimento Capacidade Transportadoras Veículos …" at bounding box center [400, 190] width 801 height 381
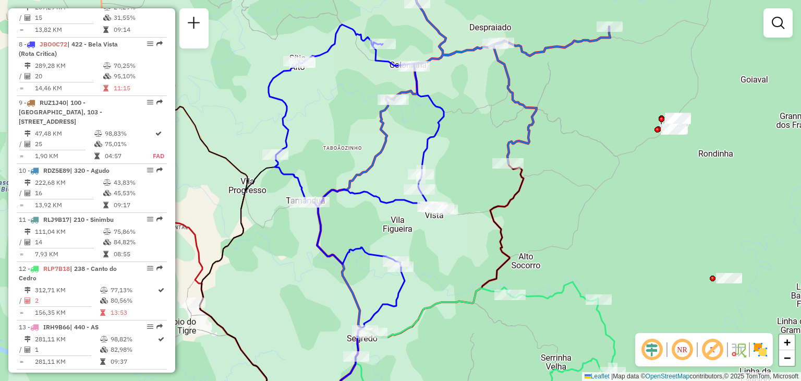
drag, startPoint x: 338, startPoint y: 171, endPoint x: 349, endPoint y: 160, distance: 15.5
click at [349, 160] on div "Janela de atendimento Grade de atendimento Capacidade Transportadoras Veículos …" at bounding box center [400, 190] width 801 height 381
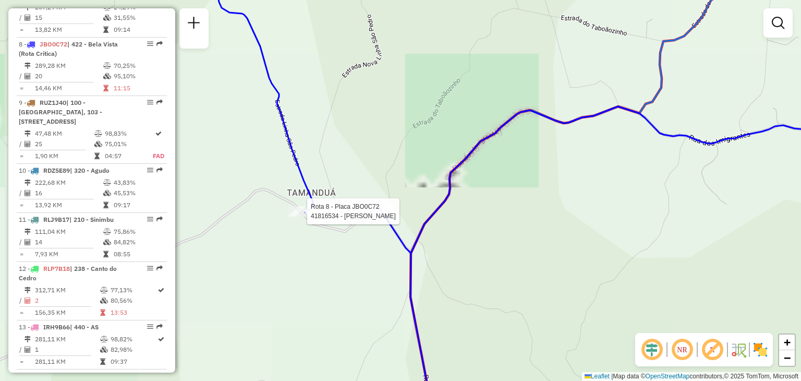
select select "**********"
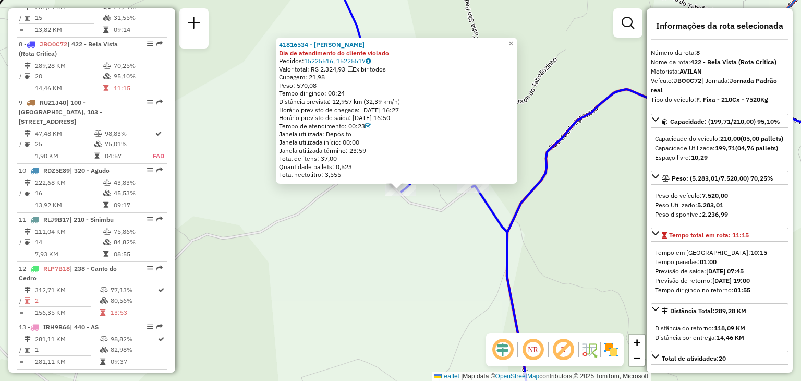
click at [396, 236] on div "41816534 - [PERSON_NAME] Dia de atendimento do cliente violado Pedidos: 1522551…" at bounding box center [400, 190] width 801 height 381
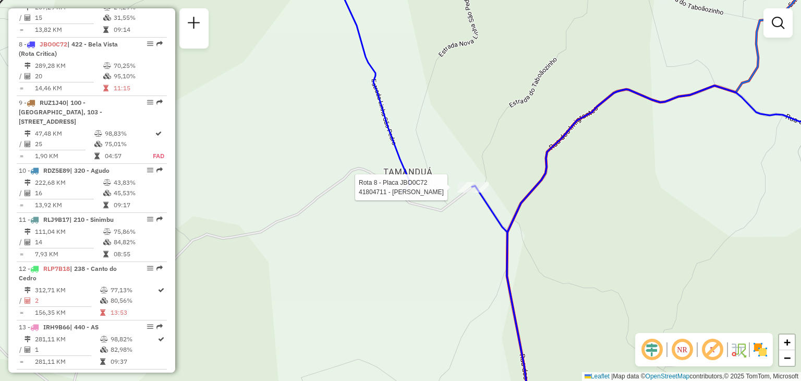
select select "**********"
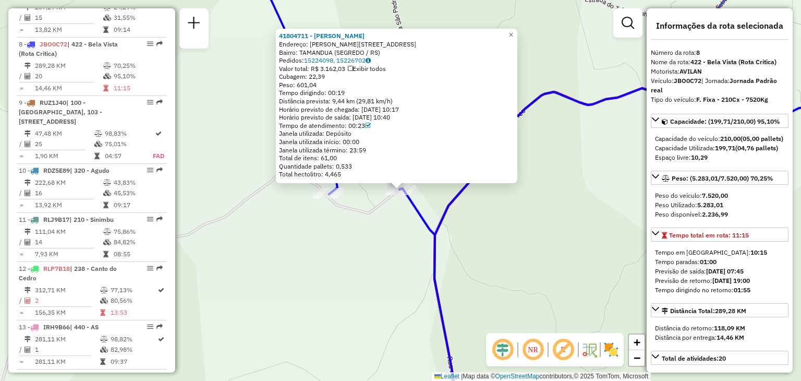
click at [472, 226] on div "41804711 - [PERSON_NAME] Endereço: R [PERSON_NAME] 421 Bairro: [GEOGRAPHIC_DATA…" at bounding box center [400, 190] width 801 height 381
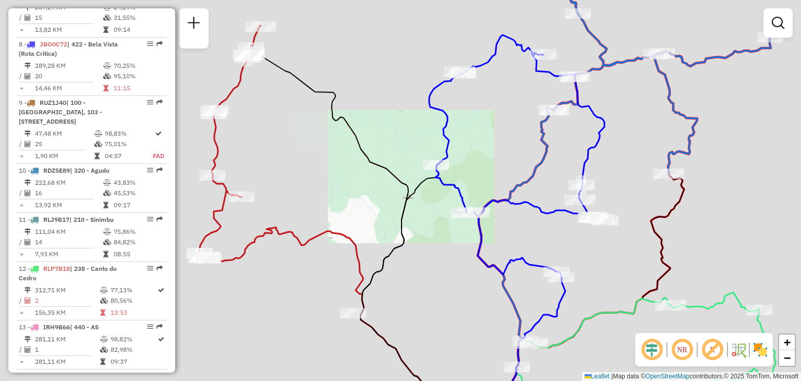
drag, startPoint x: 597, startPoint y: 234, endPoint x: 476, endPoint y: 193, distance: 127.8
click at [479, 194] on div "Janela de atendimento Grade de atendimento Capacidade Transportadoras Veículos …" at bounding box center [400, 190] width 801 height 381
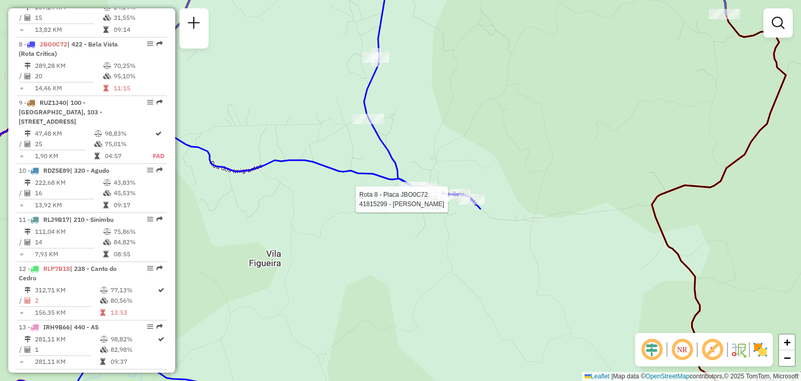
select select "**********"
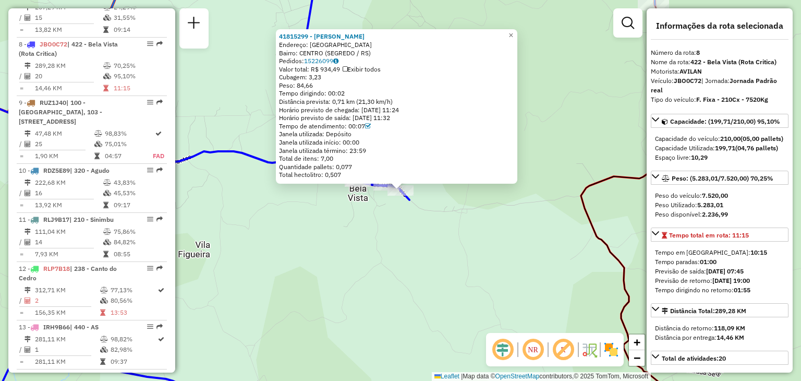
click at [390, 224] on div "41815299 - LAERTE GILMAR DE OLI Endereço: [GEOGRAPHIC_DATA]: [GEOGRAPHIC_DATA] …" at bounding box center [400, 190] width 801 height 381
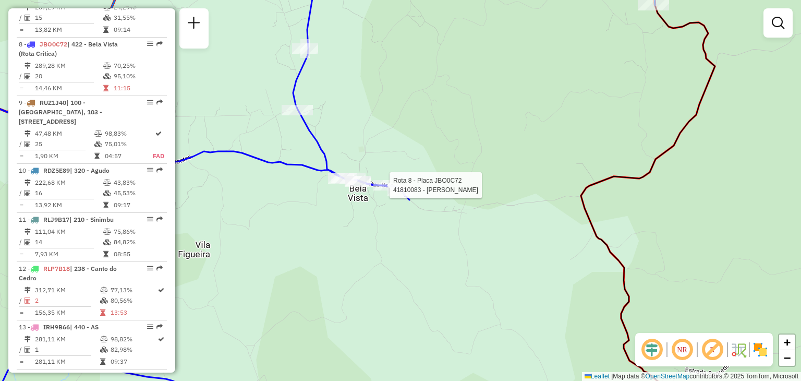
select select "**********"
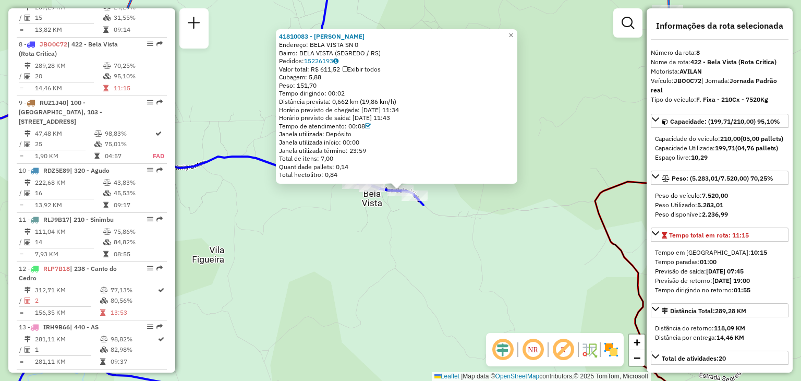
click at [369, 222] on div "41810083 - MERCADO KUNTZ Endereço: BELA VISTA SN 0 Bairro: [GEOGRAPHIC_DATA] (S…" at bounding box center [400, 190] width 801 height 381
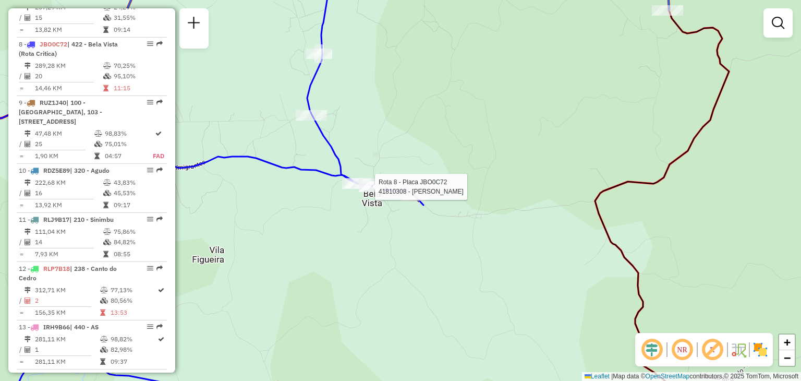
click at [371, 192] on div at bounding box center [372, 186] width 26 height 10
select select "**********"
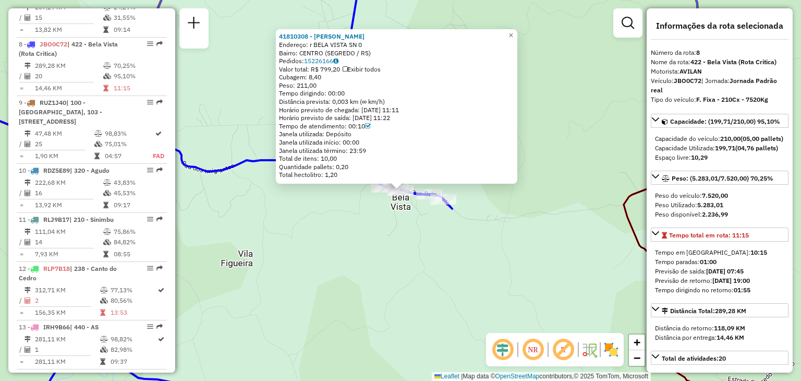
click at [365, 213] on div "Rota 8 - Placa JBO0C72 41803268 - MERCADO RODRIFALLER 41810308 - MERCADO DIAS E…" at bounding box center [400, 190] width 801 height 381
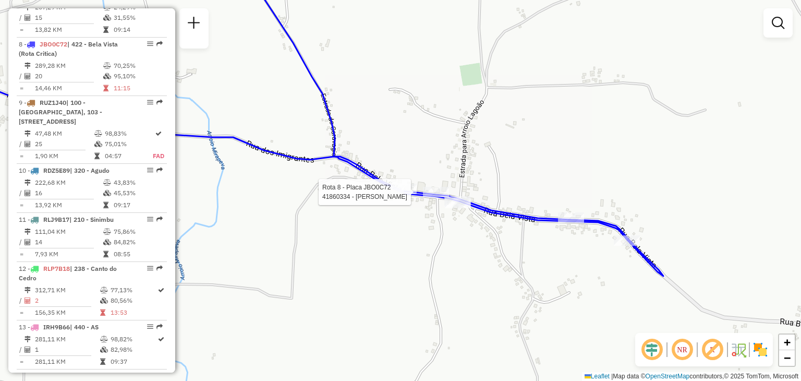
select select "**********"
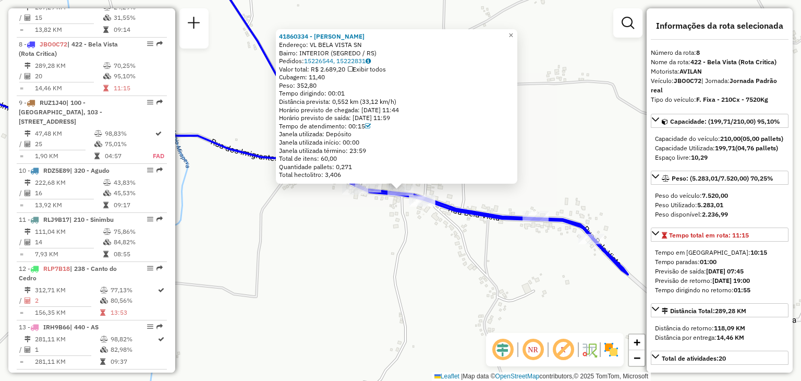
click at [398, 234] on div "41860334 - [PERSON_NAME] Endereço: VL BELA VISTA SN Bairro: INTERIOR (SEGREDO /…" at bounding box center [400, 190] width 801 height 381
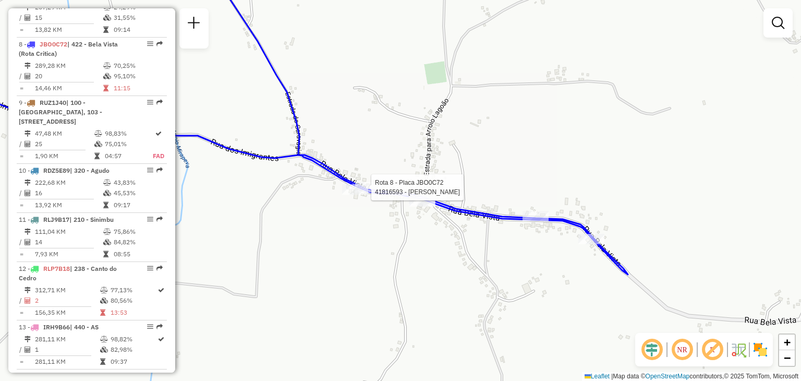
select select "**********"
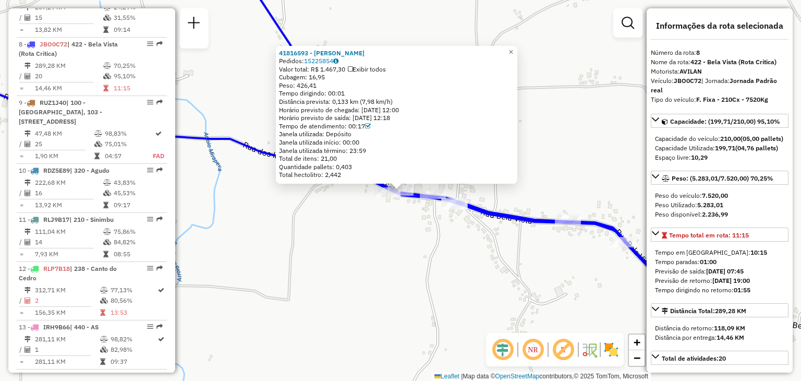
click at [382, 230] on div "41816593 - [PERSON_NAME]: 15225854 Valor total: R$ 1.467,30 Exibir todos Cubage…" at bounding box center [400, 190] width 801 height 381
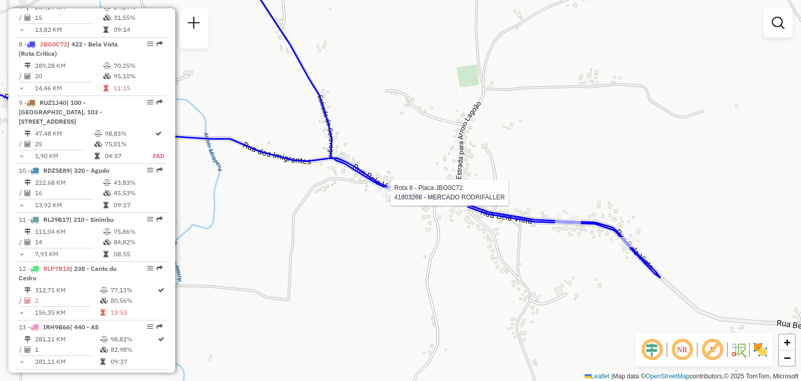
select select "**********"
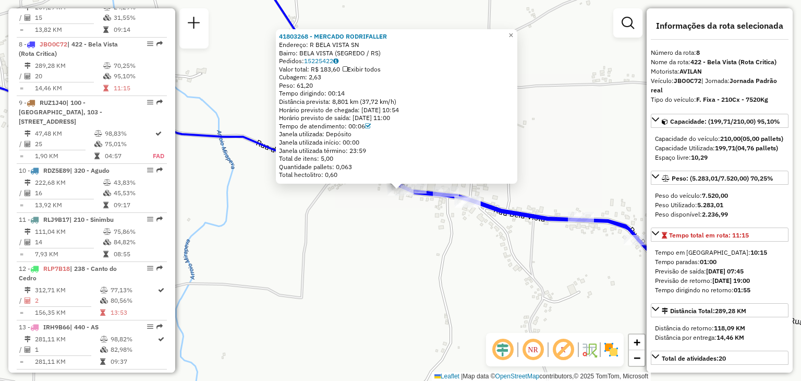
click at [395, 223] on div "41803268 - MERCADO RODRIFALLER Endereço: R BELA VISTA SN Bairro: [GEOGRAPHIC_DA…" at bounding box center [400, 190] width 801 height 381
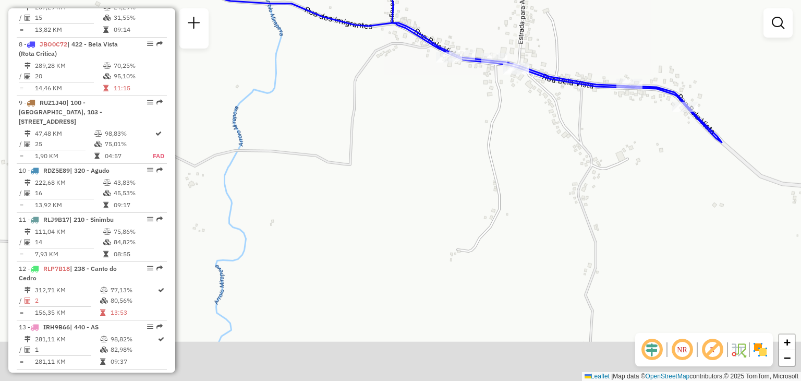
drag, startPoint x: 367, startPoint y: 269, endPoint x: 427, endPoint y: 107, distance: 172.4
click at [427, 107] on div "Janela de atendimento Grade de atendimento Capacidade Transportadoras Veículos …" at bounding box center [400, 190] width 801 height 381
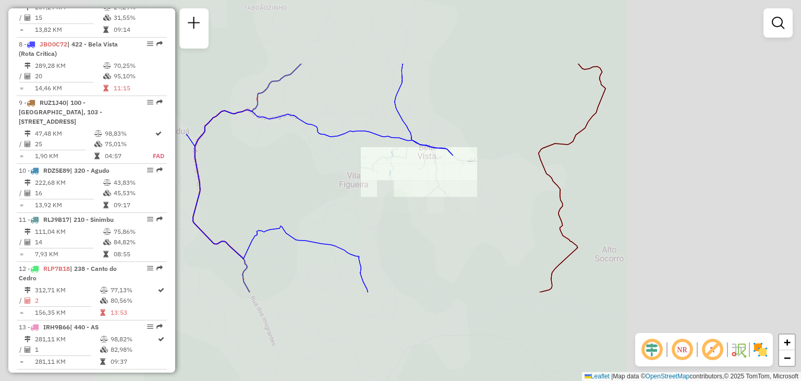
drag, startPoint x: 427, startPoint y: 220, endPoint x: 447, endPoint y: 95, distance: 126.3
click at [447, 95] on div "Janela de atendimento Grade de atendimento Capacidade Transportadoras Veículos …" at bounding box center [400, 190] width 801 height 381
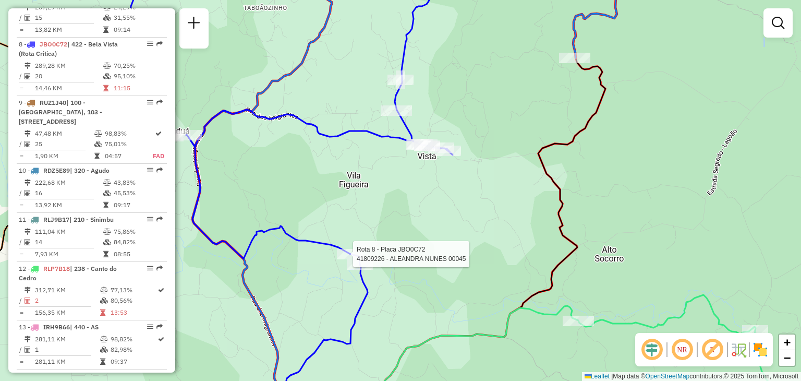
select select "**********"
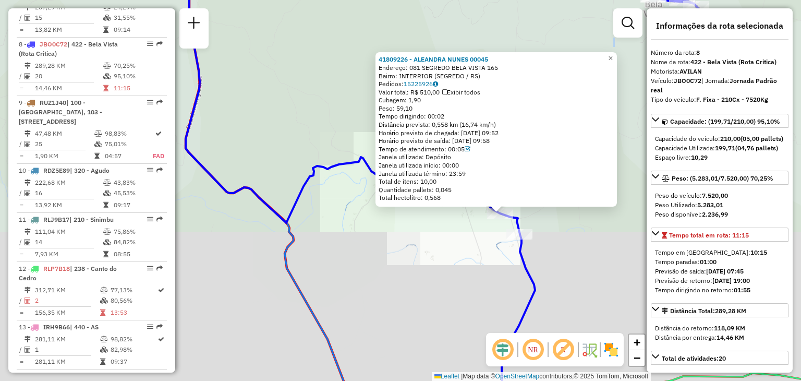
click at [551, 260] on div "41809226 - ALEANDRA NUNES 00045 Endereço: 081 SEGREDO BELA VISTA 165 Bairro: IN…" at bounding box center [400, 190] width 801 height 381
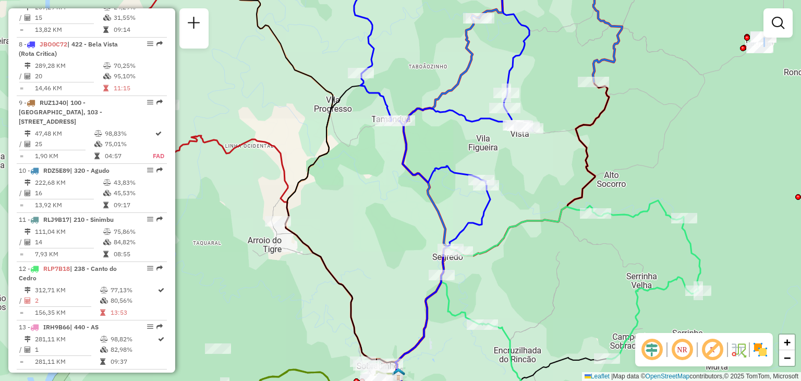
drag, startPoint x: 586, startPoint y: 155, endPoint x: 535, endPoint y: 154, distance: 51.6
click at [513, 162] on div "Janela de atendimento Grade de atendimento Capacidade Transportadoras Veículos …" at bounding box center [400, 190] width 801 height 381
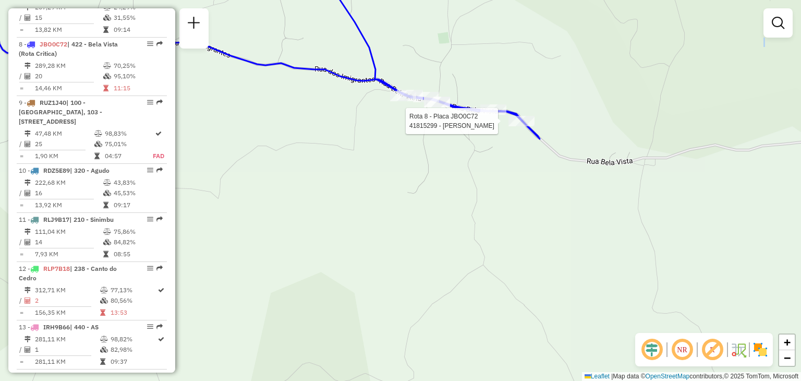
select select "**********"
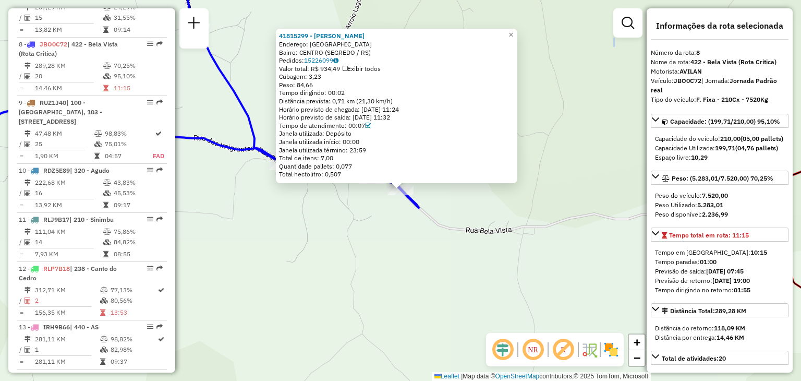
click at [346, 232] on div "41815299 - LAERTE GILMAR DE OLI Endereço: [GEOGRAPHIC_DATA]: [GEOGRAPHIC_DATA] …" at bounding box center [400, 190] width 801 height 381
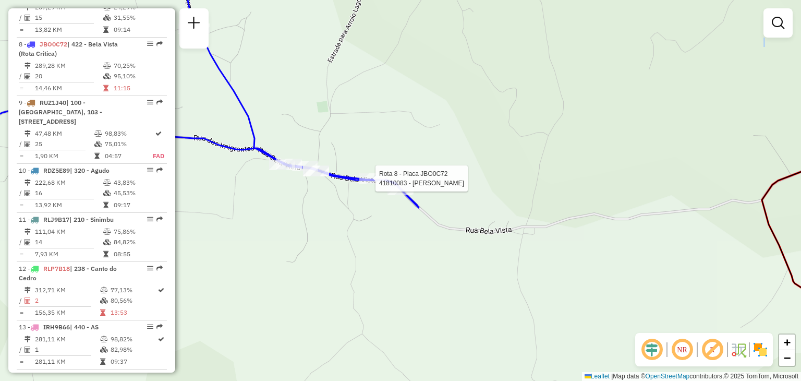
select select "**********"
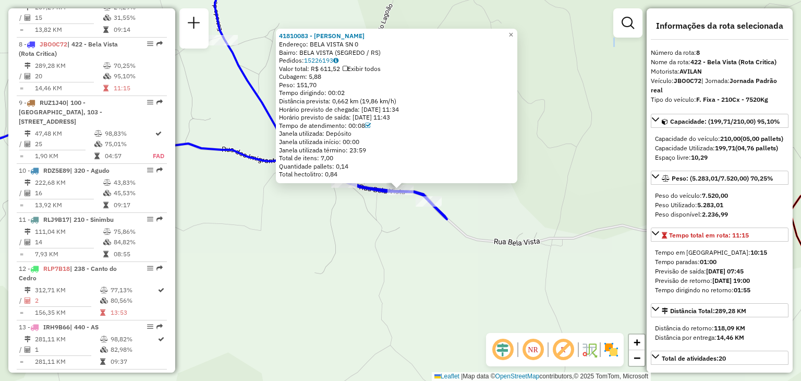
click at [340, 216] on div "41810083 - MERCADO KUNTZ Endereço: BELA VISTA SN 0 Bairro: [GEOGRAPHIC_DATA] (S…" at bounding box center [400, 190] width 801 height 381
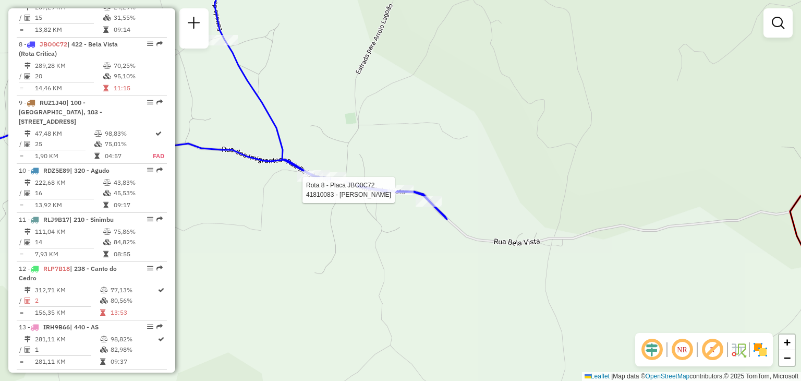
select select "**********"
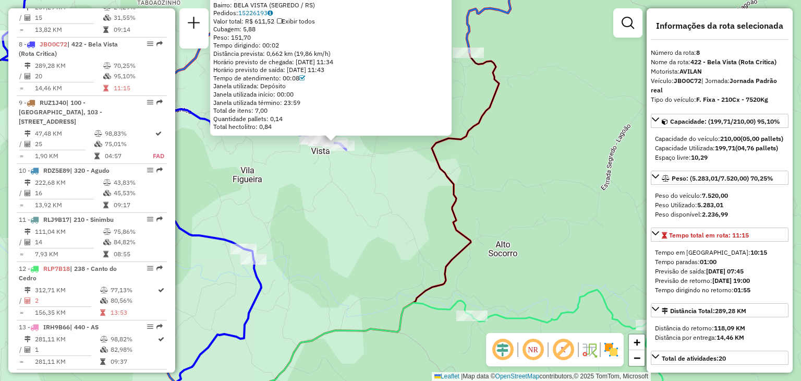
drag, startPoint x: 315, startPoint y: 198, endPoint x: 517, endPoint y: 202, distance: 201.9
click at [532, 206] on div "41810083 - MERCADO KUNTZ Endereço: BELA VISTA SN 0 Bairro: [GEOGRAPHIC_DATA] (S…" at bounding box center [400, 190] width 801 height 381
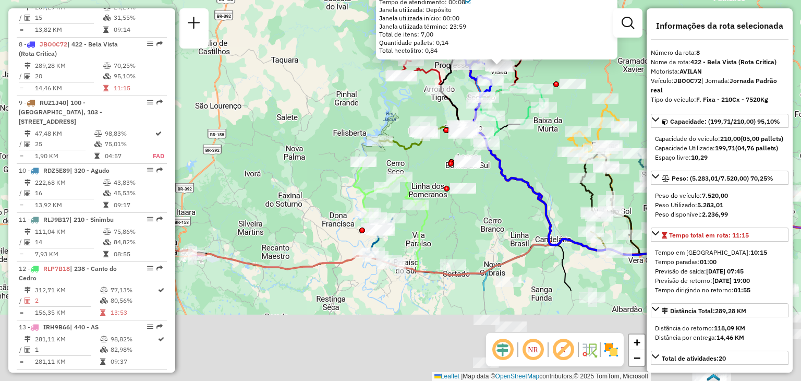
drag, startPoint x: 354, startPoint y: 280, endPoint x: 393, endPoint y: 151, distance: 134.6
click at [415, 113] on div "41810083 - MERCADO KUNTZ Endereço: BELA VISTA SN 0 Bairro: [GEOGRAPHIC_DATA] (S…" at bounding box center [400, 190] width 801 height 381
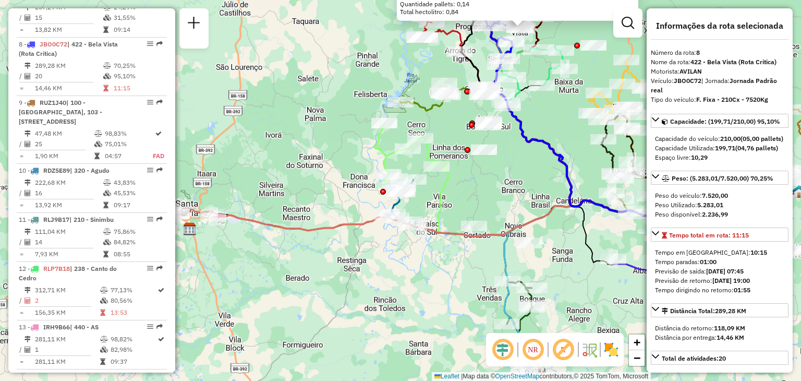
drag, startPoint x: 457, startPoint y: 284, endPoint x: 449, endPoint y: 271, distance: 15.2
click at [454, 282] on div "41810083 - MERCADO KUNTZ Endereço: BELA VISTA SN 0 Bairro: [GEOGRAPHIC_DATA] (S…" at bounding box center [400, 190] width 801 height 381
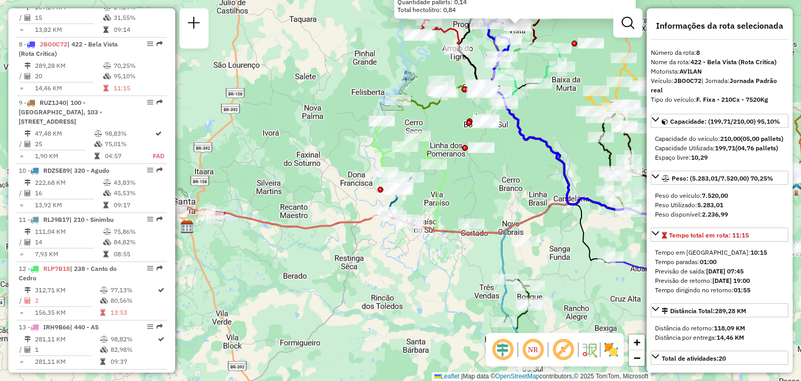
click at [568, 134] on div "41810083 - MERCADO KUNTZ Endereço: BELA VISTA SN 0 Bairro: [GEOGRAPHIC_DATA] (S…" at bounding box center [400, 190] width 801 height 381
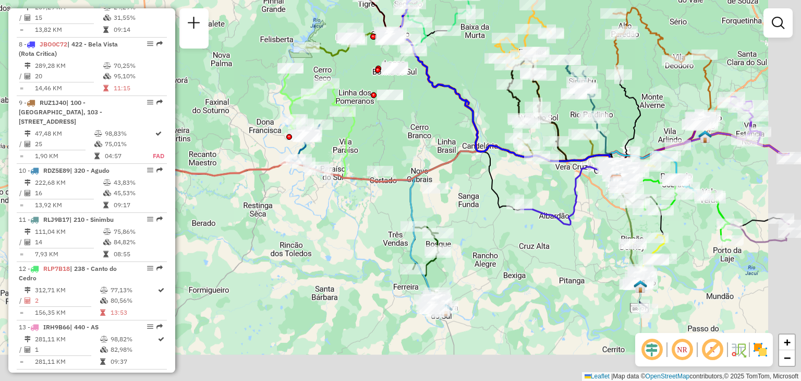
drag, startPoint x: 557, startPoint y: 197, endPoint x: 413, endPoint y: 134, distance: 157.4
click at [413, 134] on div "Janela de atendimento Grade de atendimento Capacidade Transportadoras Veículos …" at bounding box center [400, 190] width 801 height 381
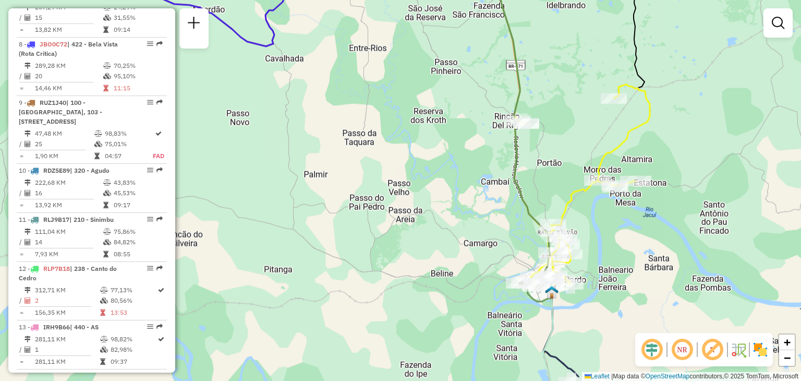
drag, startPoint x: 561, startPoint y: 144, endPoint x: 549, endPoint y: 188, distance: 46.1
click at [549, 188] on div "Janela de atendimento Grade de atendimento Capacidade Transportadoras Veículos …" at bounding box center [400, 190] width 801 height 381
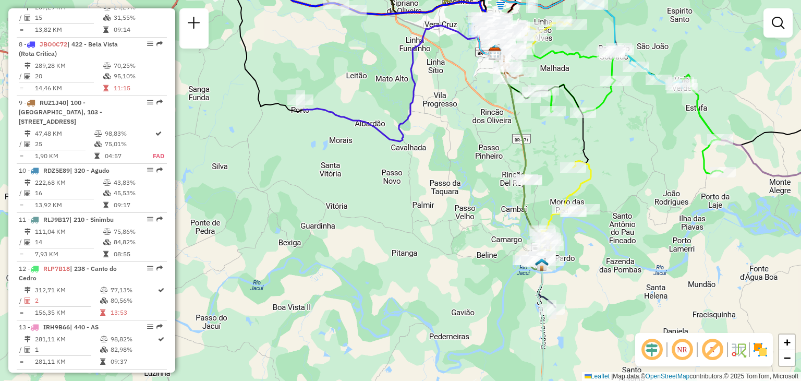
drag, startPoint x: 441, startPoint y: 278, endPoint x: 483, endPoint y: 308, distance: 51.2
click at [483, 308] on div "Janela de atendimento Grade de atendimento Capacidade Transportadoras Veículos …" at bounding box center [400, 190] width 801 height 381
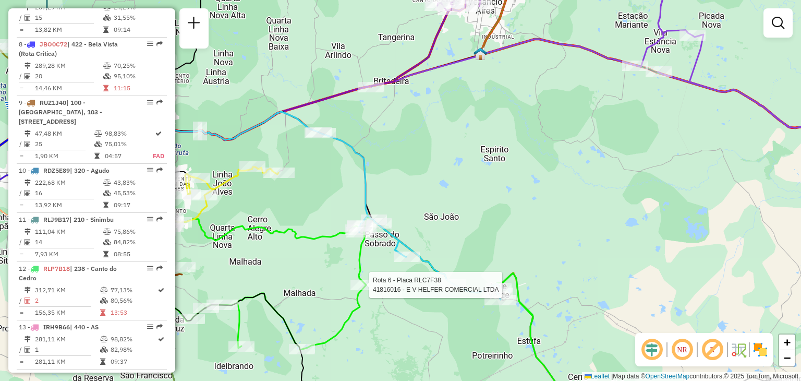
select select "**********"
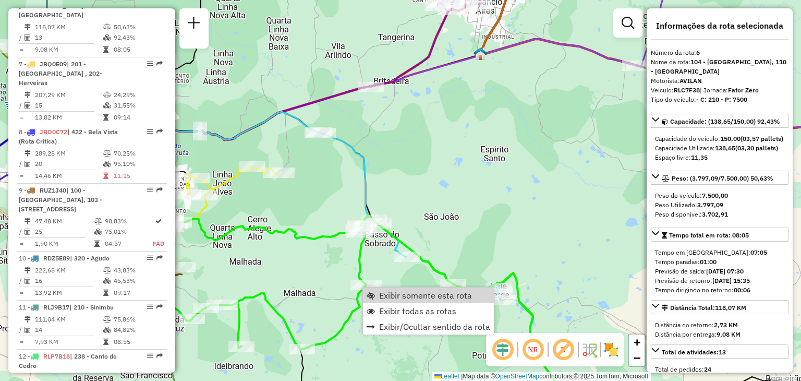
scroll to position [709, 0]
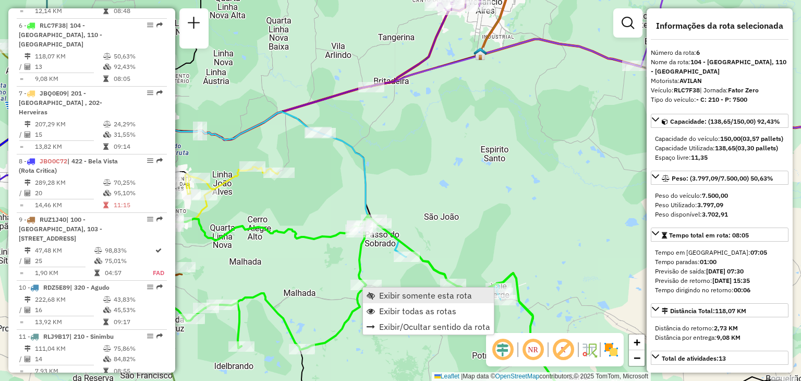
click at [389, 293] on span "Exibir somente esta rota" at bounding box center [425, 295] width 93 height 8
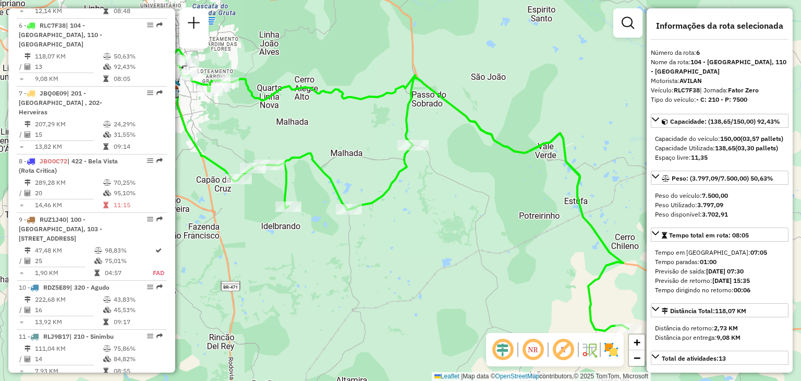
click at [417, 201] on icon at bounding box center [401, 190] width 455 height 281
click at [415, 168] on div "Rota 6 - Placa RLC7F38 41804920 - COMERCIAL DE ALIMENT Janela de atendimento Gr…" at bounding box center [400, 190] width 801 height 381
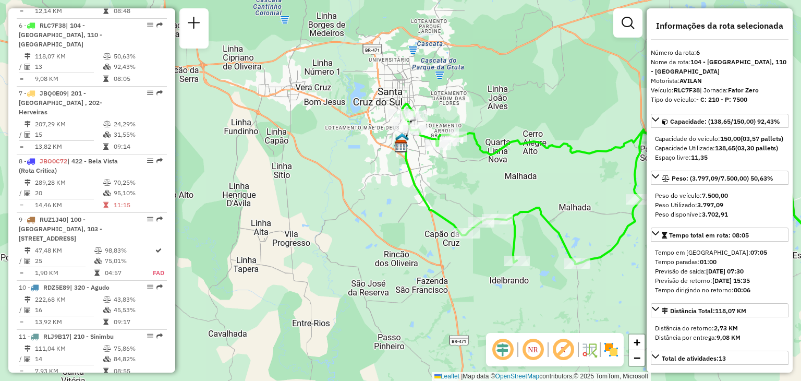
drag, startPoint x: 299, startPoint y: 138, endPoint x: 363, endPoint y: 147, distance: 64.7
click at [363, 147] on div "Janela de atendimento Grade de atendimento Capacidade Transportadoras Veículos …" at bounding box center [400, 190] width 801 height 381
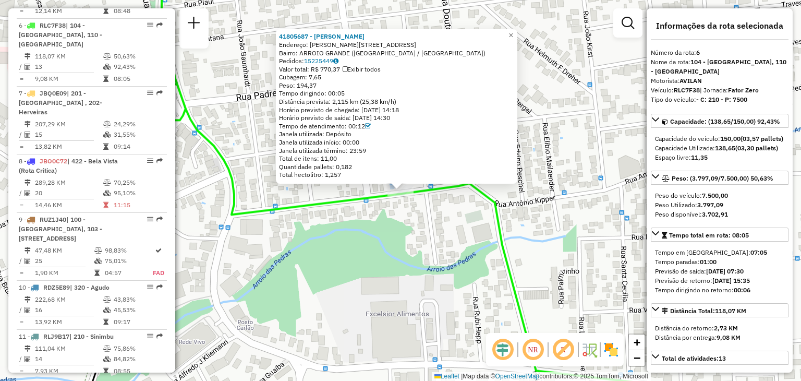
click at [425, 229] on div "41805687 - [PERSON_NAME] Endereço: R [PERSON_NAME] 316 Bairro: [GEOGRAPHIC_DATA…" at bounding box center [400, 190] width 801 height 381
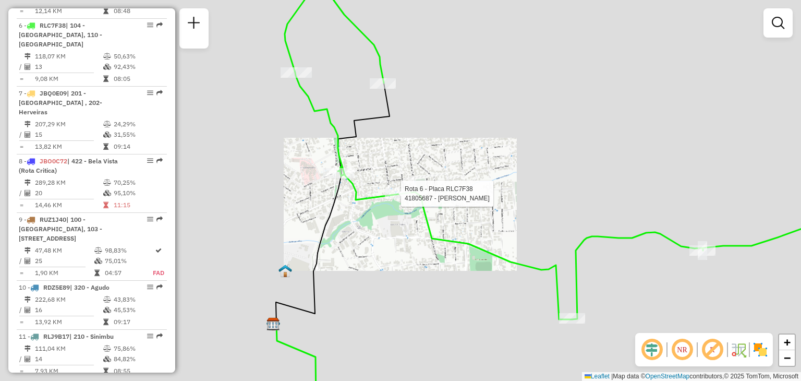
select select "**********"
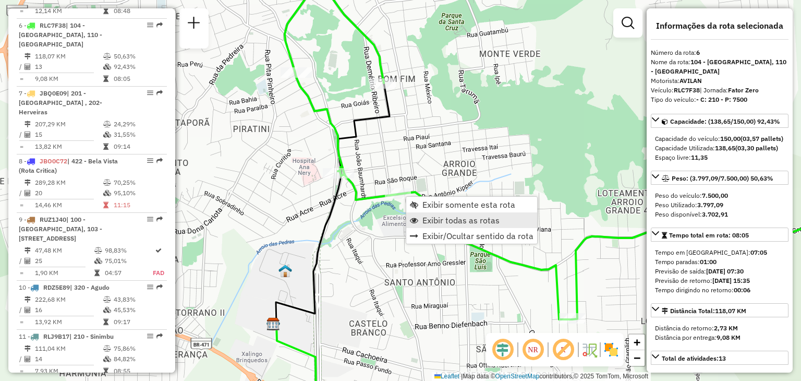
click at [478, 220] on span "Exibir todas as rotas" at bounding box center [460, 220] width 77 height 8
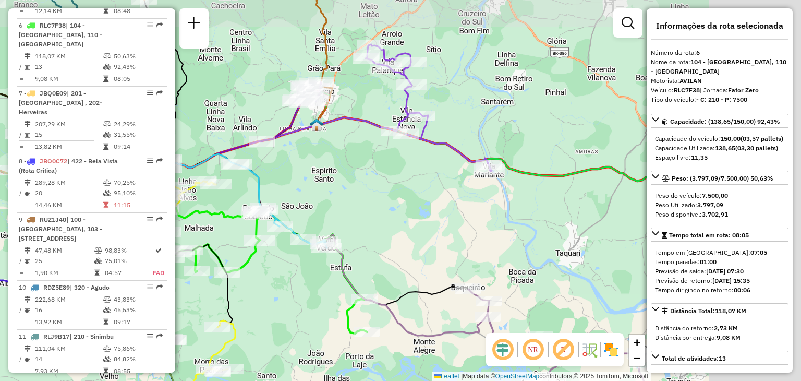
drag, startPoint x: 430, startPoint y: 151, endPoint x: 336, endPoint y: 165, distance: 94.9
click at [336, 165] on div "Janela de atendimento Grade de atendimento Capacidade Transportadoras Veículos …" at bounding box center [400, 190] width 801 height 381
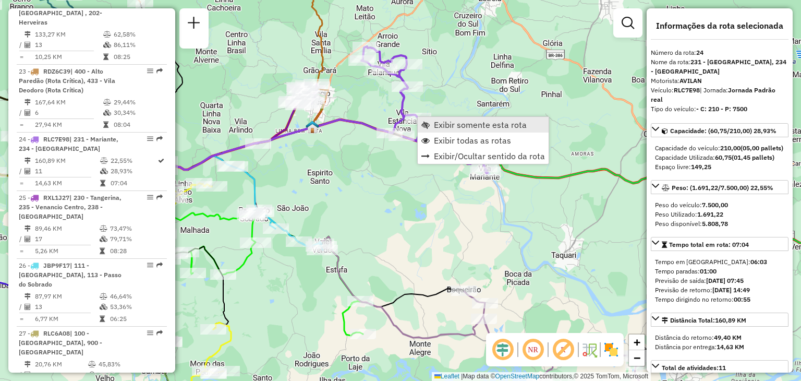
scroll to position [1743, 0]
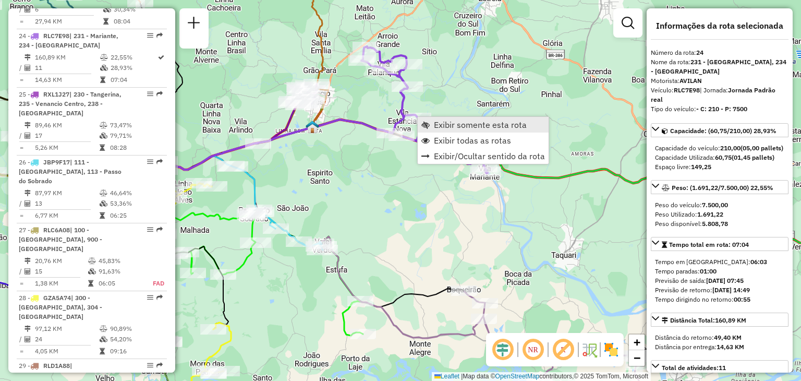
click at [433, 124] on link "Exibir somente esta rota" at bounding box center [483, 125] width 131 height 16
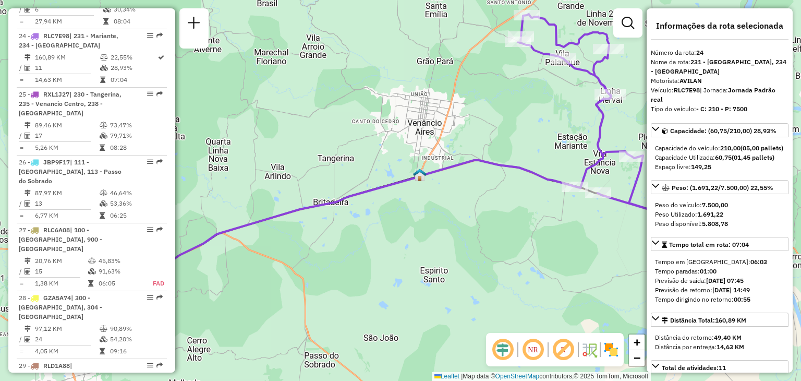
drag, startPoint x: 374, startPoint y: 178, endPoint x: 472, endPoint y: 149, distance: 102.9
click at [471, 149] on div "Janela de atendimento Grade de atendimento Capacidade Transportadoras Veículos …" at bounding box center [400, 190] width 801 height 381
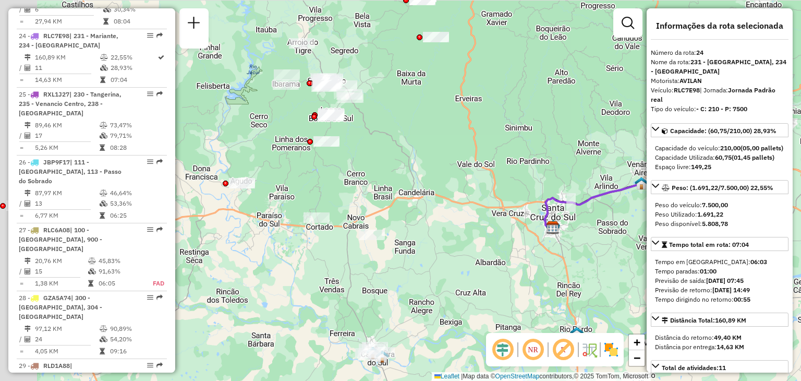
drag, startPoint x: 446, startPoint y: 162, endPoint x: 476, endPoint y: 173, distance: 31.0
click at [476, 173] on div "Janela de atendimento Grade de atendimento Capacidade Transportadoras Veículos …" at bounding box center [400, 190] width 801 height 381
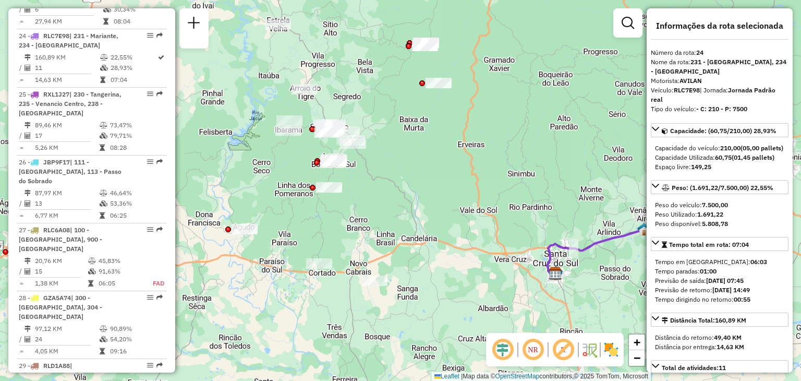
drag, startPoint x: 375, startPoint y: 210, endPoint x: 370, endPoint y: 130, distance: 79.5
click at [370, 128] on div "Janela de atendimento Grade de atendimento Capacidade Transportadoras Veículos …" at bounding box center [400, 190] width 801 height 381
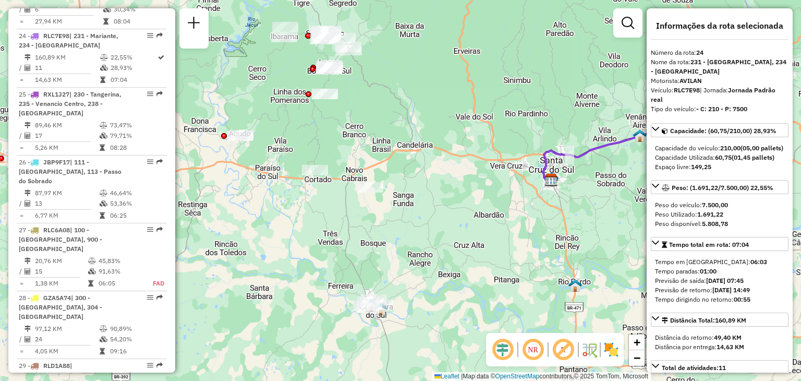
drag, startPoint x: 380, startPoint y: 335, endPoint x: 293, endPoint y: 94, distance: 255.5
click at [292, 95] on div "Janela de atendimento Grade de atendimento Capacidade Transportadoras Veículos …" at bounding box center [400, 190] width 801 height 381
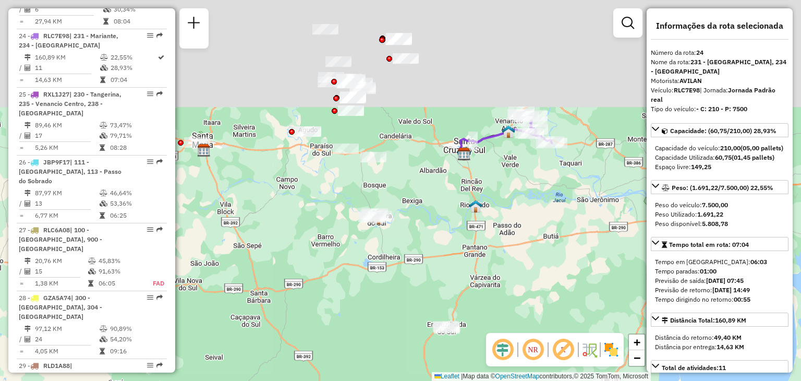
drag, startPoint x: 445, startPoint y: 134, endPoint x: 448, endPoint y: 203, distance: 68.9
click at [448, 203] on div "Janela de atendimento Grade de atendimento Capacidade Transportadoras Veículos …" at bounding box center [400, 190] width 801 height 381
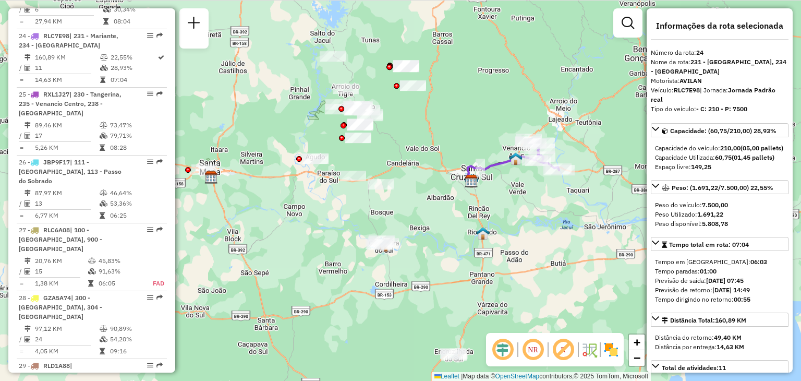
drag, startPoint x: 433, startPoint y: 136, endPoint x: 443, endPoint y: 167, distance: 32.8
click at [444, 169] on div "Janela de atendimento Grade de atendimento Capacidade Transportadoras Veículos …" at bounding box center [400, 190] width 801 height 381
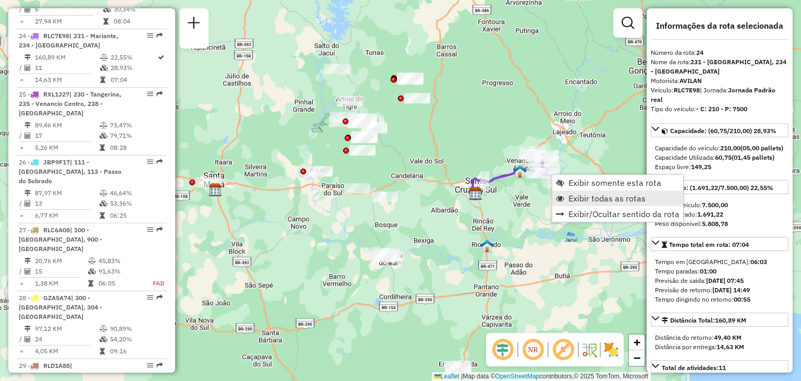
click at [575, 202] on span "Exibir todas as rotas" at bounding box center [606, 198] width 77 height 8
